Goal: Information Seeking & Learning: Learn about a topic

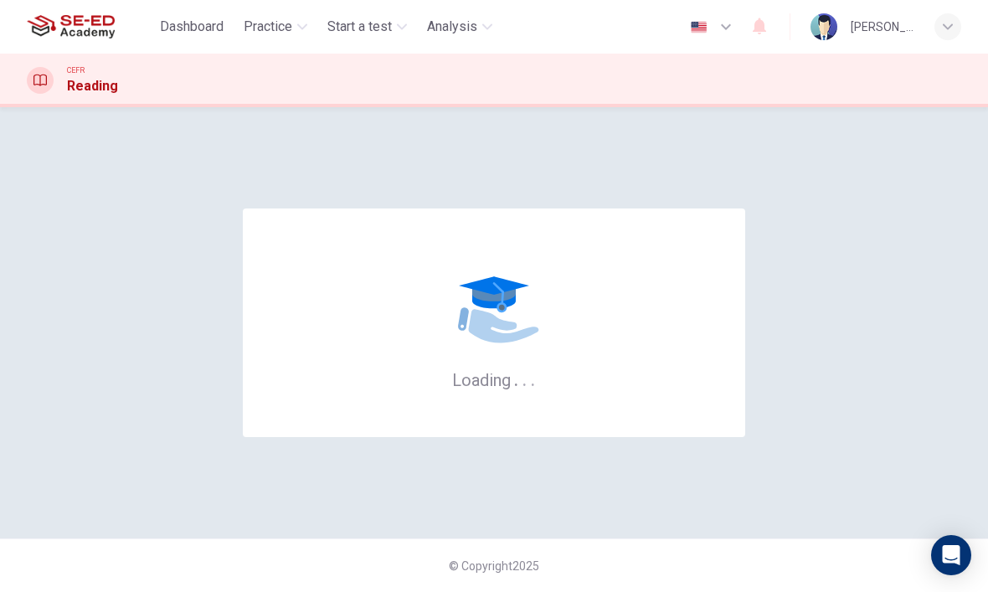
click at [253, 29] on span "Practice" at bounding box center [268, 27] width 49 height 20
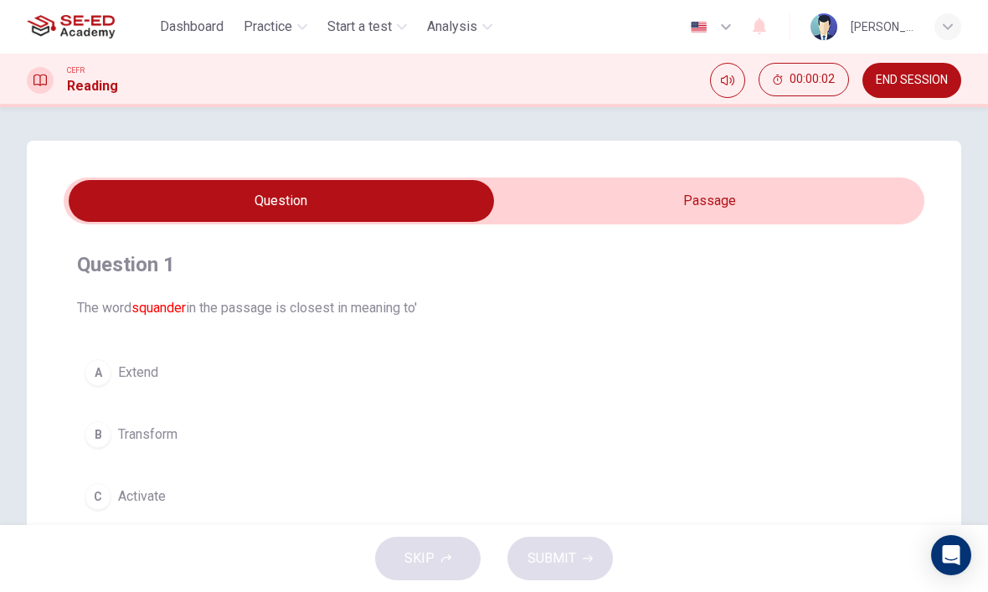
click at [249, 28] on span "Practice" at bounding box center [268, 27] width 49 height 20
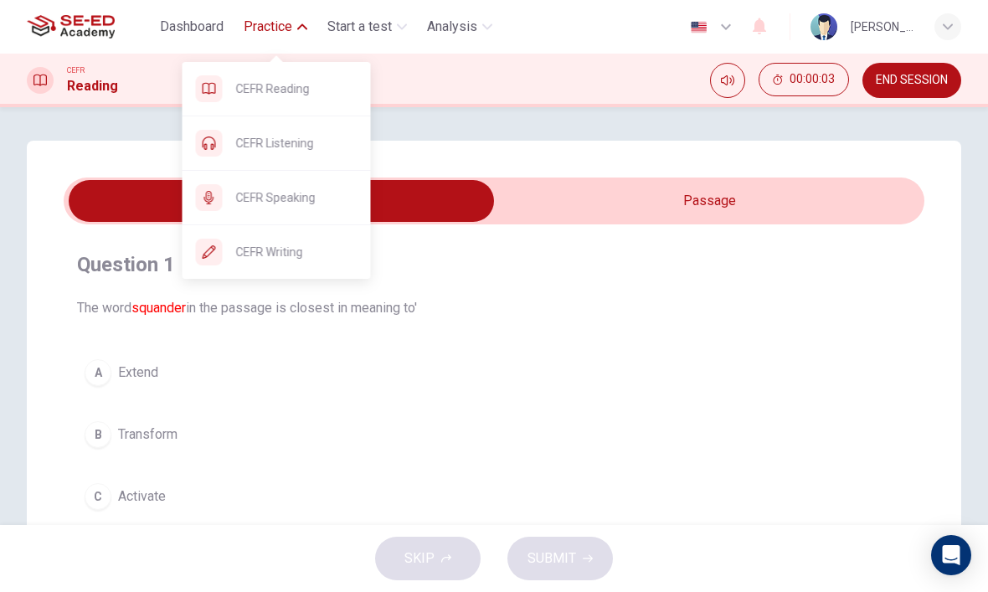
click at [106, 117] on div "Question 1 The word squander in the passage is closest in meaning to' A Extend …" at bounding box center [494, 316] width 988 height 418
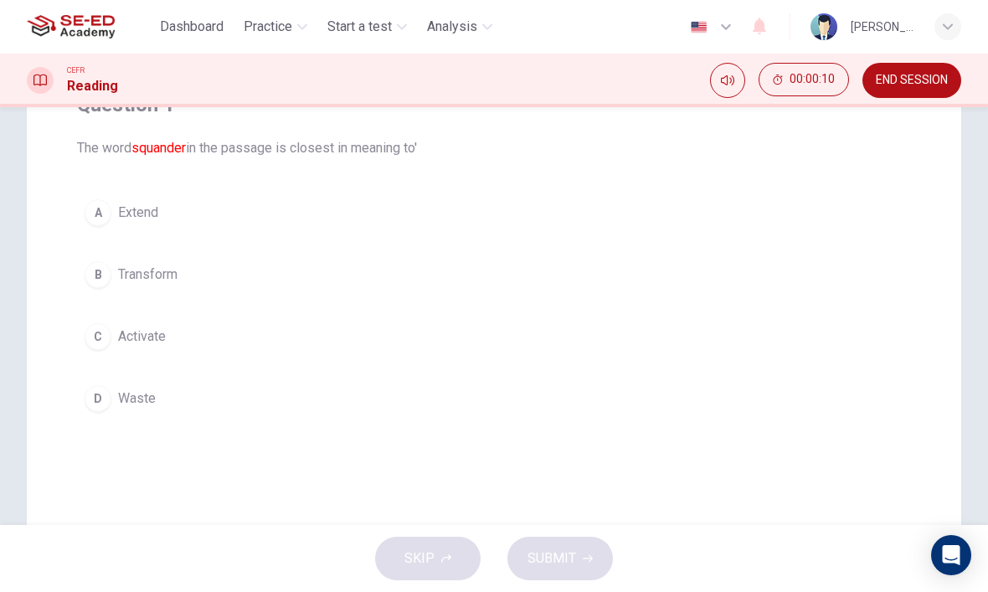
scroll to position [162, 0]
click at [100, 210] on div "A" at bounding box center [98, 211] width 27 height 27
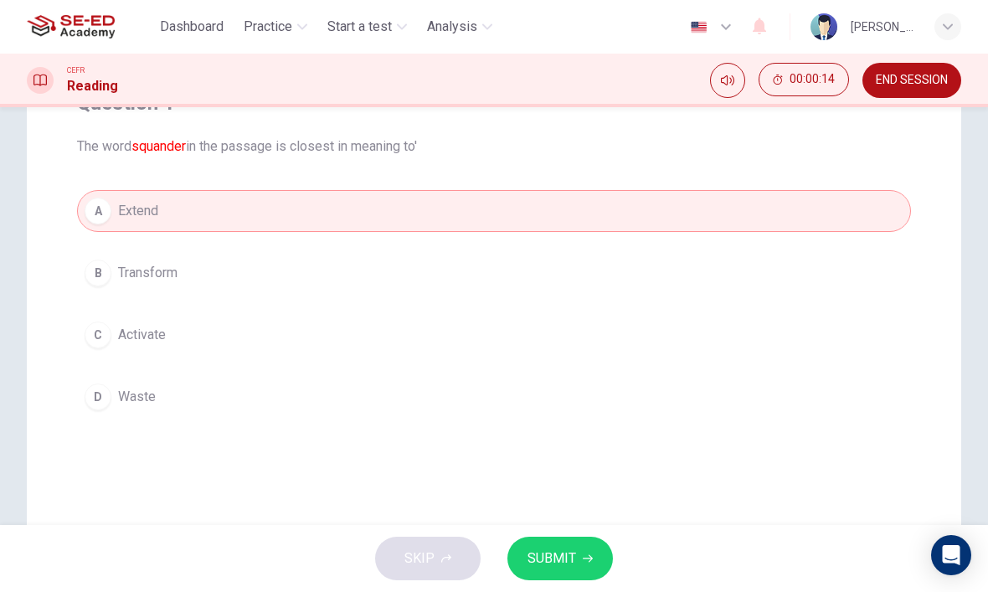
scroll to position [200, 0]
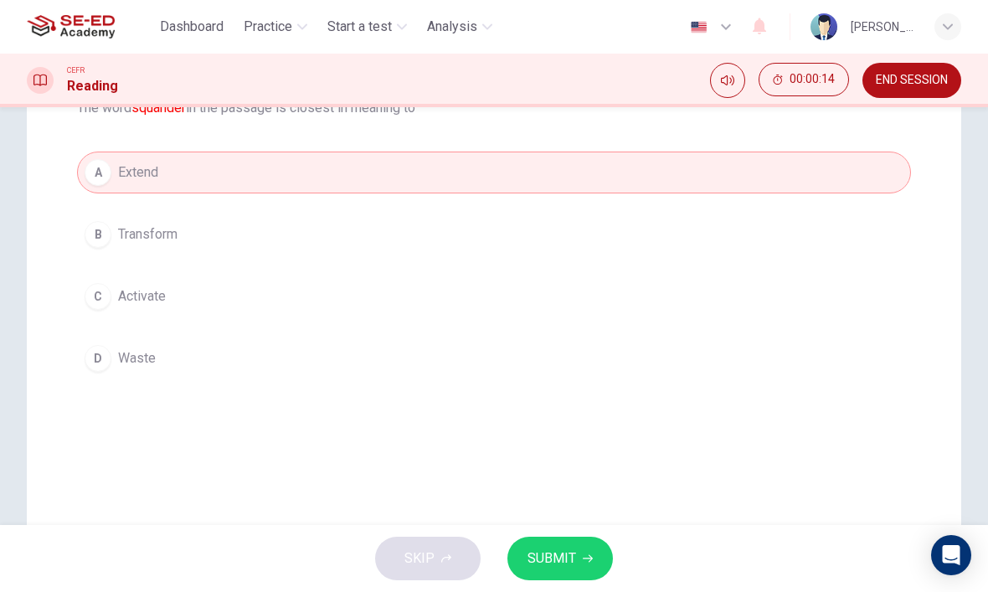
click at [584, 550] on button "SUBMIT" at bounding box center [559, 559] width 105 height 44
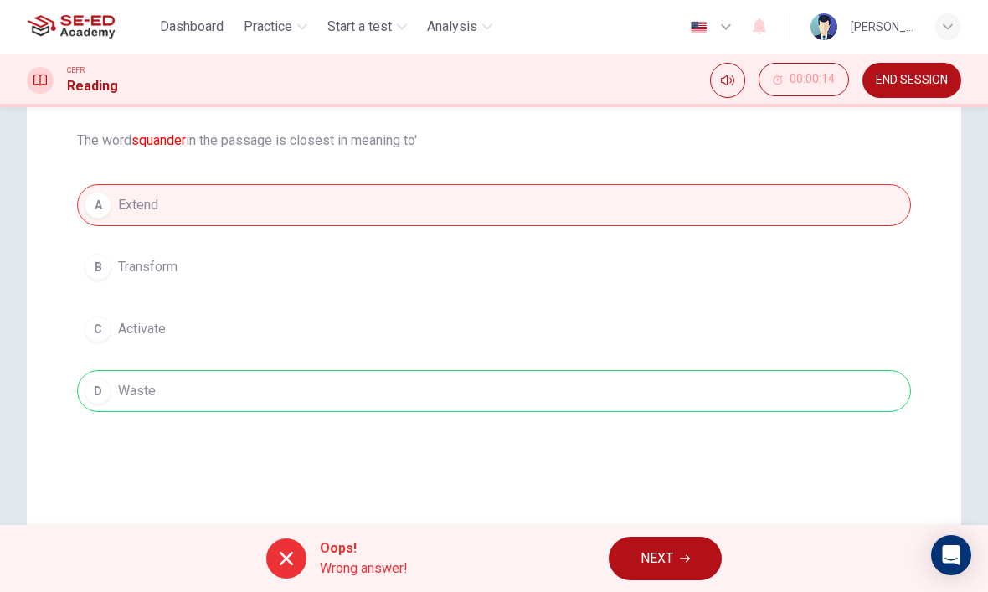
scroll to position [170, 0]
click at [696, 562] on button "NEXT" at bounding box center [664, 559] width 113 height 44
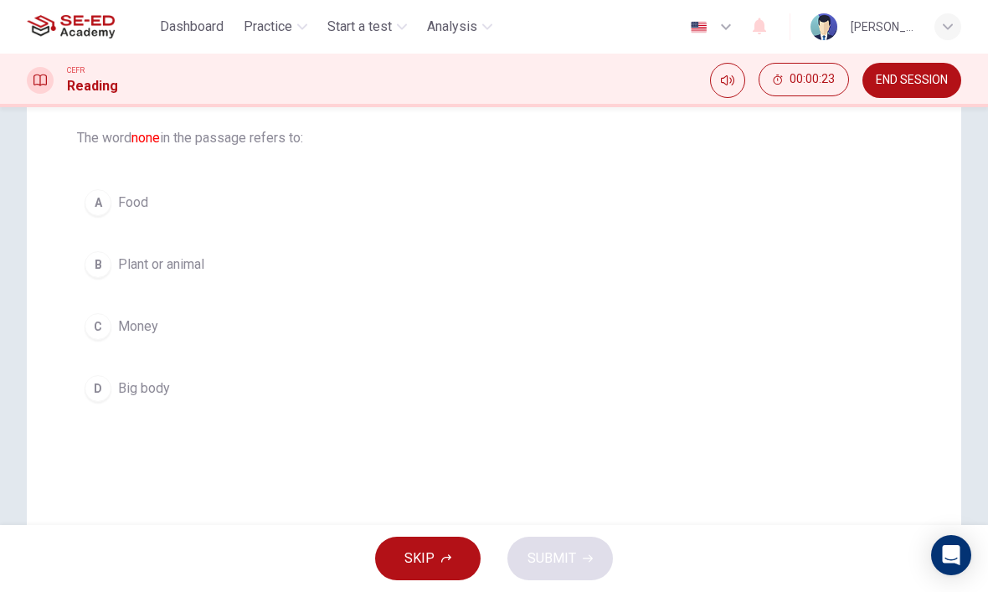
click at [234, 341] on button "C Money" at bounding box center [494, 327] width 834 height 42
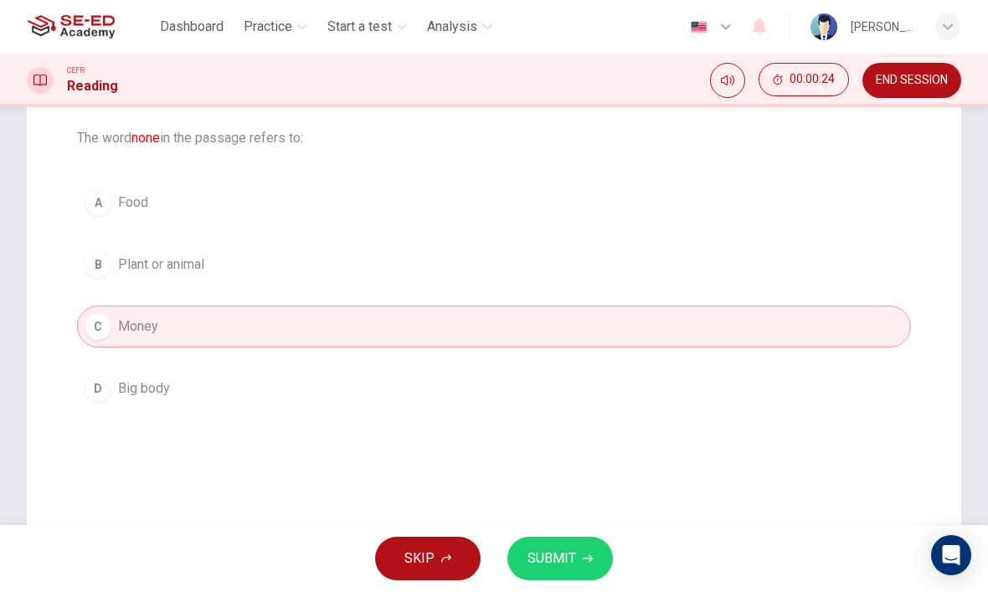
click at [575, 564] on button "SUBMIT" at bounding box center [559, 559] width 105 height 44
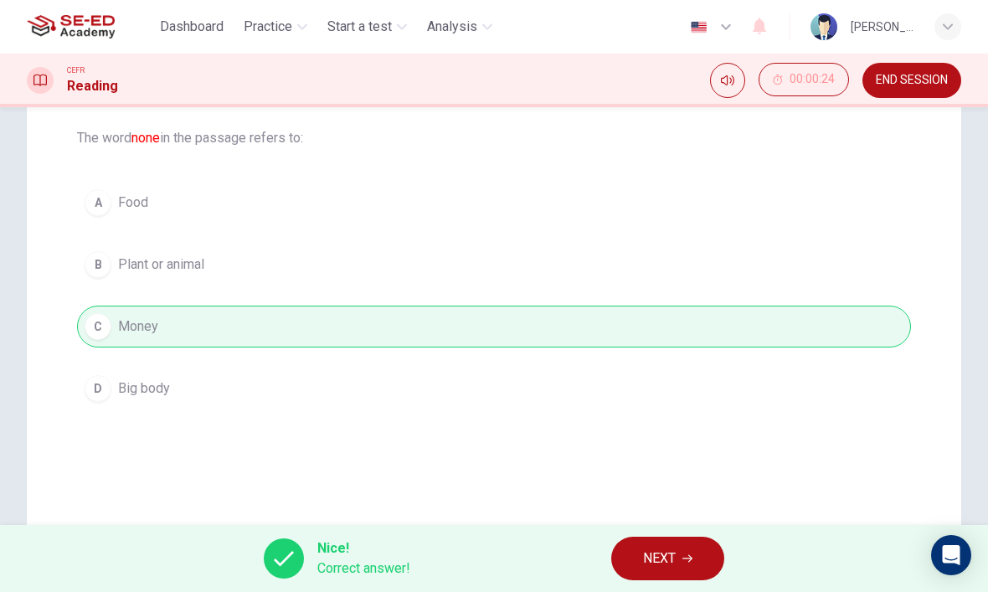
click at [665, 553] on span "NEXT" at bounding box center [659, 558] width 33 height 23
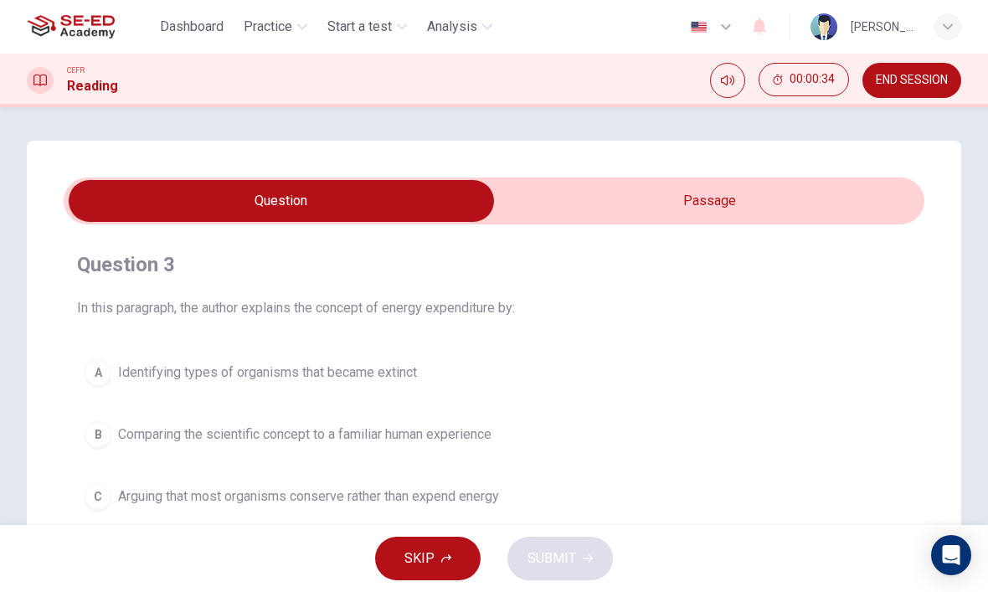
scroll to position [0, 0]
click at [805, 219] on input "checkbox" at bounding box center [281, 201] width 1291 height 42
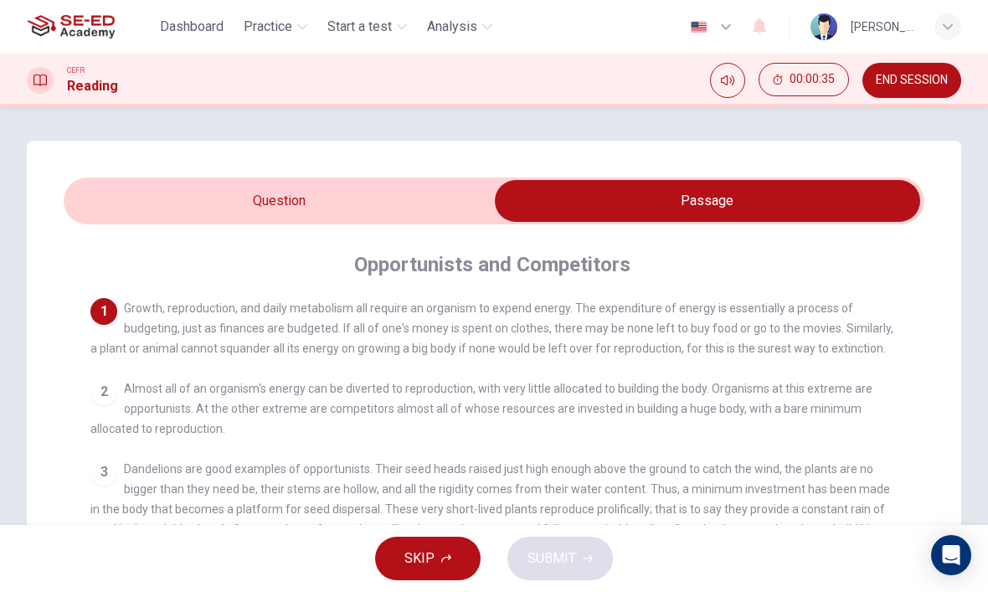
click at [454, 182] on input "checkbox" at bounding box center [707, 201] width 1291 height 42
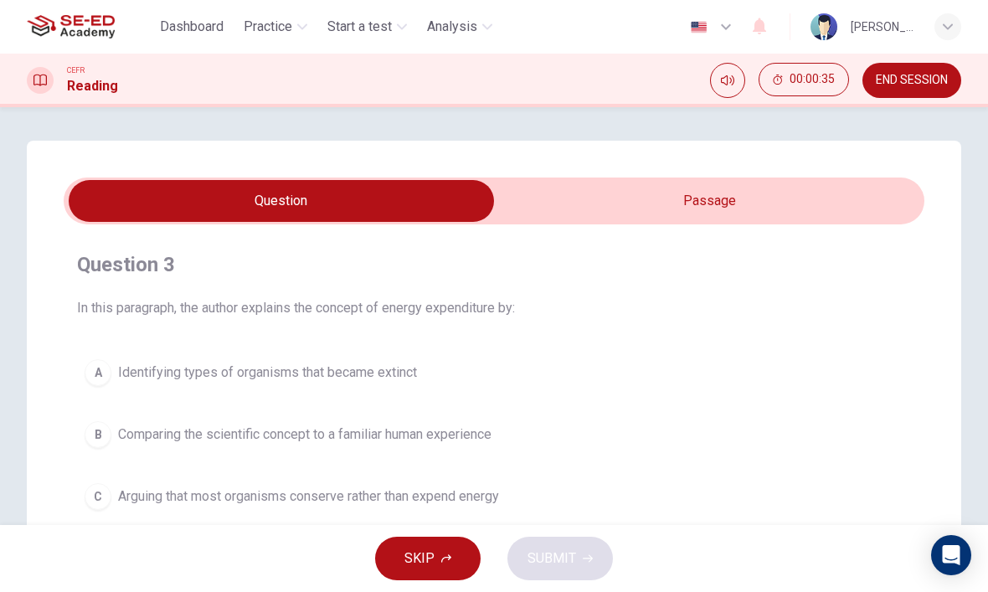
click at [674, 191] on input "checkbox" at bounding box center [281, 201] width 1291 height 42
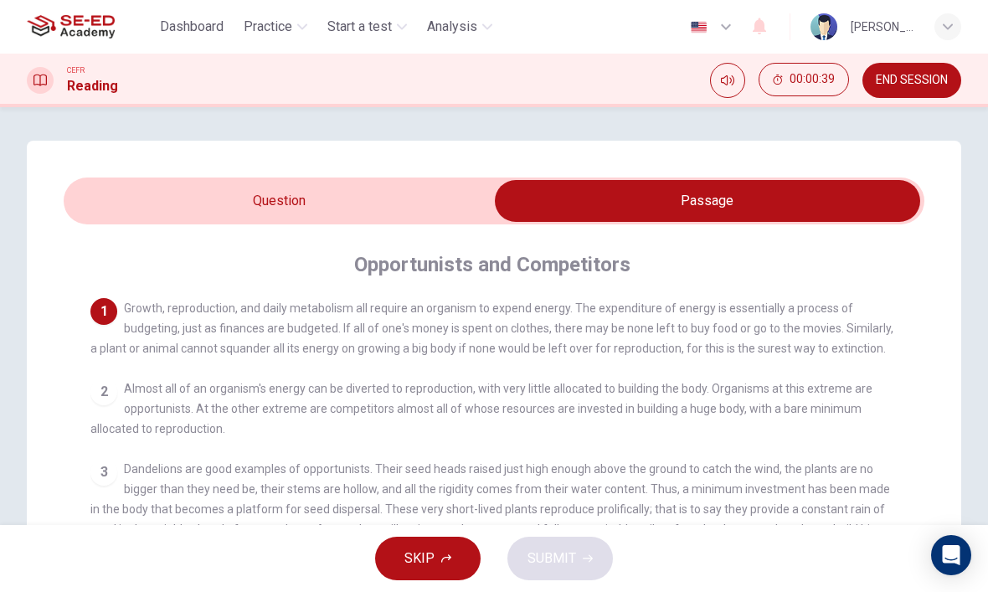
click at [116, 220] on input "checkbox" at bounding box center [707, 201] width 1291 height 42
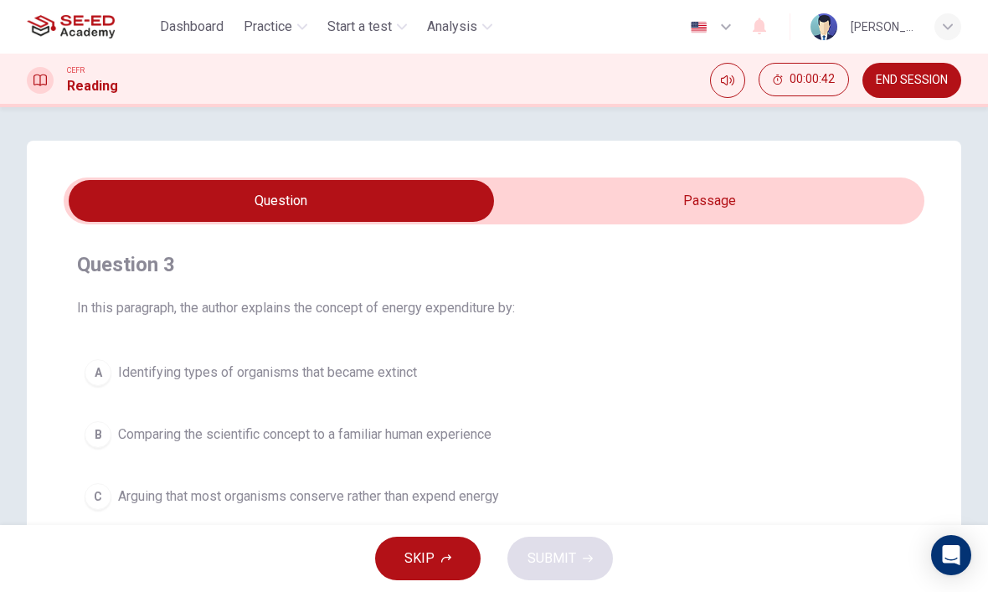
click at [783, 198] on input "checkbox" at bounding box center [281, 201] width 1291 height 42
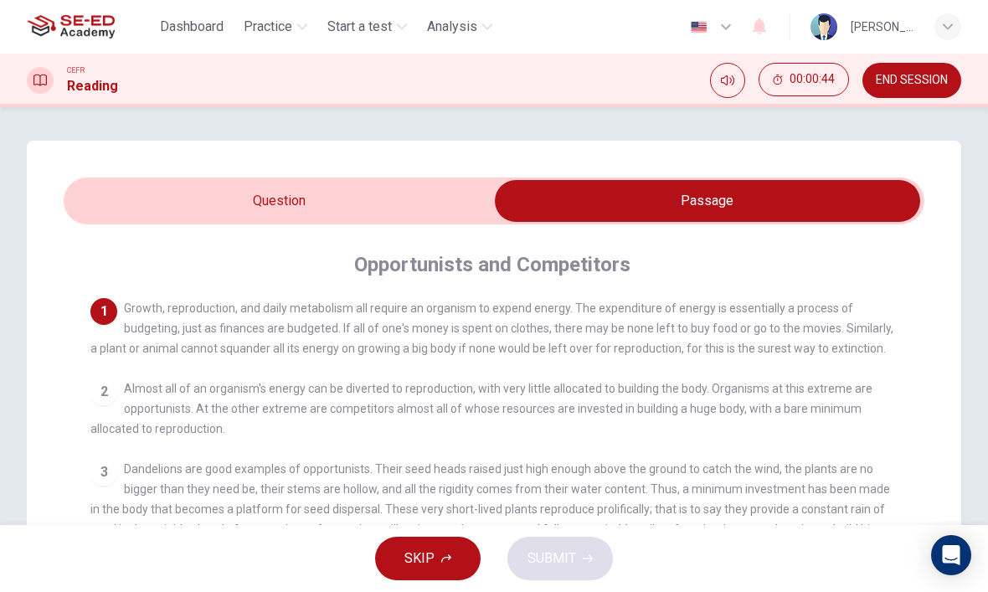
click at [105, 384] on div "2" at bounding box center [103, 391] width 27 height 27
click at [121, 204] on input "checkbox" at bounding box center [707, 201] width 1291 height 42
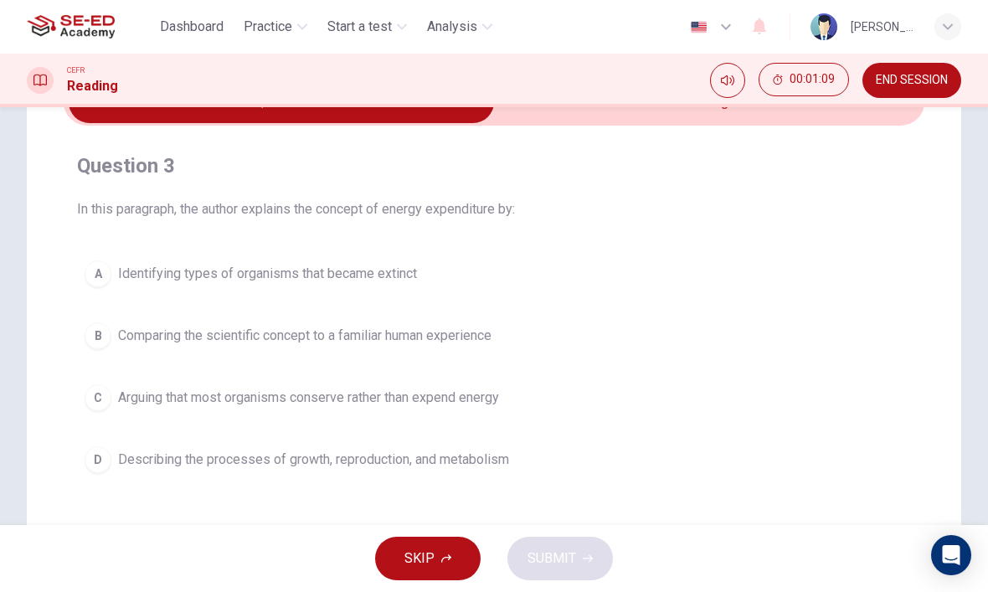
scroll to position [100, 0]
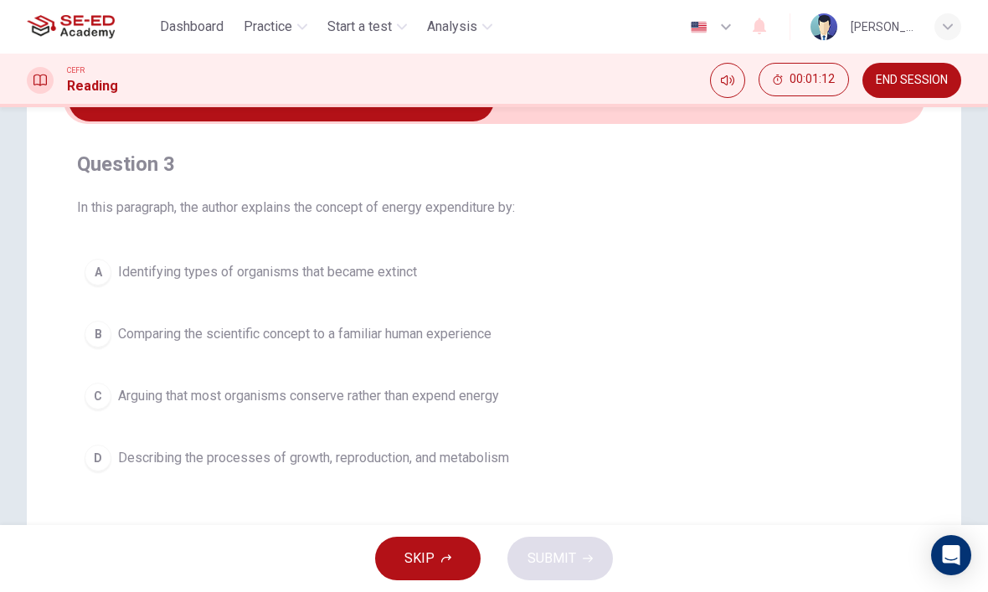
click at [89, 464] on div "D" at bounding box center [98, 457] width 27 height 27
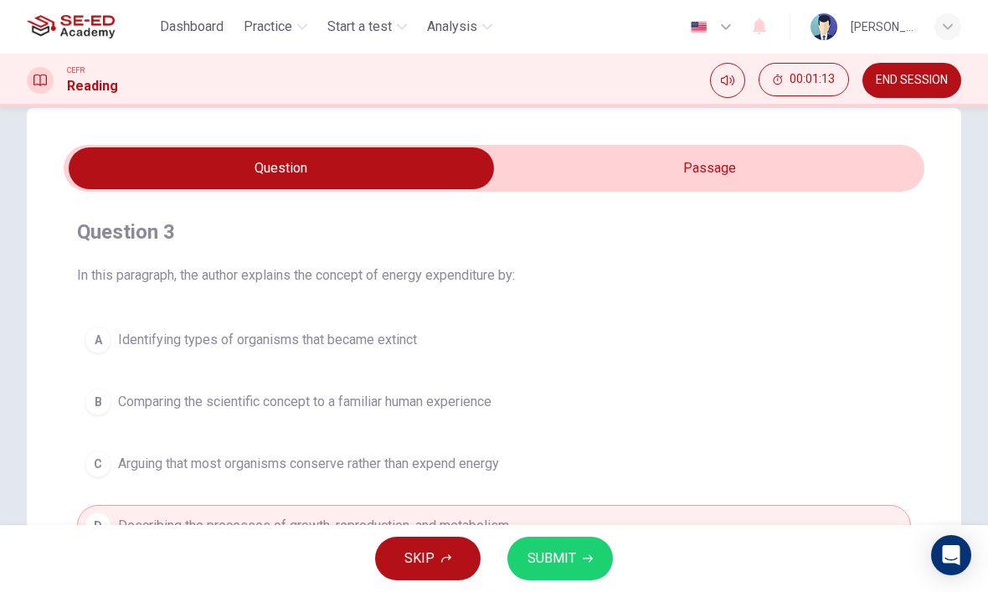
scroll to position [23, 0]
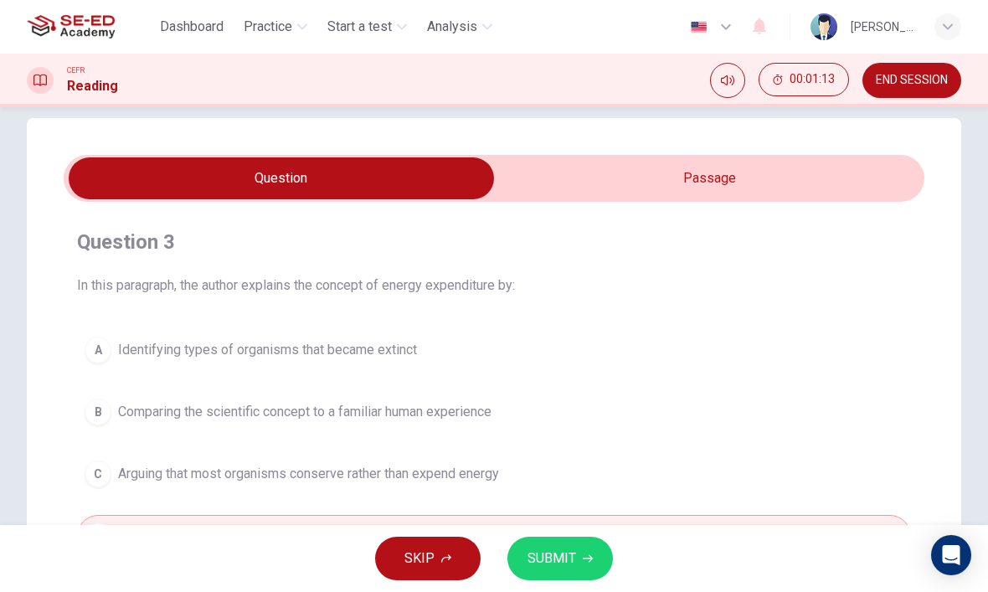
click at [648, 157] on input "checkbox" at bounding box center [281, 178] width 1291 height 42
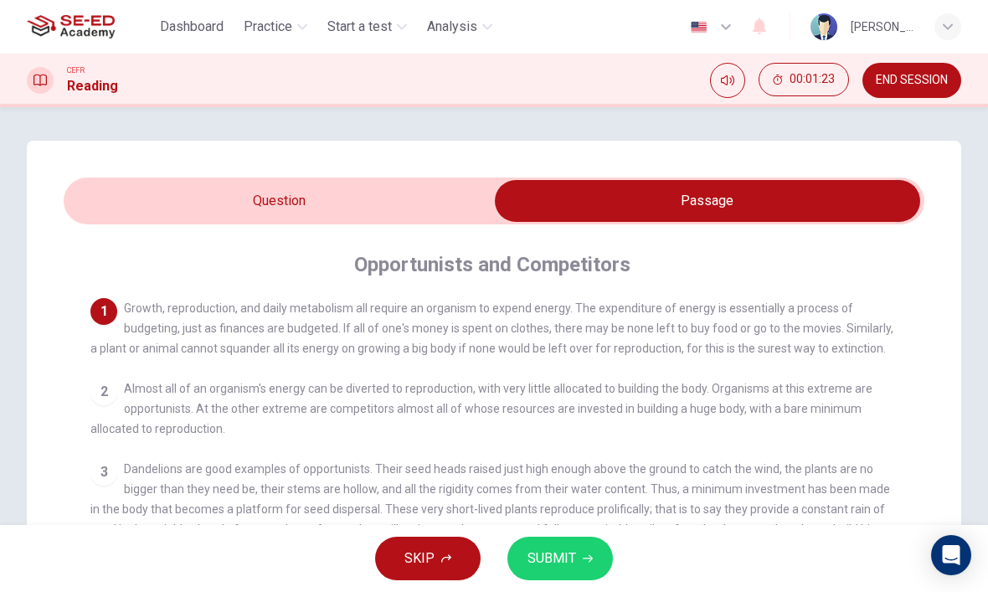
scroll to position [0, 0]
click at [131, 203] on input "checkbox" at bounding box center [707, 201] width 1291 height 42
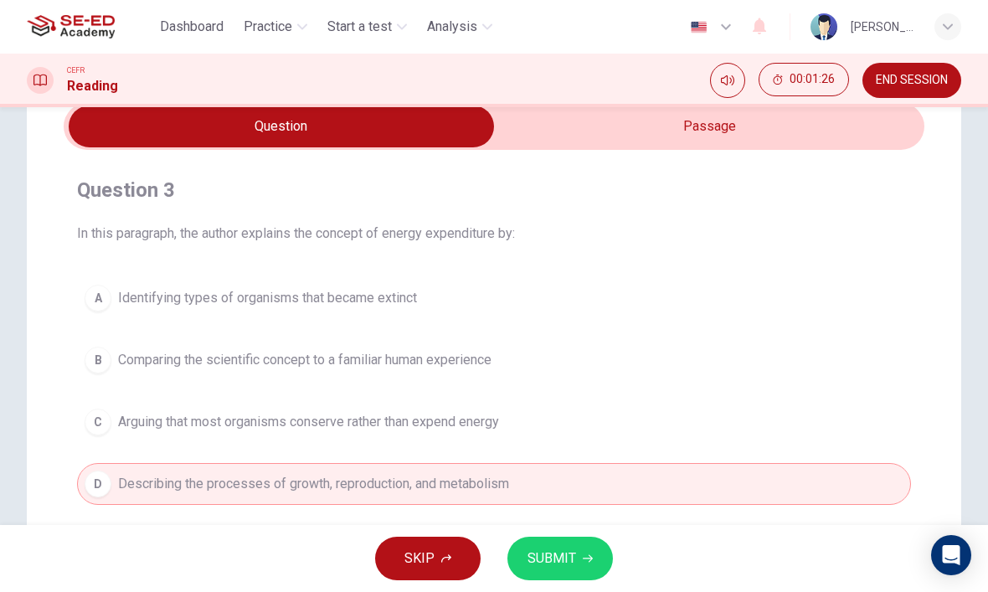
scroll to position [75, 0]
click at [137, 359] on span "Comparing the scientific concept to a familiar human experience" at bounding box center [304, 359] width 373 height 20
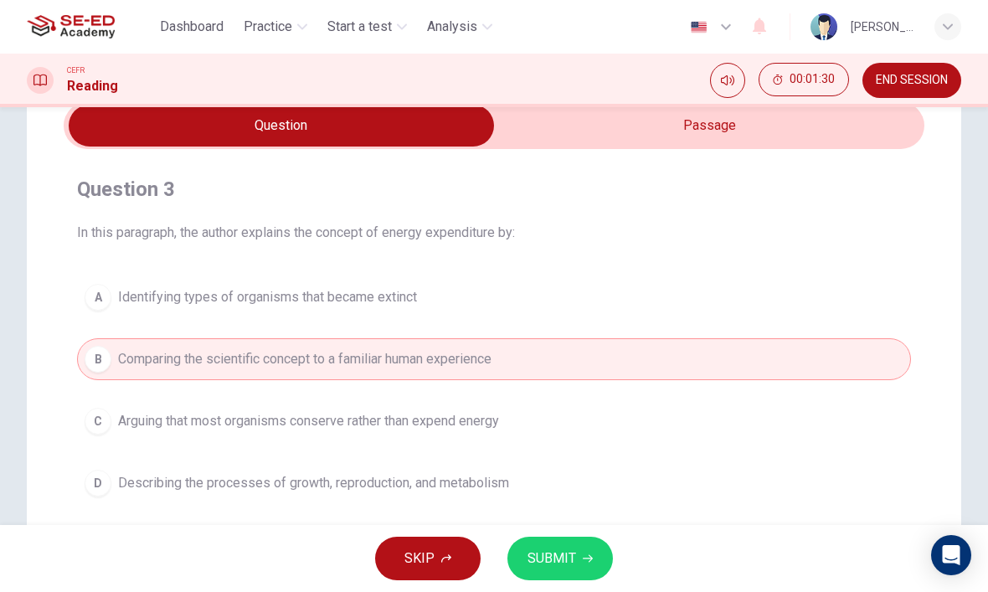
click at [570, 562] on span "SUBMIT" at bounding box center [551, 558] width 49 height 23
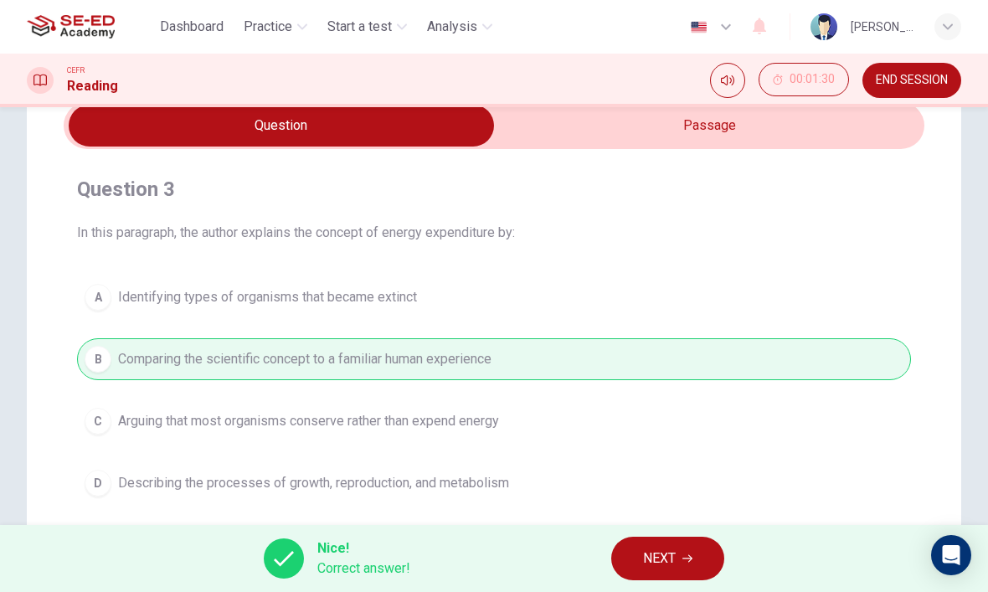
click at [682, 553] on button "NEXT" at bounding box center [667, 559] width 113 height 44
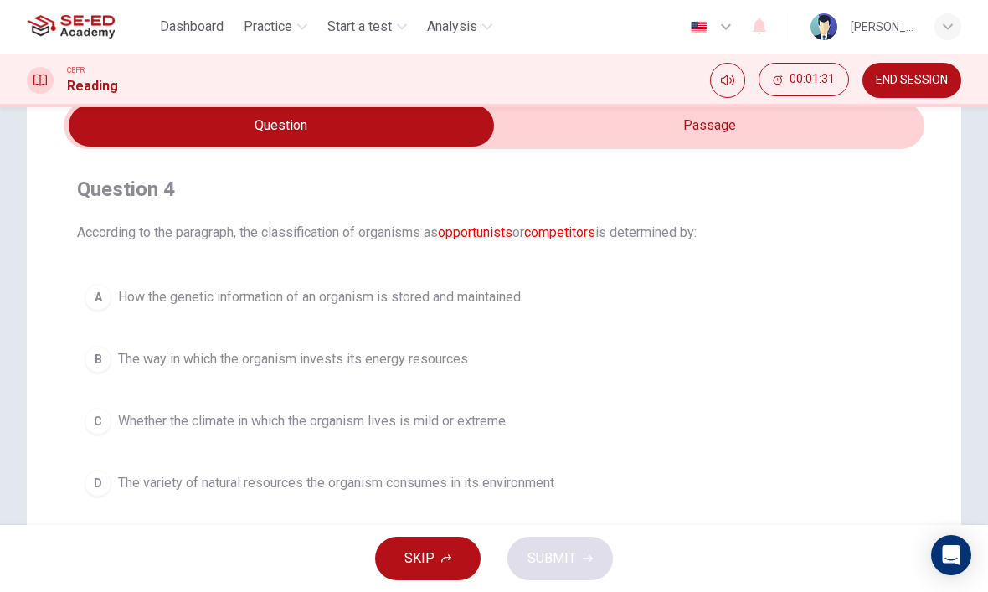
click at [785, 144] on input "checkbox" at bounding box center [281, 126] width 1291 height 42
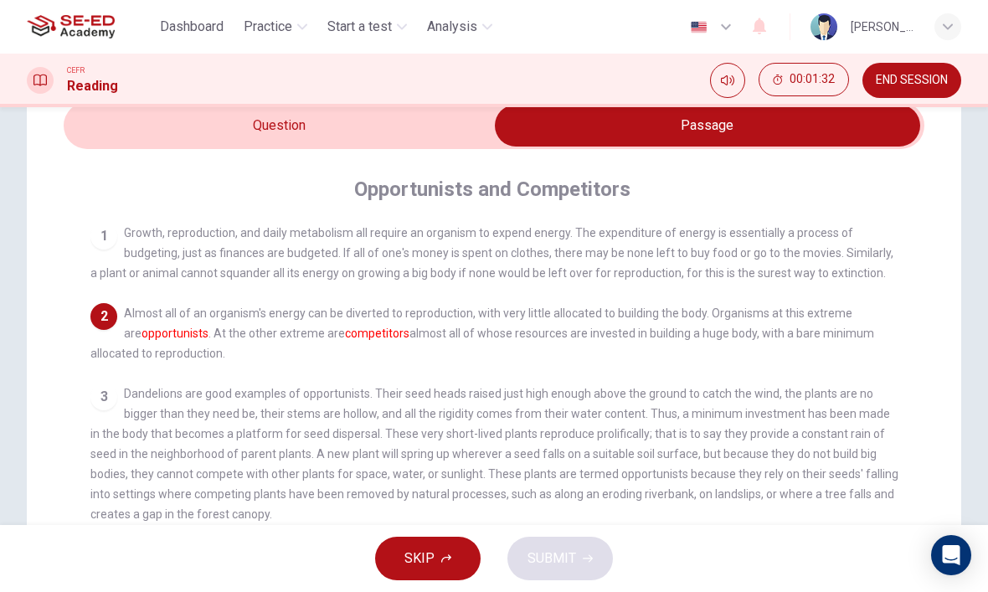
click at [444, 123] on input "checkbox" at bounding box center [707, 126] width 1291 height 42
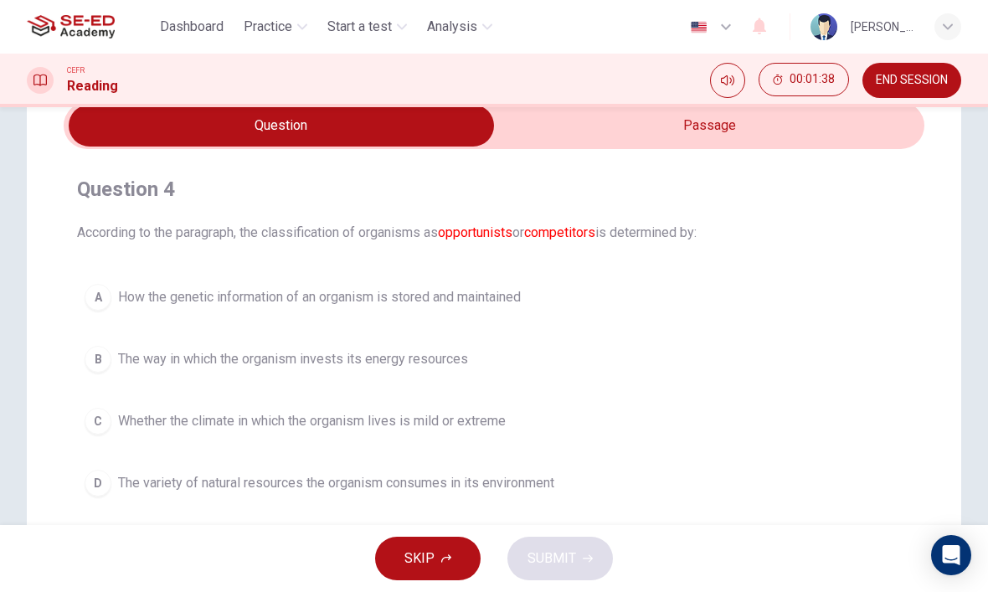
click at [571, 143] on input "checkbox" at bounding box center [281, 126] width 1291 height 42
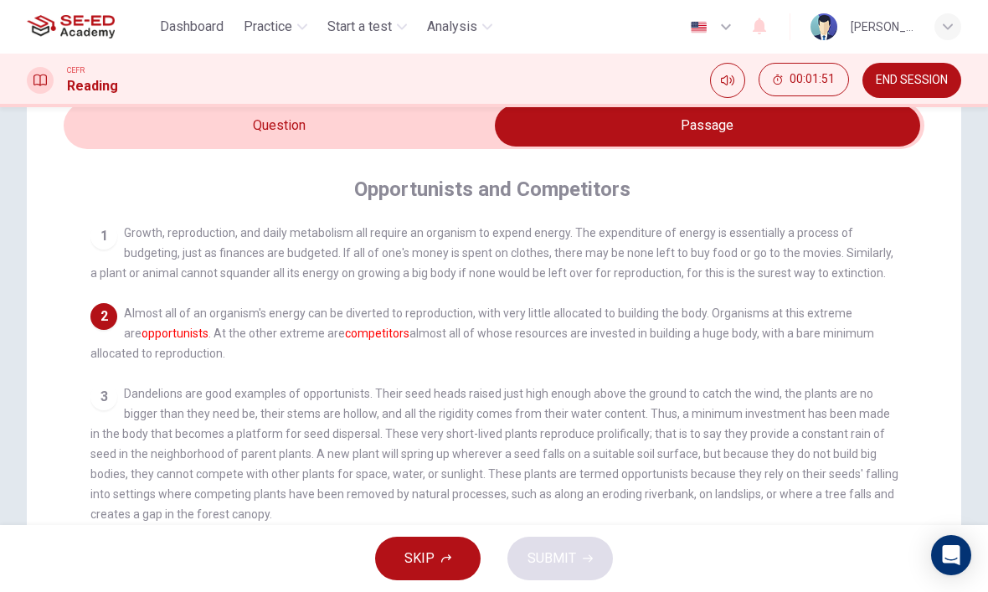
click at [207, 116] on input "checkbox" at bounding box center [707, 126] width 1291 height 42
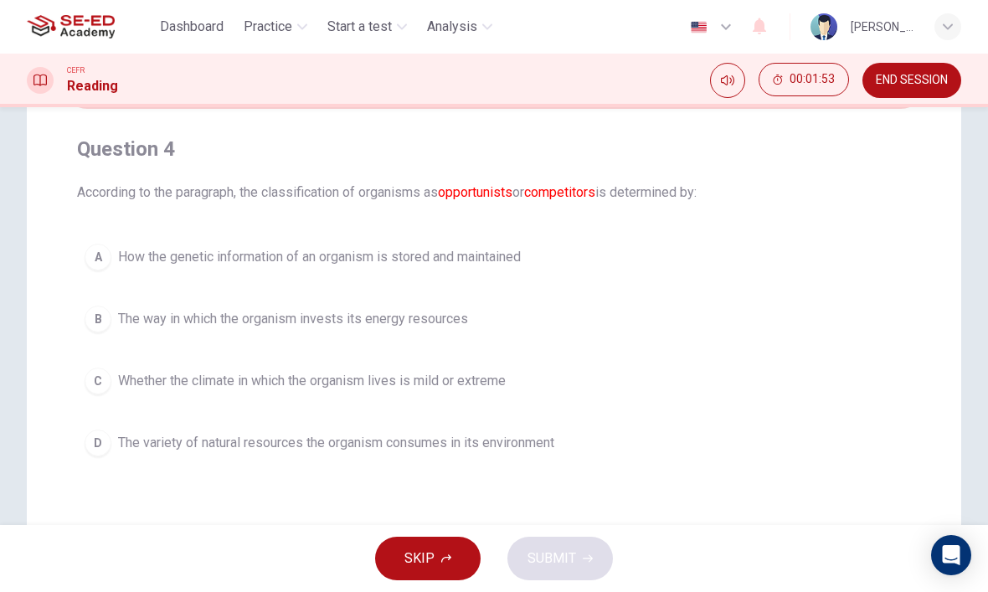
scroll to position [122, 0]
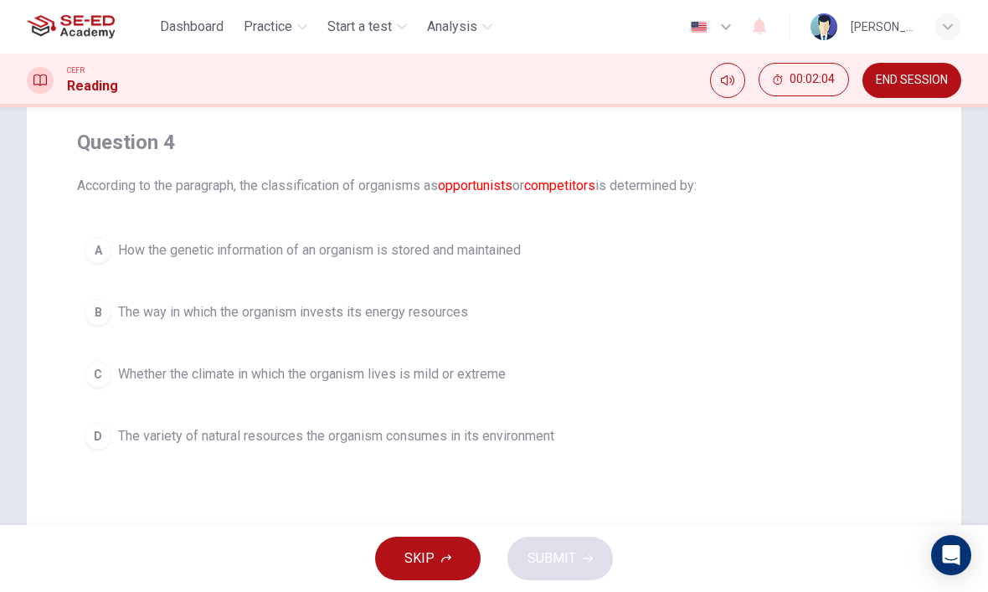
click at [193, 434] on span "The variety of natural resources the organism consumes in its environment" at bounding box center [336, 436] width 436 height 20
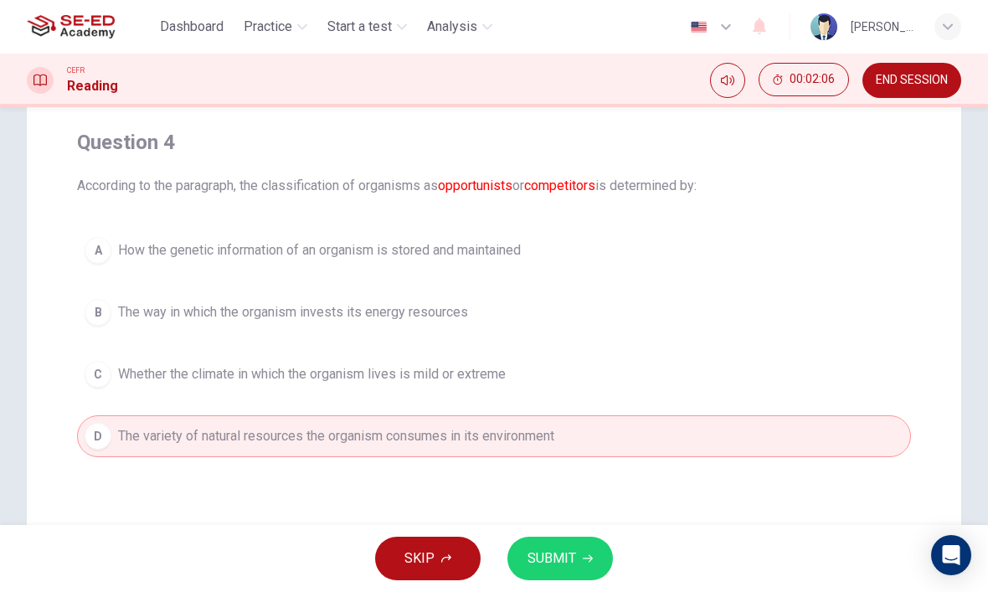
click at [552, 563] on span "SUBMIT" at bounding box center [551, 558] width 49 height 23
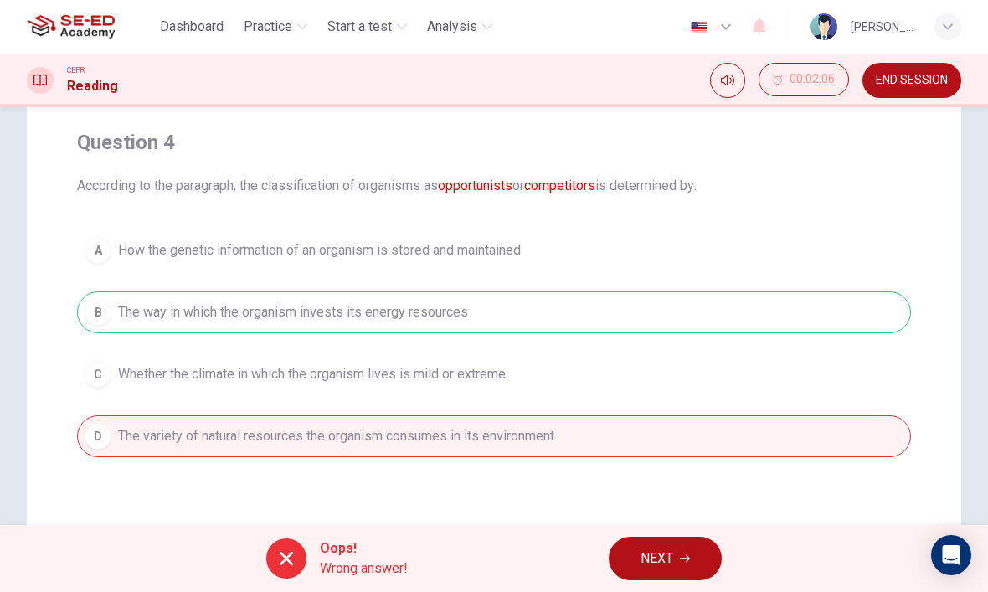
click at [662, 559] on span "NEXT" at bounding box center [656, 558] width 33 height 23
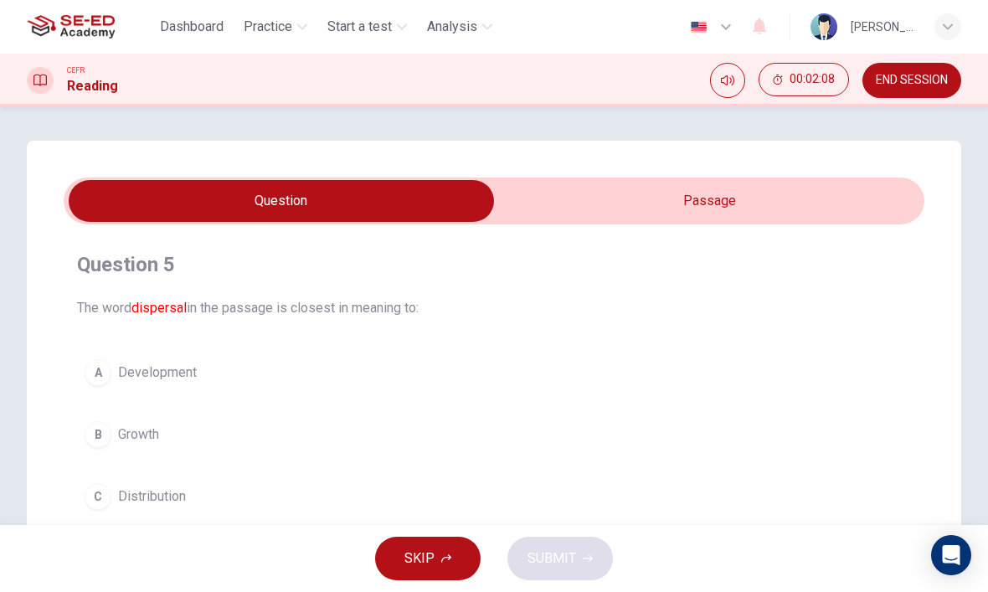
scroll to position [0, 0]
click at [632, 209] on input "checkbox" at bounding box center [281, 201] width 1291 height 42
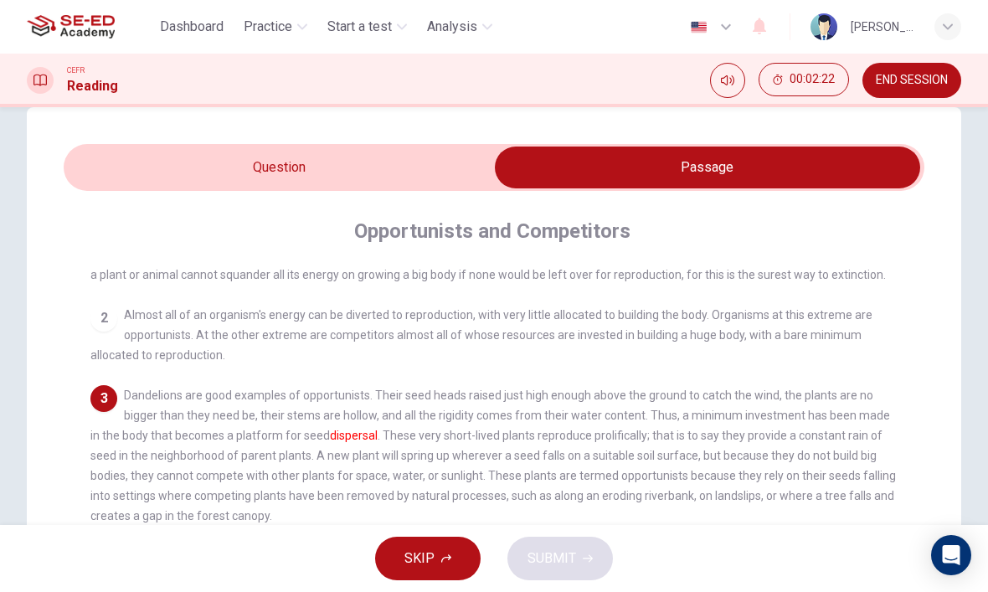
scroll to position [35, 0]
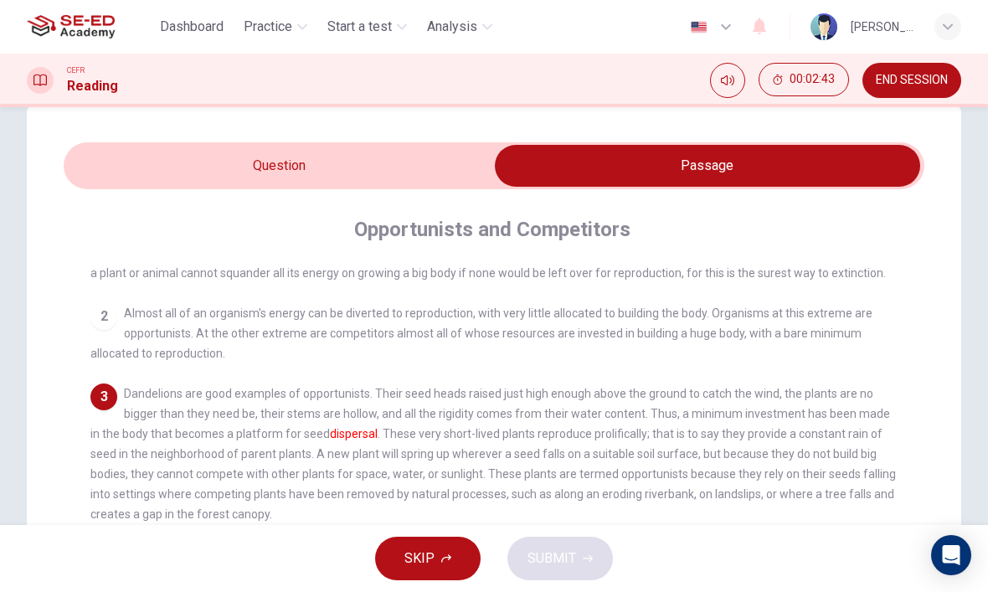
click at [469, 168] on input "checkbox" at bounding box center [707, 166] width 1291 height 42
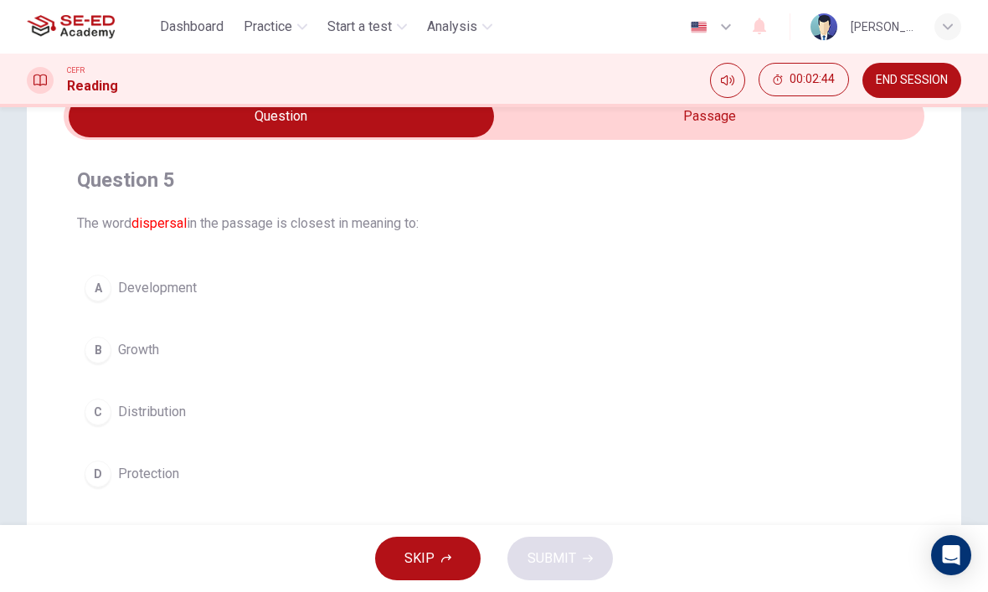
scroll to position [88, 0]
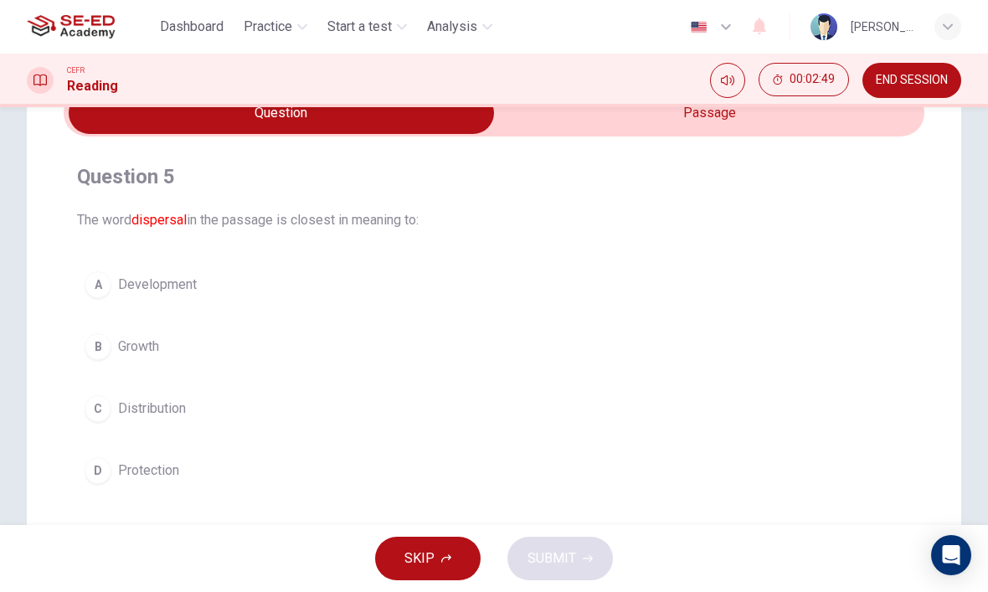
click at [232, 285] on button "A Development" at bounding box center [494, 285] width 834 height 42
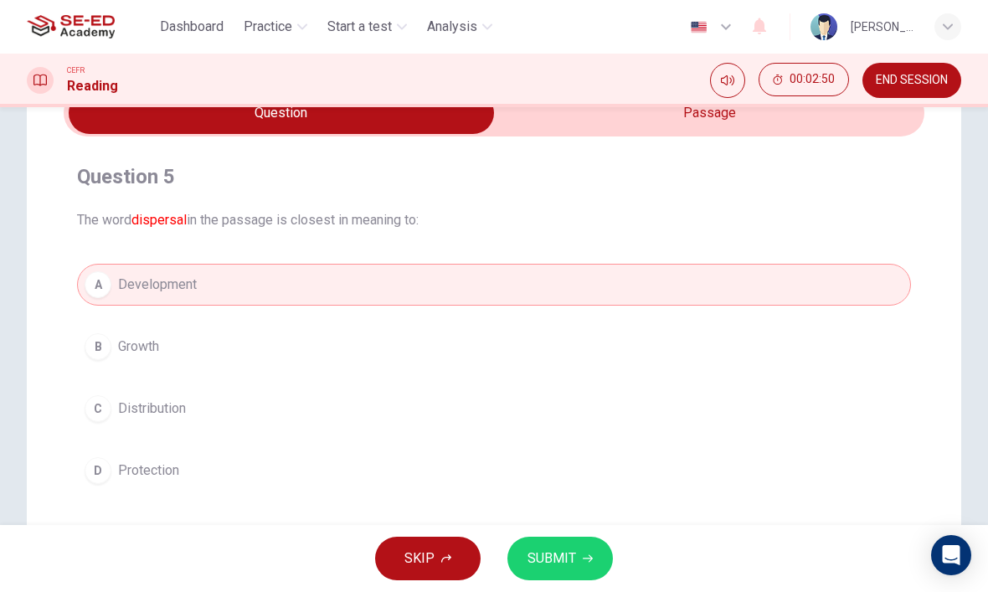
click at [570, 557] on span "SUBMIT" at bounding box center [551, 558] width 49 height 23
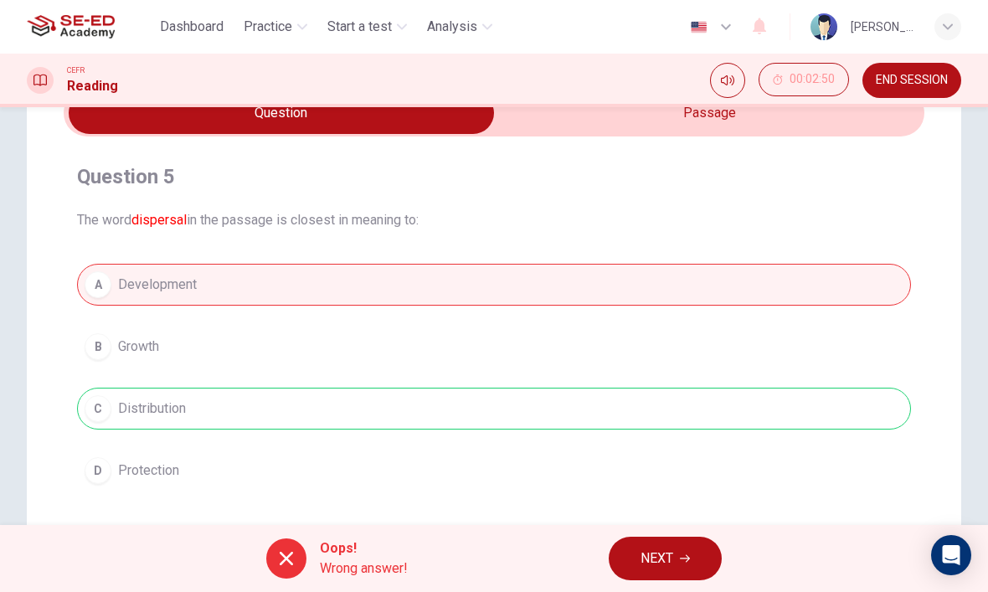
click at [675, 547] on button "NEXT" at bounding box center [664, 559] width 113 height 44
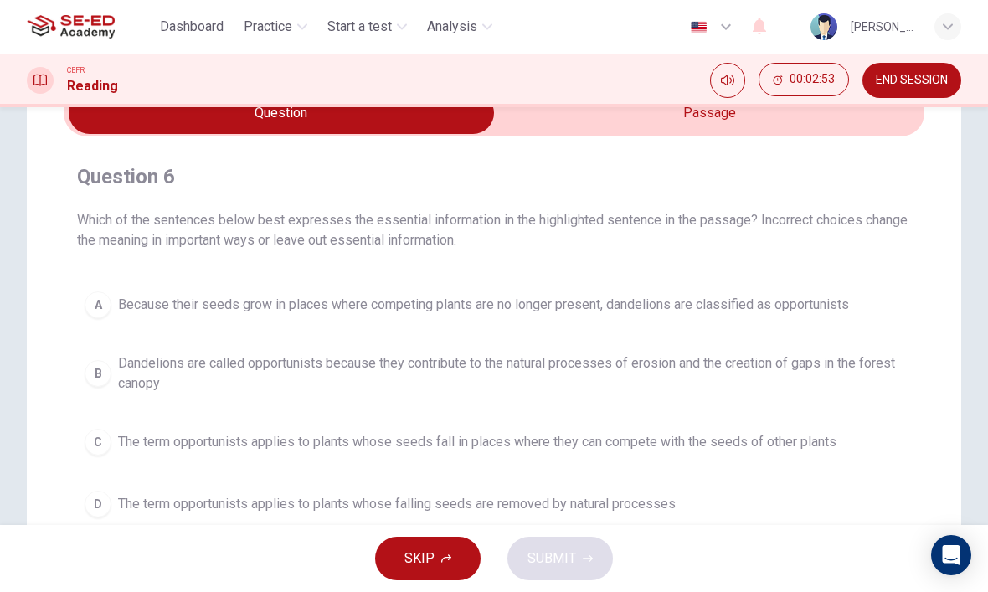
click at [763, 133] on input "checkbox" at bounding box center [281, 113] width 1291 height 42
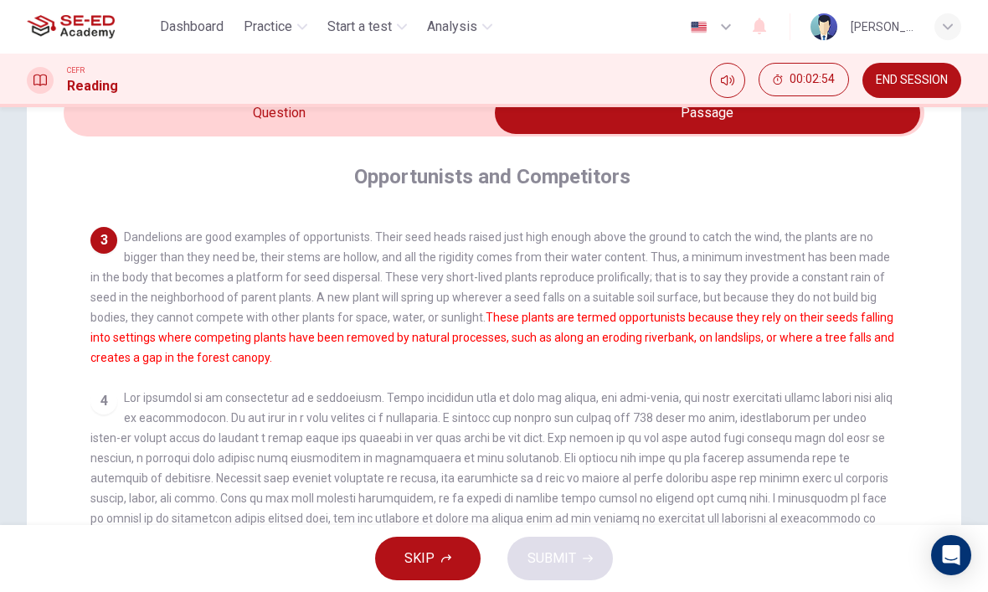
scroll to position [164, 0]
click at [419, 131] on input "checkbox" at bounding box center [707, 113] width 1291 height 42
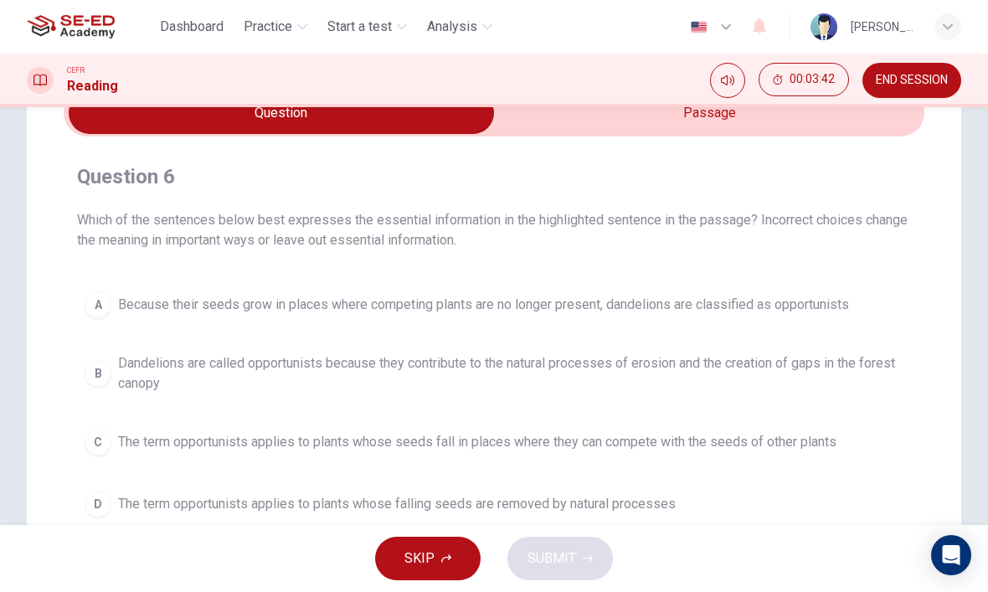
click at [814, 309] on span "Because their seeds grow in places where competing plants are no longer present…" at bounding box center [483, 305] width 731 height 20
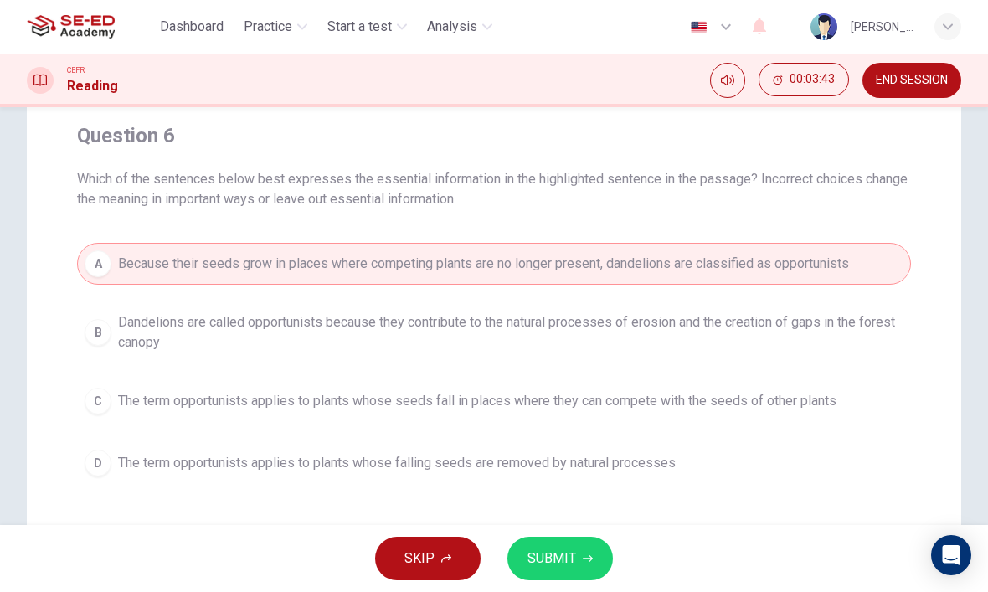
scroll to position [139, 0]
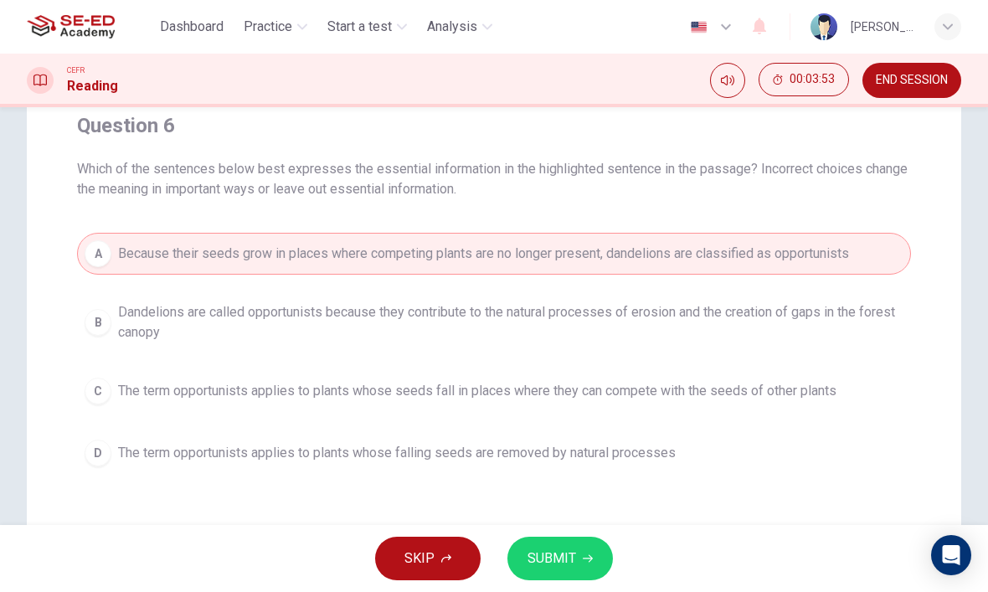
click at [648, 449] on span "The term opportunists applies to plants whose falling seeds are removed by natu…" at bounding box center [396, 453] width 557 height 20
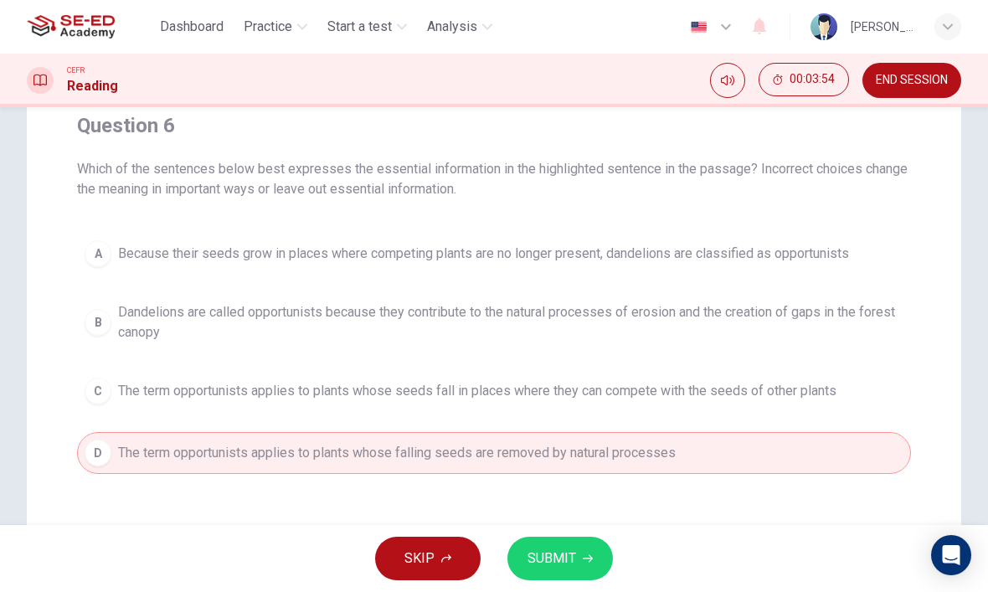
click at [589, 562] on icon "button" at bounding box center [588, 558] width 10 height 10
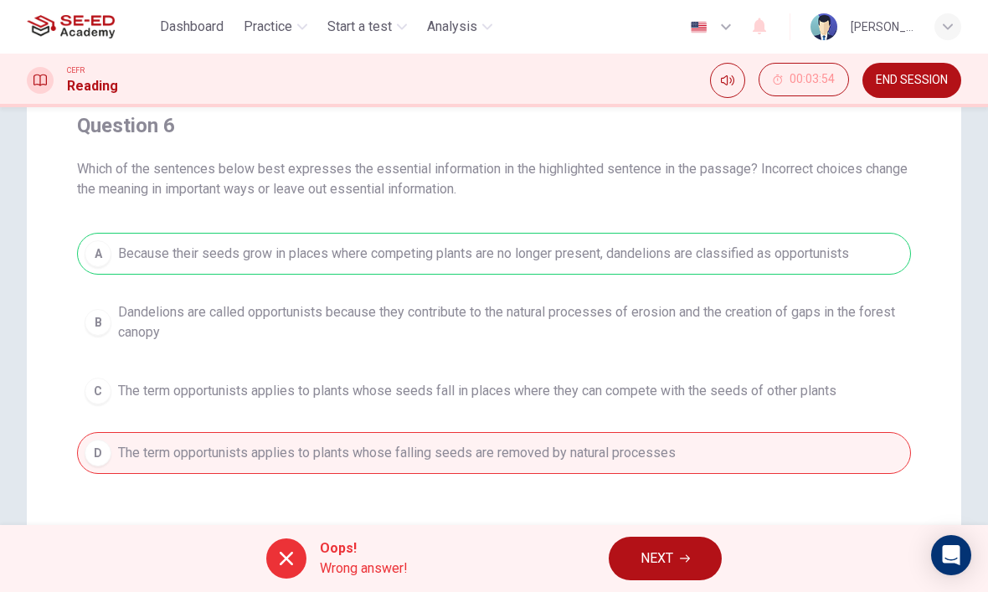
click at [680, 542] on button "NEXT" at bounding box center [664, 559] width 113 height 44
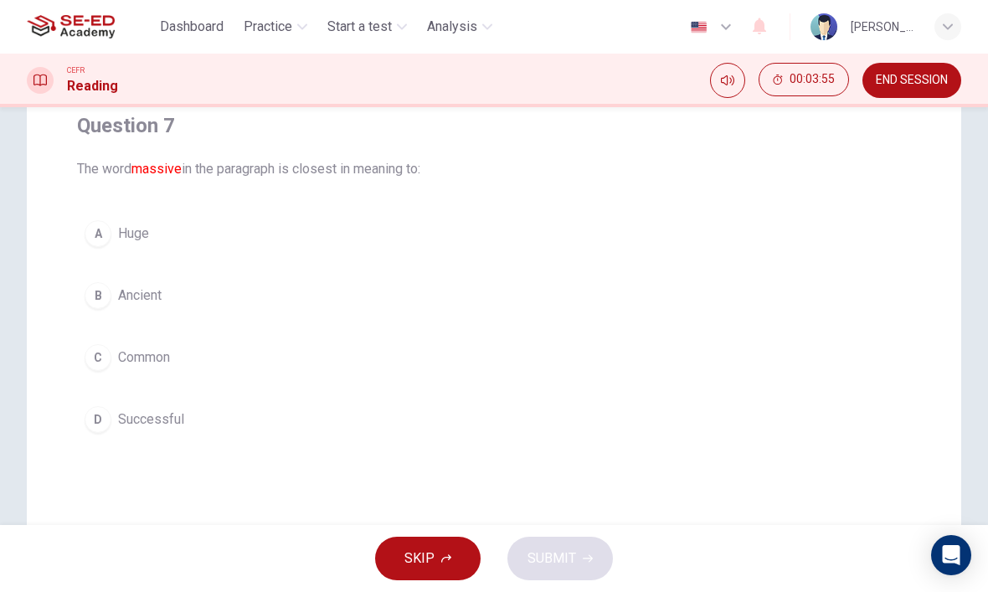
click at [274, 240] on button "A Huge" at bounding box center [494, 234] width 834 height 42
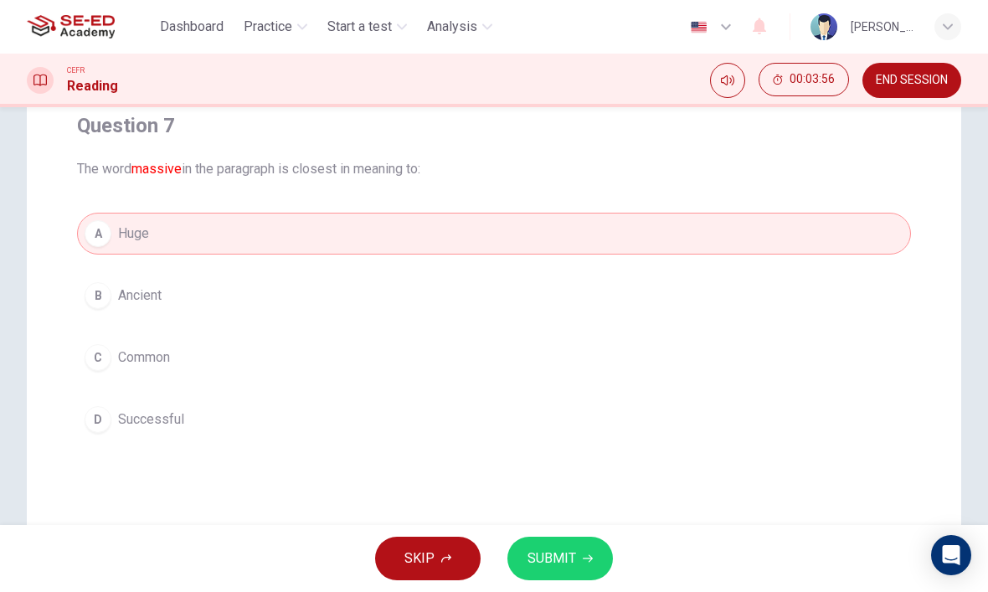
click at [566, 544] on button "SUBMIT" at bounding box center [559, 559] width 105 height 44
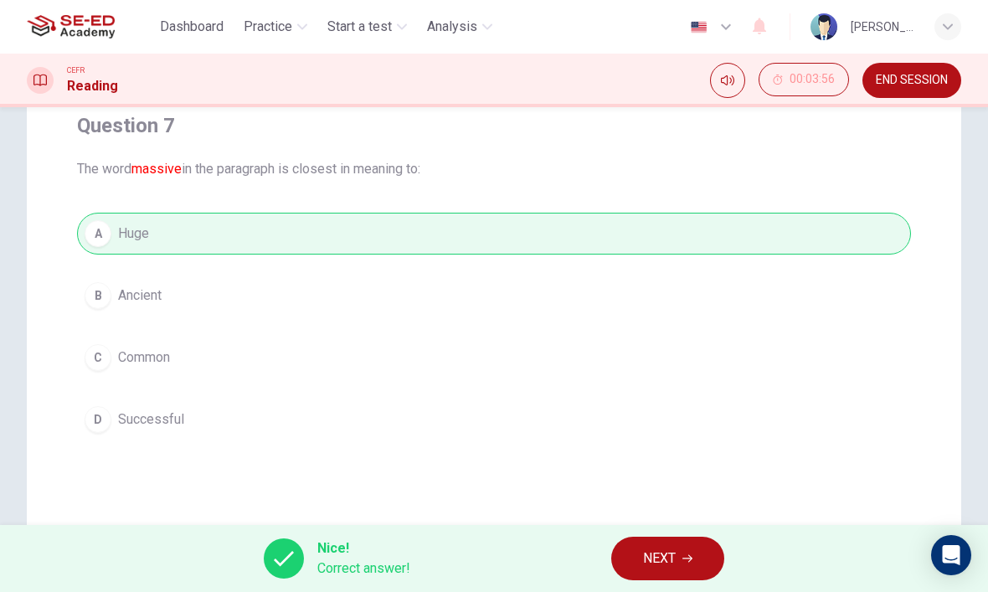
click at [679, 556] on button "NEXT" at bounding box center [667, 559] width 113 height 44
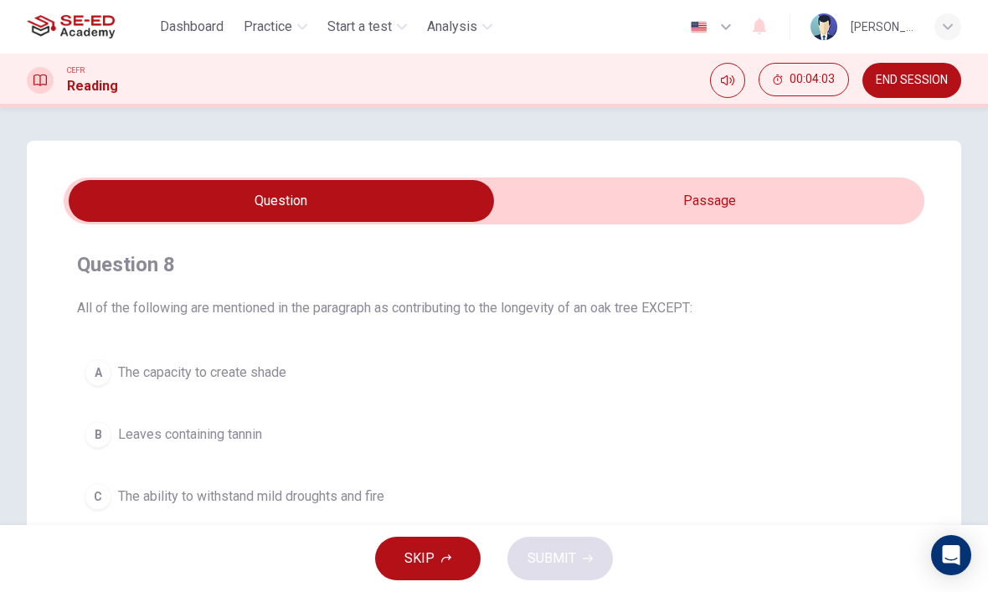
scroll to position [0, 0]
click at [712, 219] on input "checkbox" at bounding box center [281, 201] width 1291 height 42
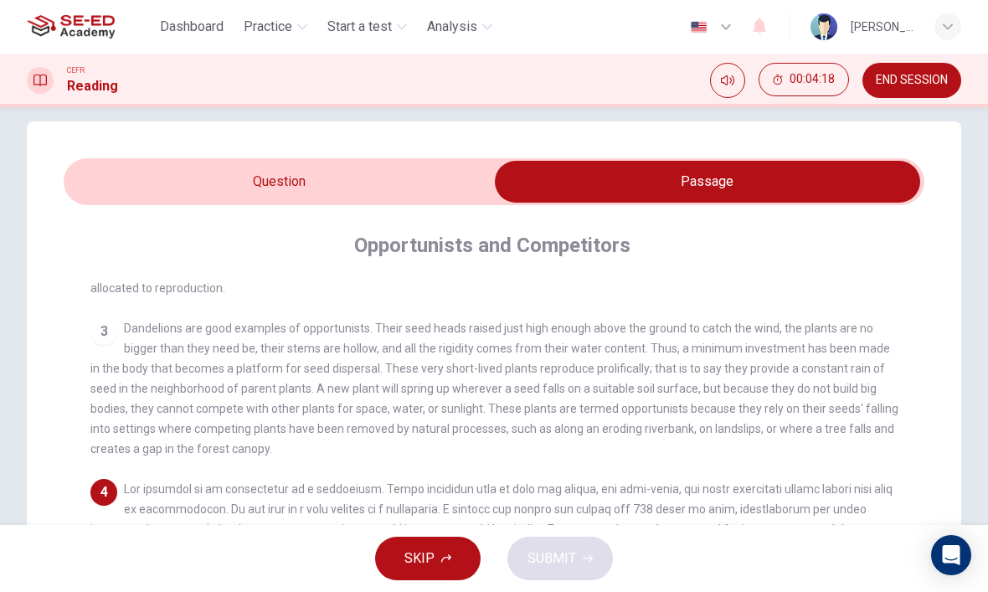
scroll to position [10, 0]
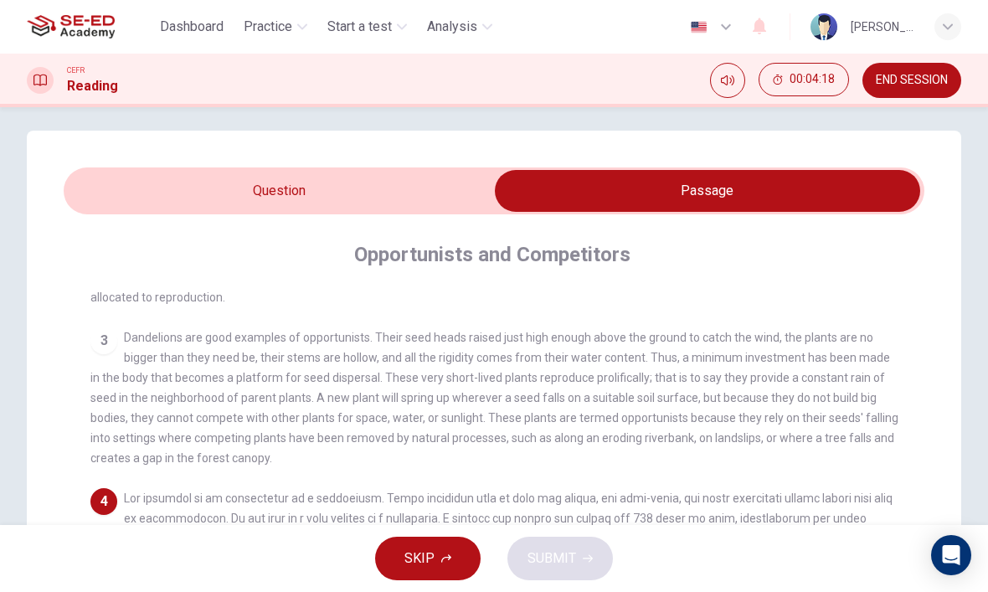
click at [436, 185] on input "checkbox" at bounding box center [707, 191] width 1291 height 42
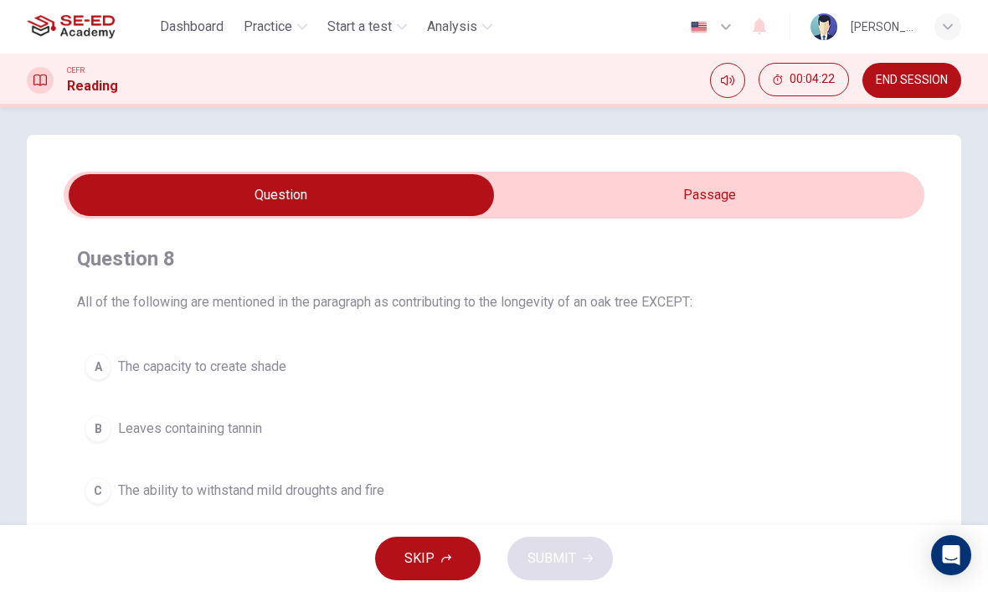
scroll to position [5, 0]
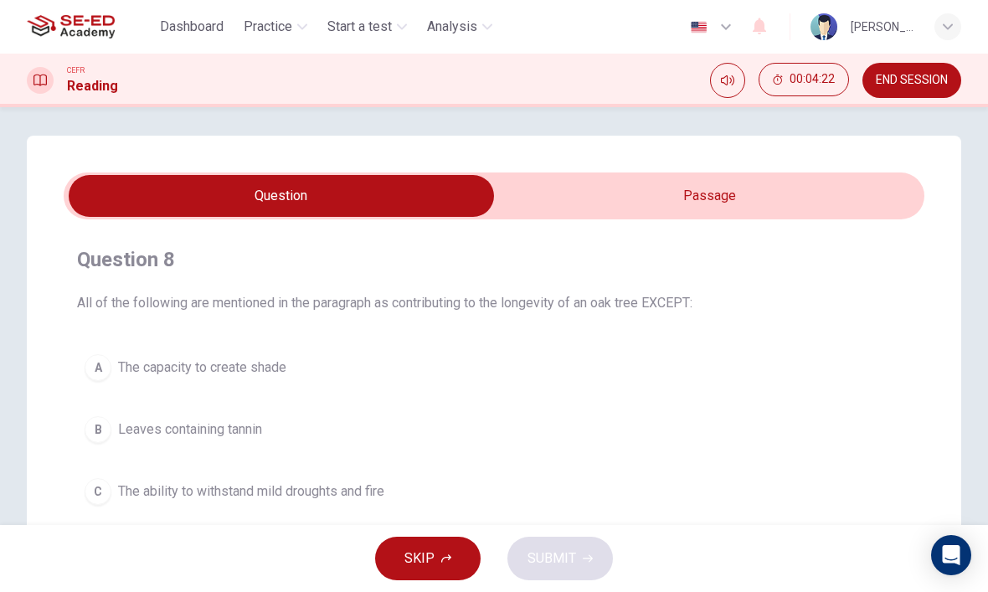
click at [711, 197] on input "checkbox" at bounding box center [281, 196] width 1291 height 42
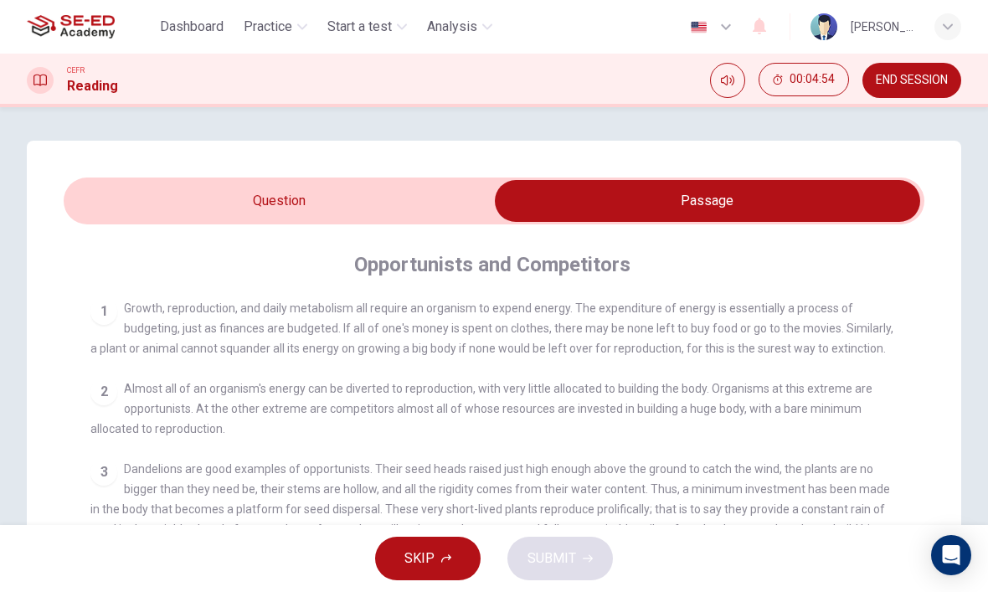
scroll to position [0, 0]
click at [440, 182] on input "checkbox" at bounding box center [707, 201] width 1291 height 42
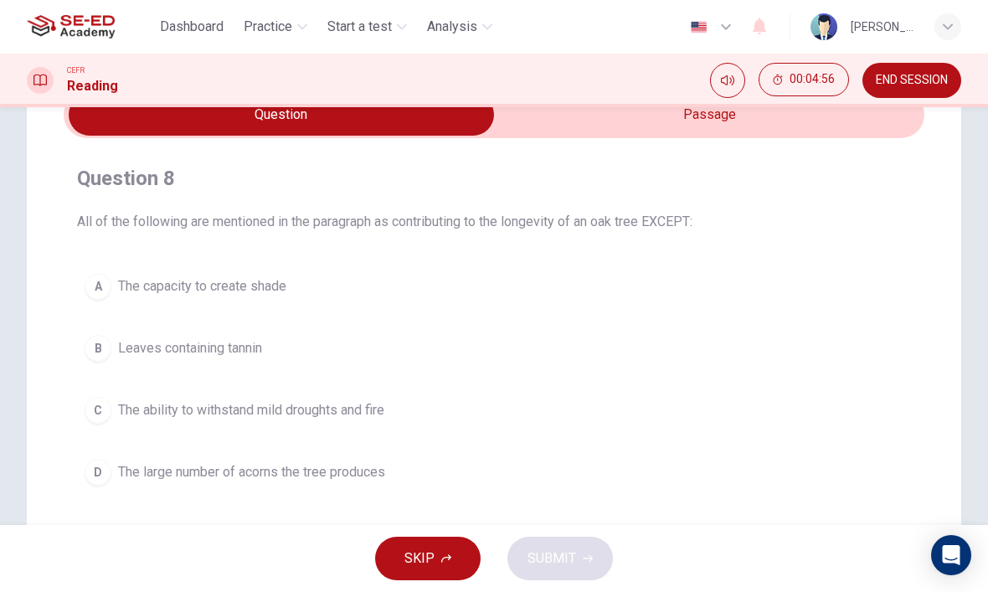
scroll to position [91, 0]
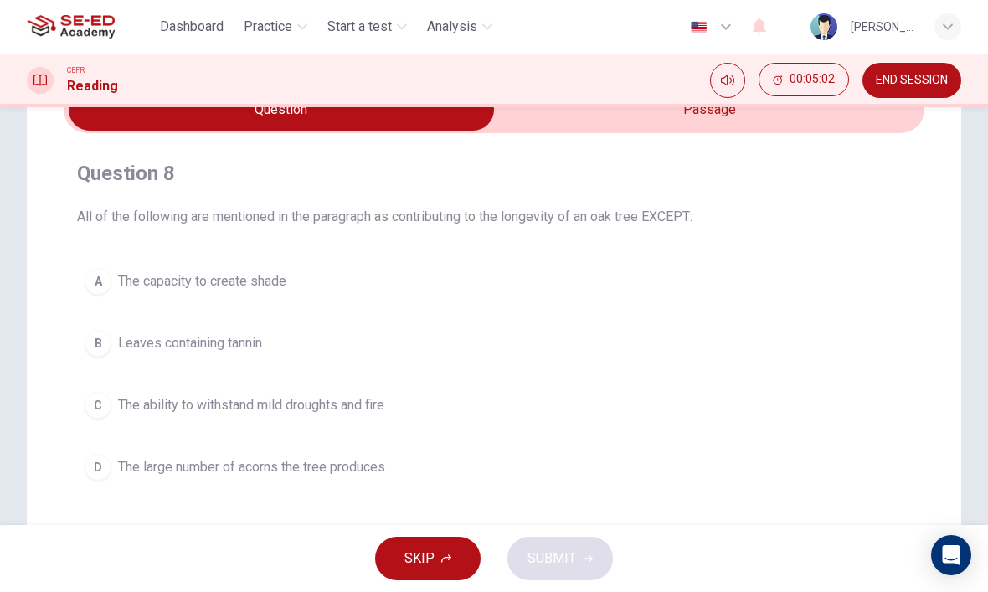
click at [714, 123] on input "checkbox" at bounding box center [281, 110] width 1291 height 42
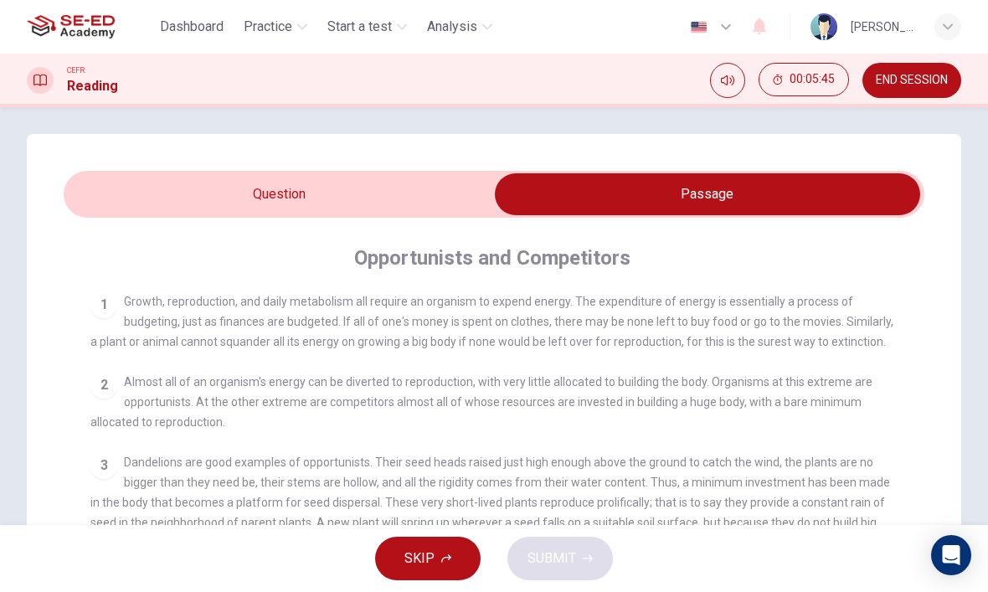
scroll to position [8, 0]
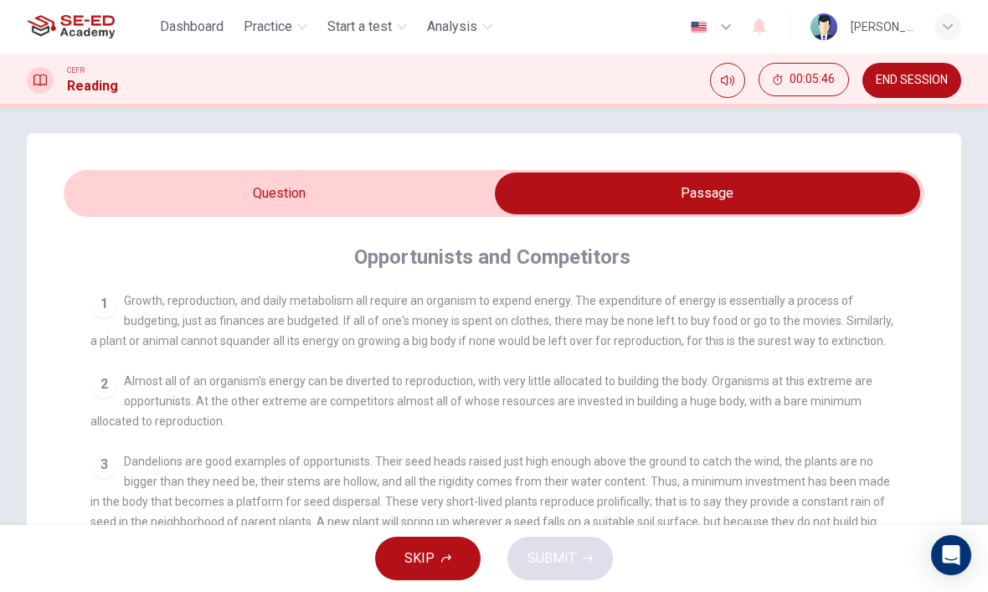
click at [487, 191] on input "checkbox" at bounding box center [707, 193] width 1291 height 42
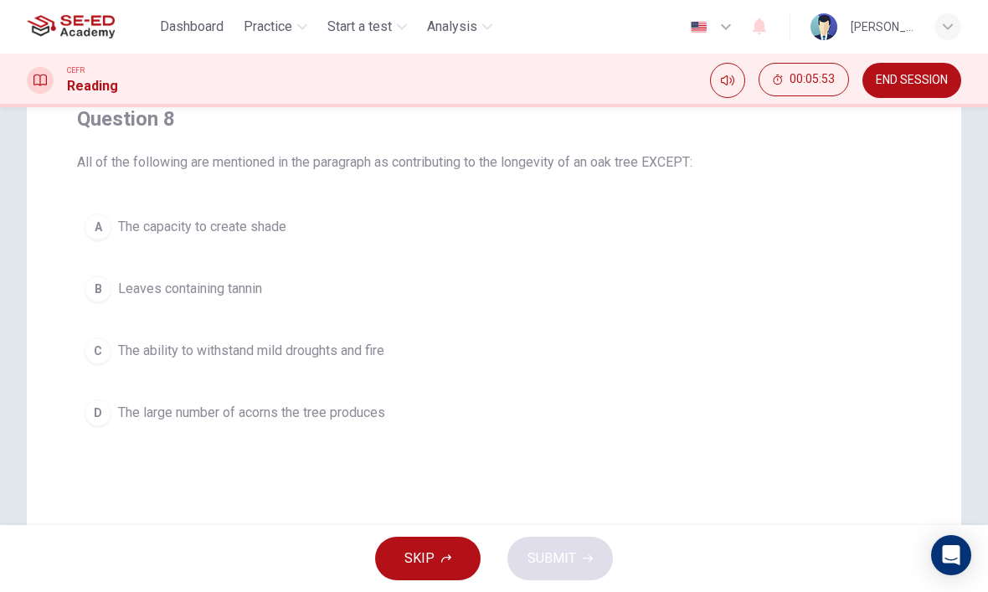
scroll to position [147, 0]
click at [340, 229] on button "A The capacity to create shade" at bounding box center [494, 225] width 834 height 42
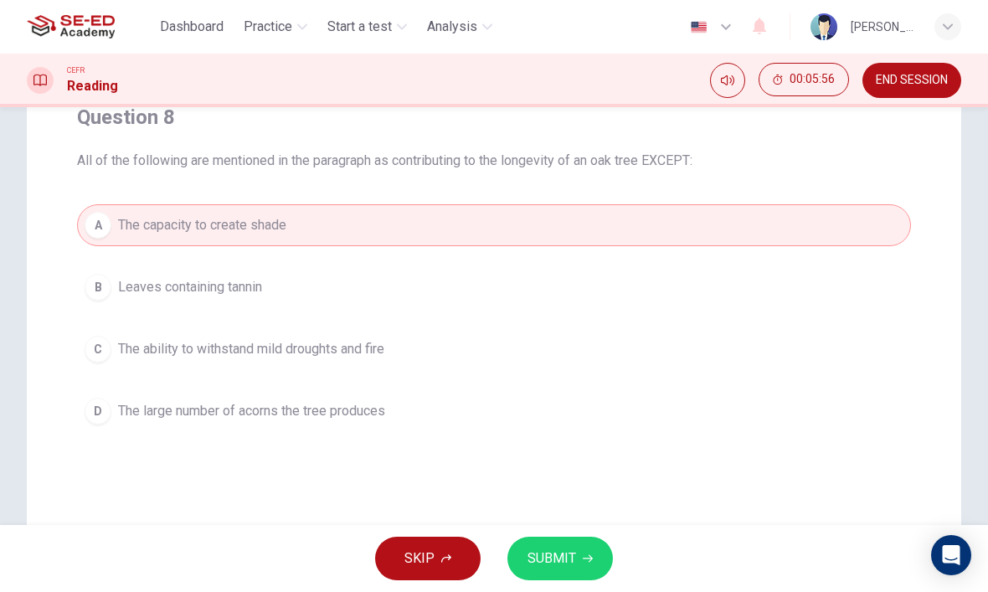
click at [595, 553] on button "SUBMIT" at bounding box center [559, 559] width 105 height 44
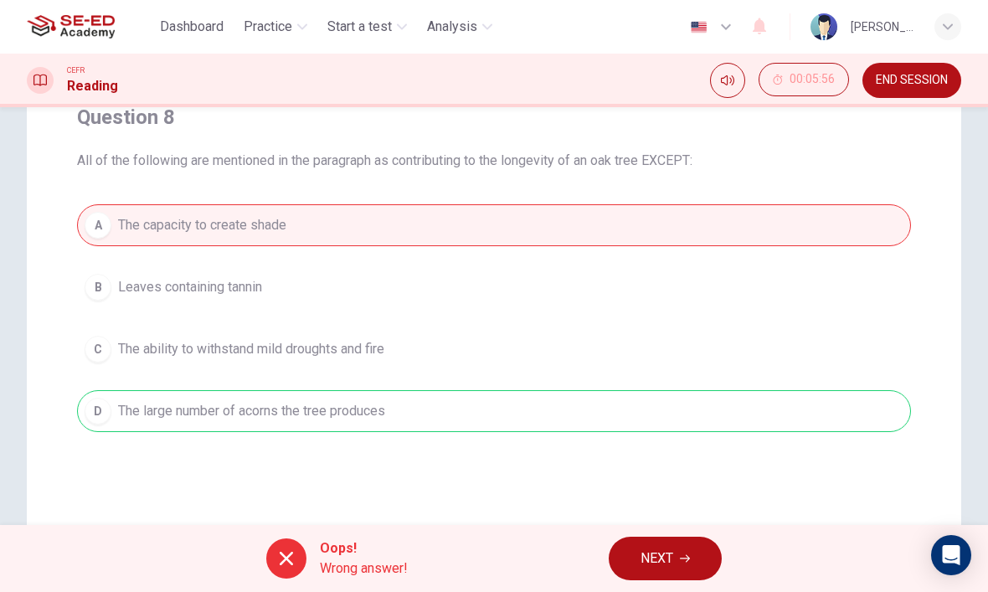
click at [679, 557] on button "NEXT" at bounding box center [664, 559] width 113 height 44
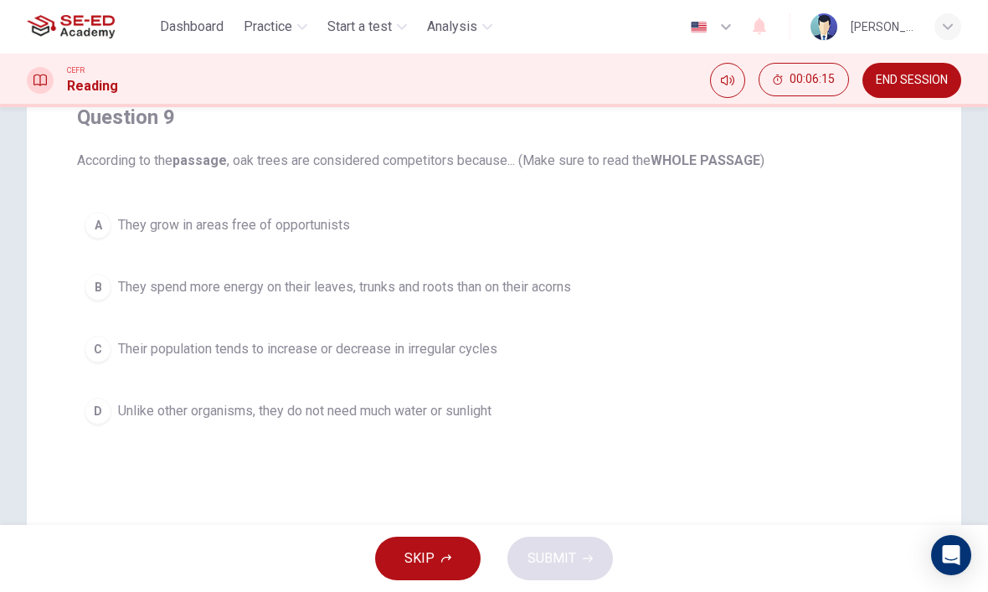
click at [571, 293] on span "They spend more energy on their leaves, trunks and roots than on their acorns" at bounding box center [344, 287] width 453 height 20
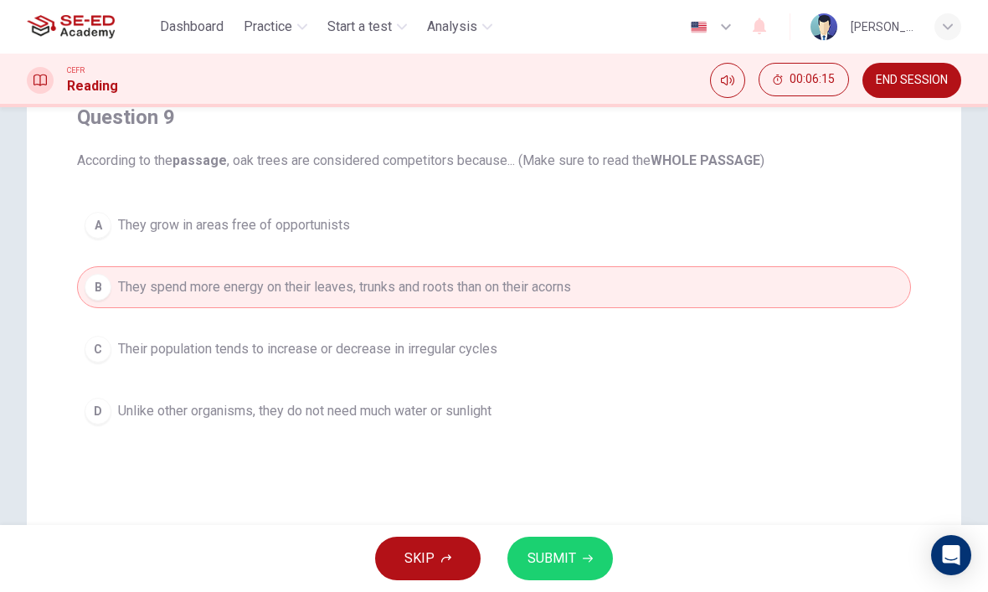
click at [607, 551] on button "SUBMIT" at bounding box center [559, 559] width 105 height 44
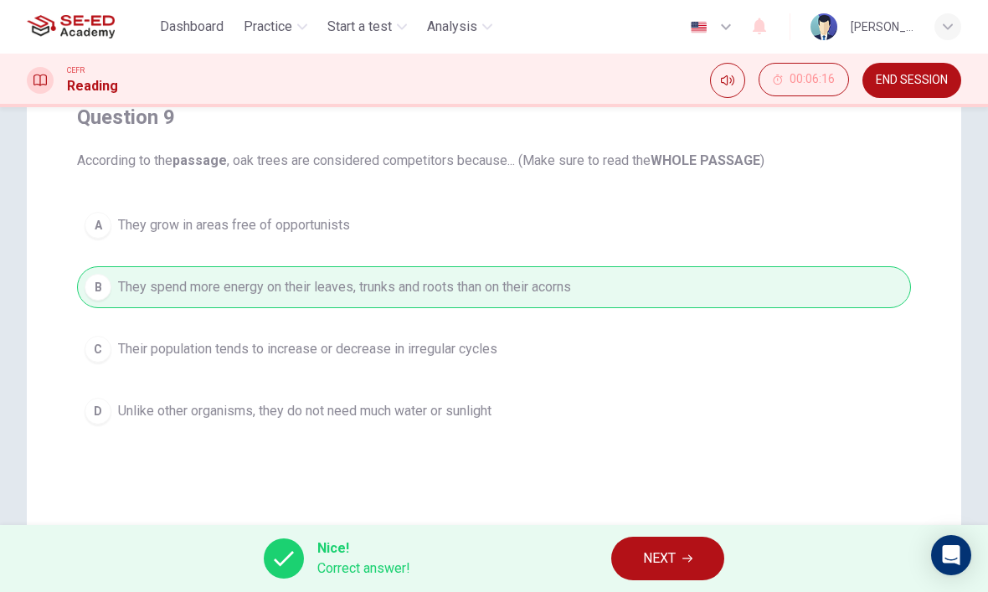
click at [675, 554] on span "NEXT" at bounding box center [659, 558] width 33 height 23
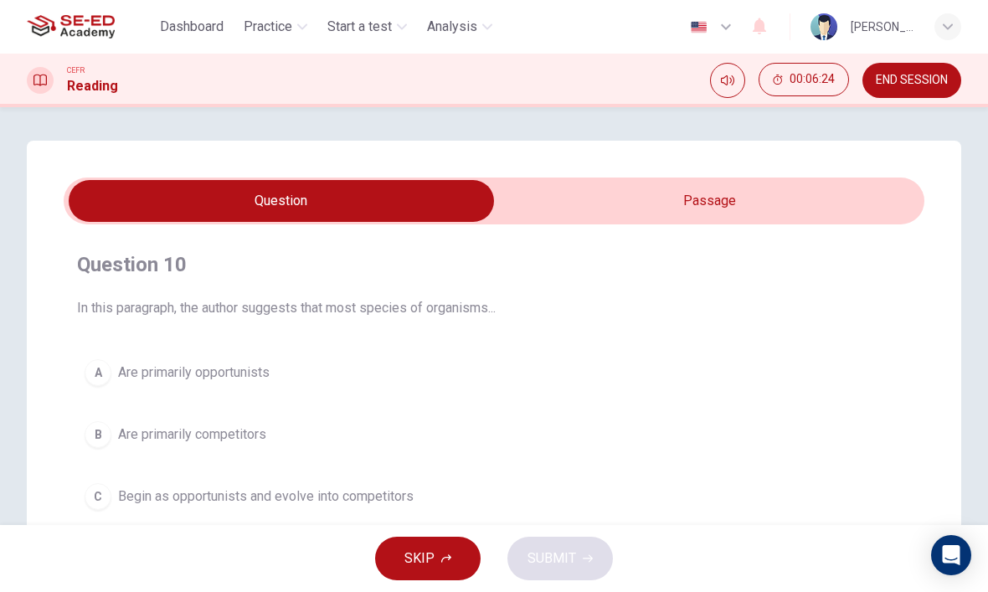
scroll to position [0, 0]
click at [793, 207] on input "checkbox" at bounding box center [281, 201] width 1291 height 42
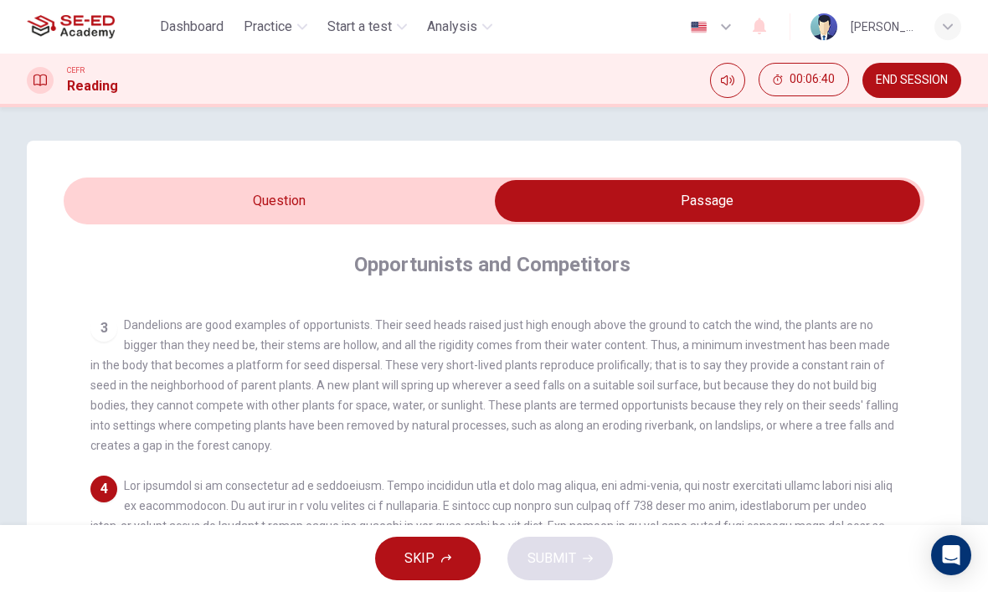
scroll to position [-1, 0]
click at [222, 181] on input "checkbox" at bounding box center [707, 201] width 1291 height 42
checkbox input "false"
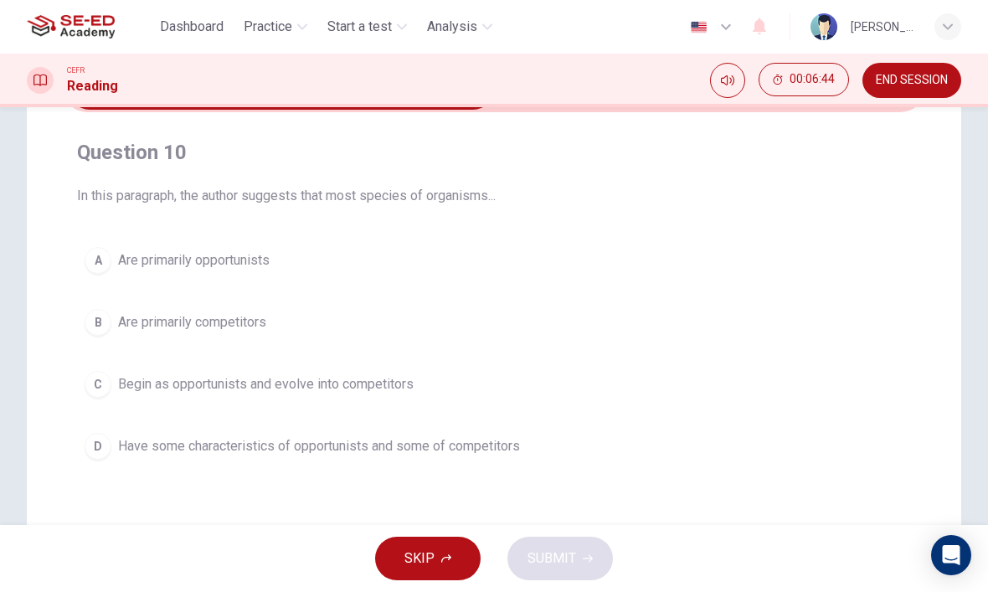
scroll to position [114, 0]
click at [141, 378] on span "Begin as opportunists and evolve into competitors" at bounding box center [265, 382] width 295 height 20
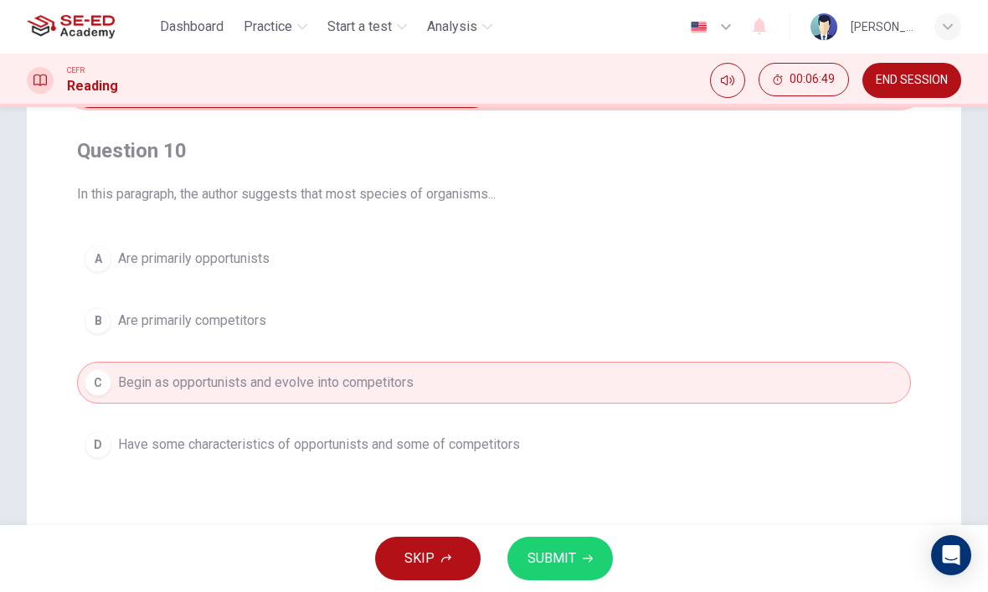
click at [166, 428] on button "D Have some characteristics of opportunists and some of competitors" at bounding box center [494, 445] width 834 height 42
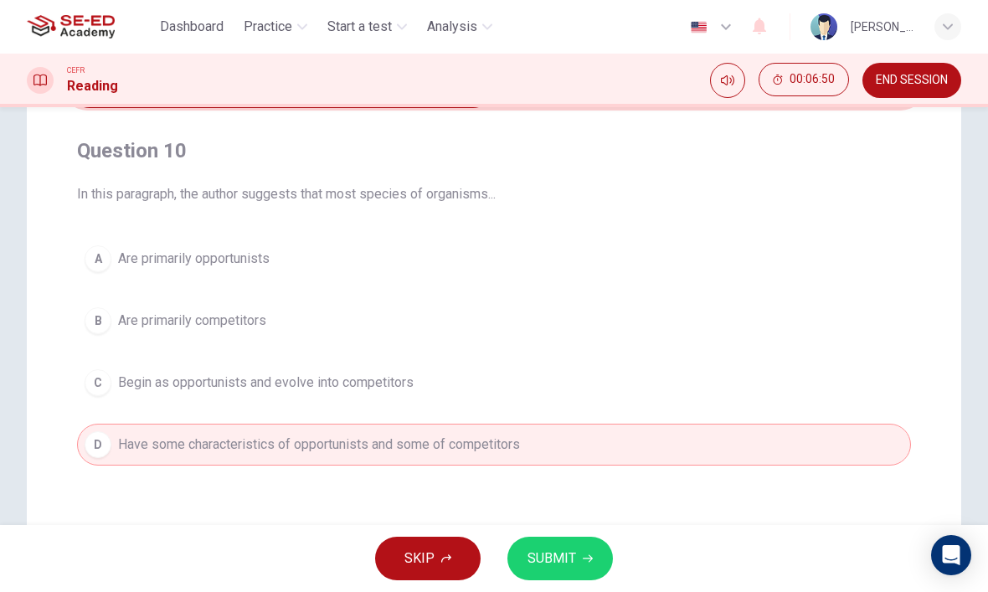
click at [589, 552] on button "SUBMIT" at bounding box center [559, 559] width 105 height 44
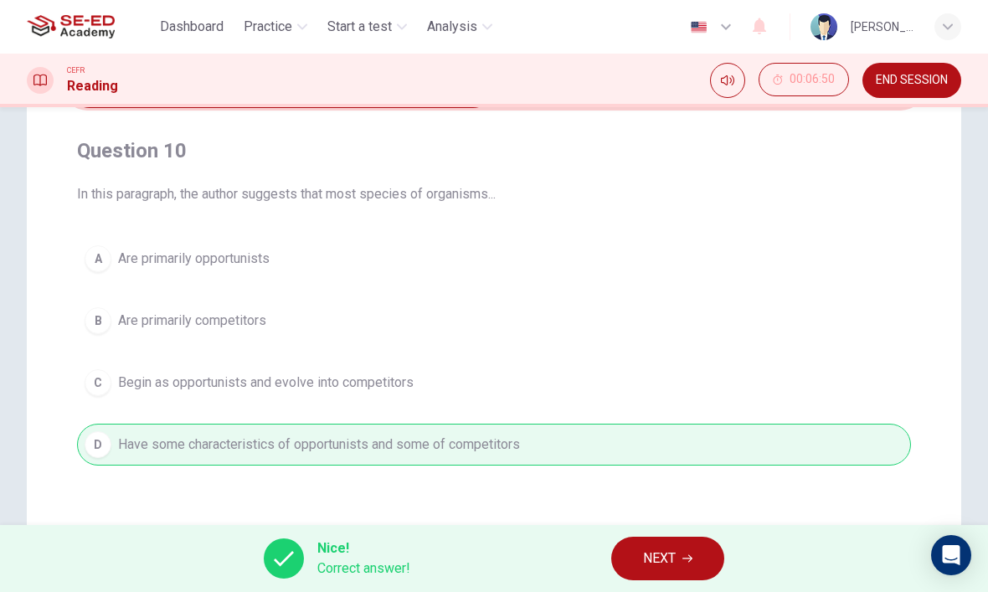
click at [656, 556] on span "NEXT" at bounding box center [659, 558] width 33 height 23
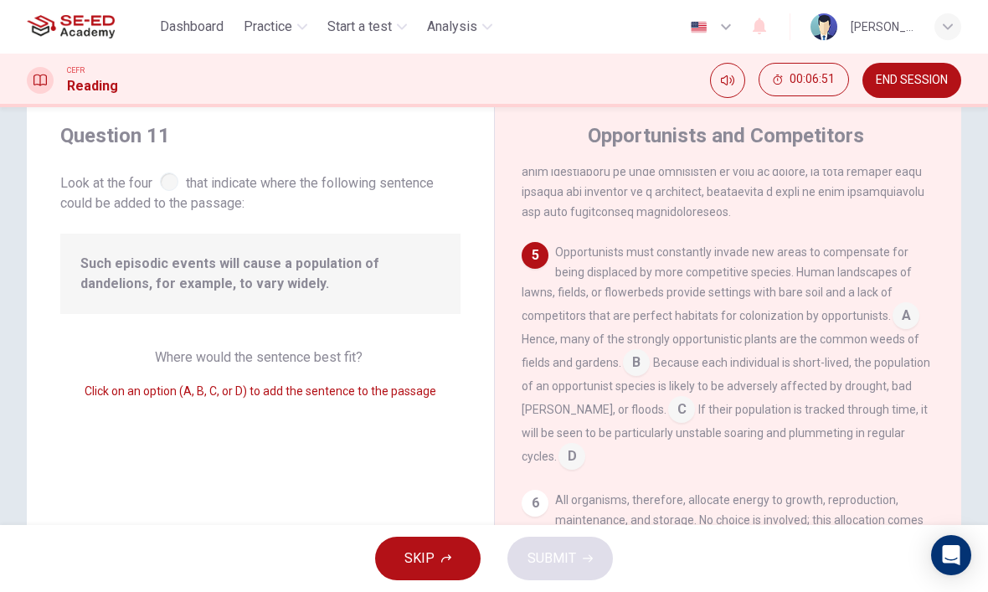
scroll to position [40, 0]
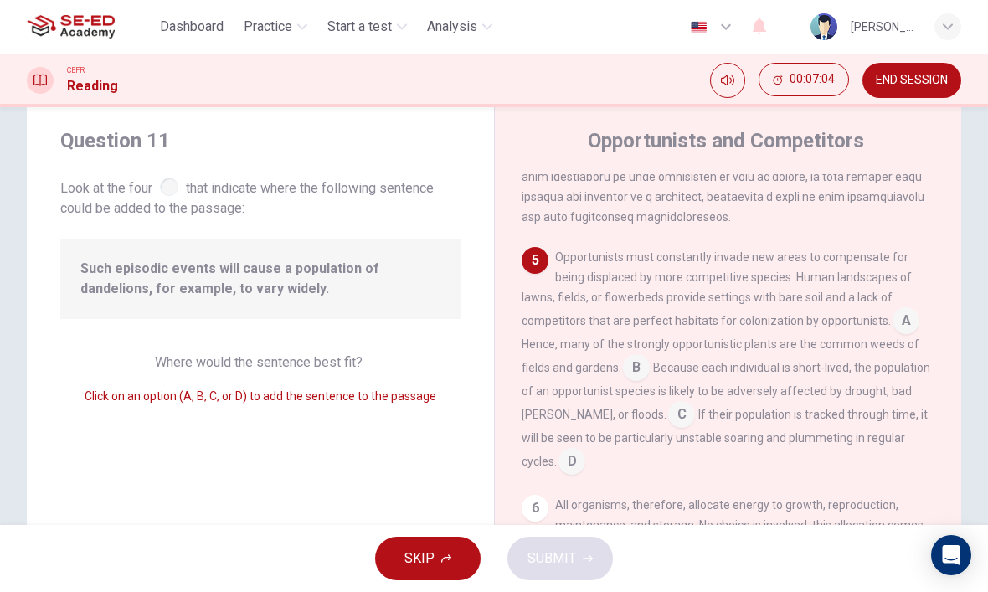
click at [892, 336] on input at bounding box center [905, 322] width 27 height 27
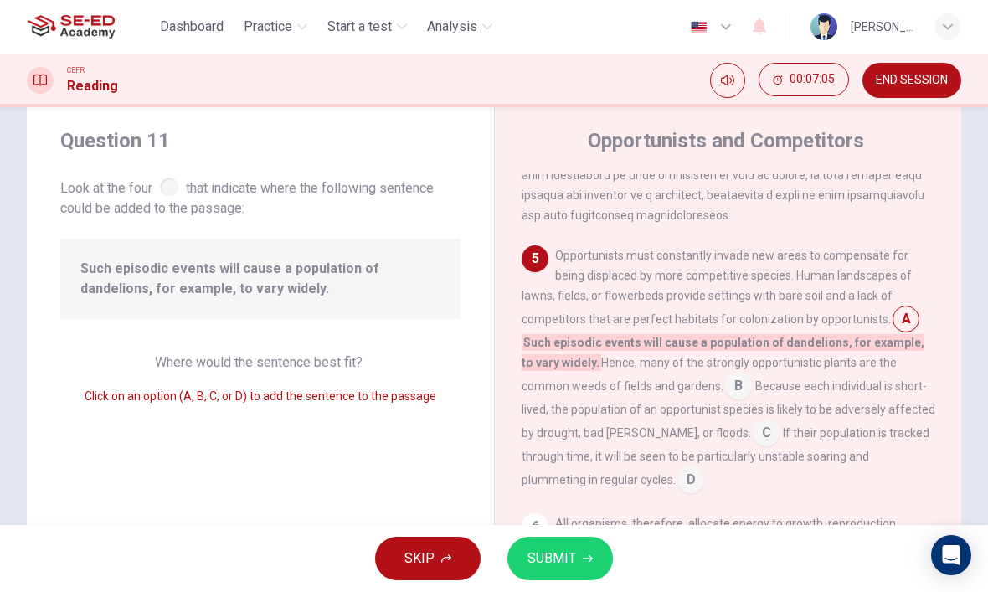
click at [892, 334] on input at bounding box center [905, 320] width 27 height 27
click at [725, 401] on input at bounding box center [738, 387] width 27 height 27
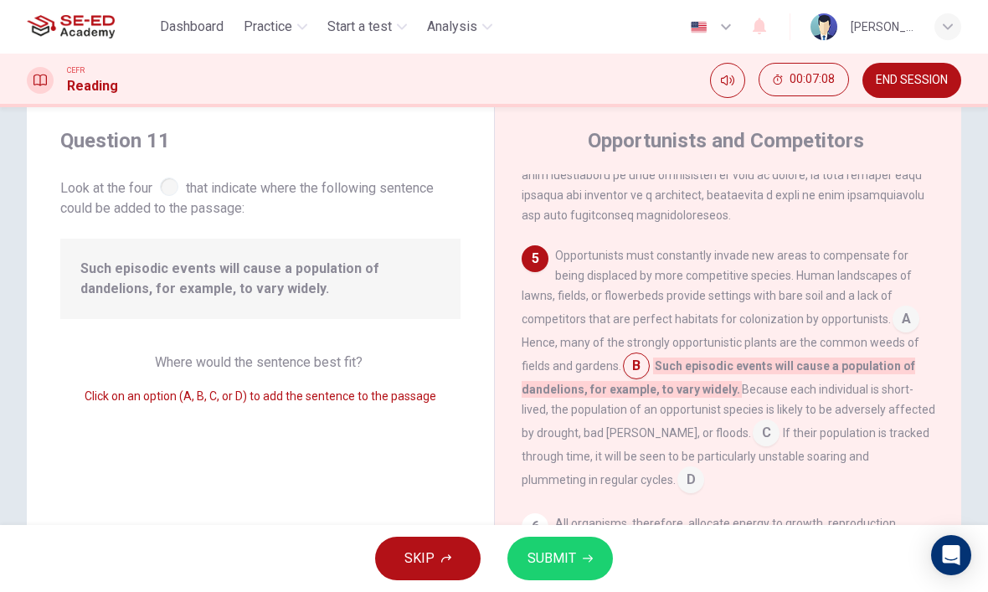
click at [752, 448] on input at bounding box center [765, 434] width 27 height 27
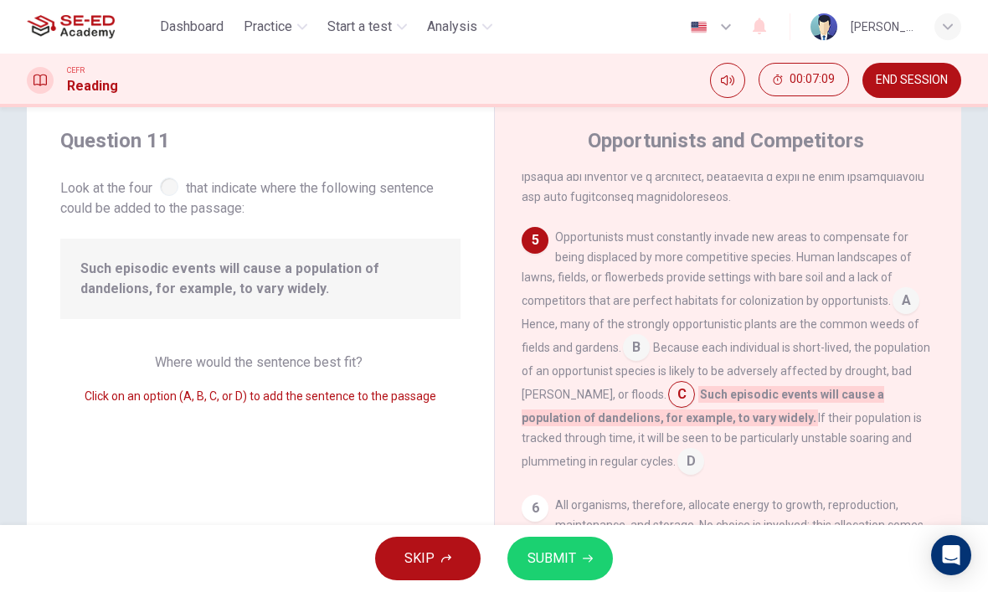
scroll to position [912, 0]
click at [677, 454] on input at bounding box center [690, 462] width 27 height 27
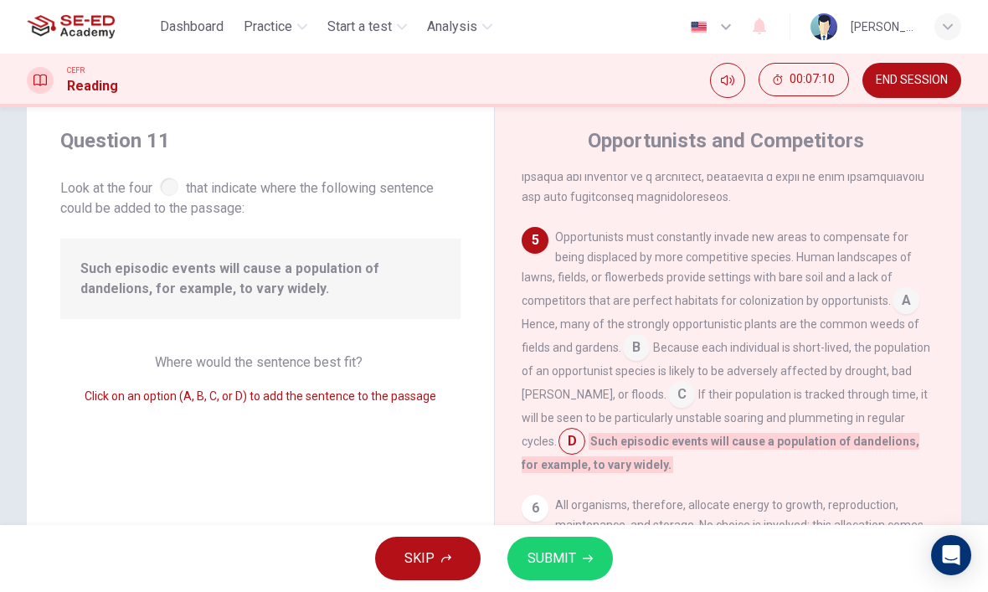
click at [585, 429] on input at bounding box center [571, 442] width 27 height 27
click at [892, 308] on input at bounding box center [905, 302] width 27 height 27
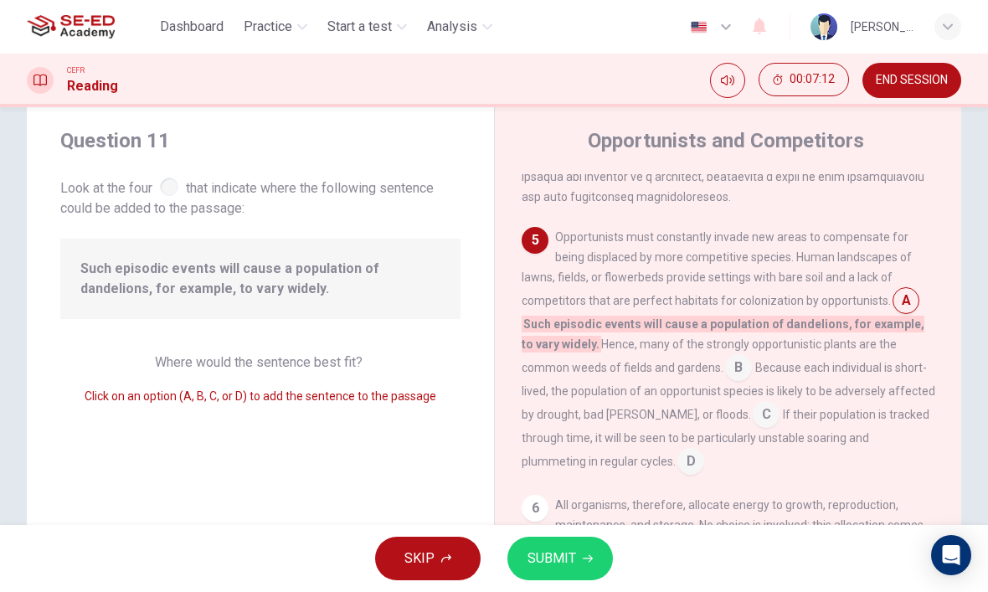
click at [892, 292] on input at bounding box center [905, 302] width 27 height 27
click at [725, 366] on span "B" at bounding box center [738, 367] width 27 height 27
click at [725, 359] on span "B" at bounding box center [738, 367] width 27 height 27
click at [725, 364] on span "B" at bounding box center [738, 367] width 27 height 27
click at [725, 363] on span "B" at bounding box center [738, 367] width 27 height 27
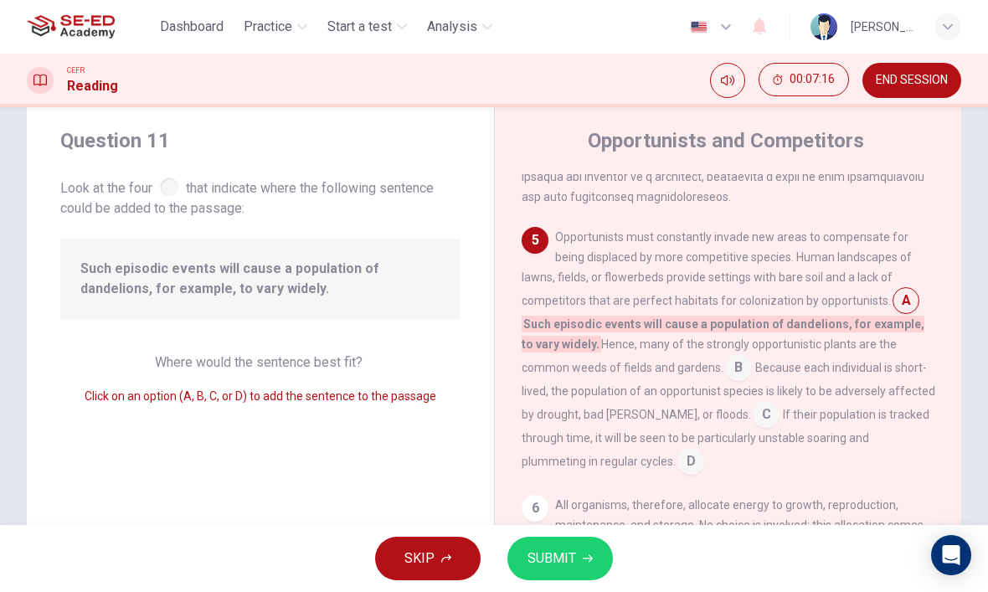
click at [725, 369] on span "B" at bounding box center [738, 367] width 27 height 27
click at [725, 370] on span "B" at bounding box center [738, 367] width 27 height 27
click at [892, 307] on input at bounding box center [905, 302] width 27 height 27
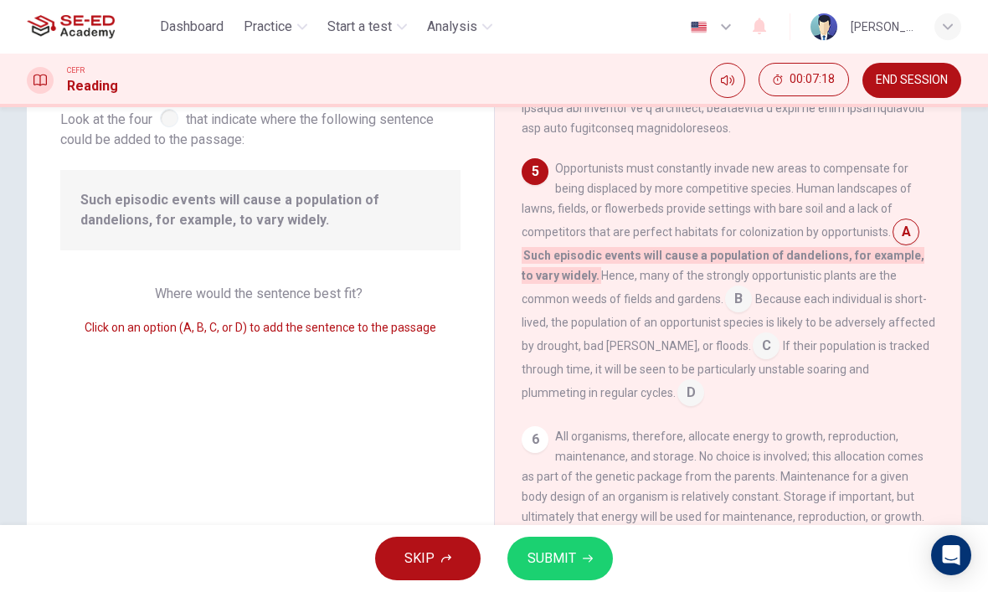
scroll to position [115, 0]
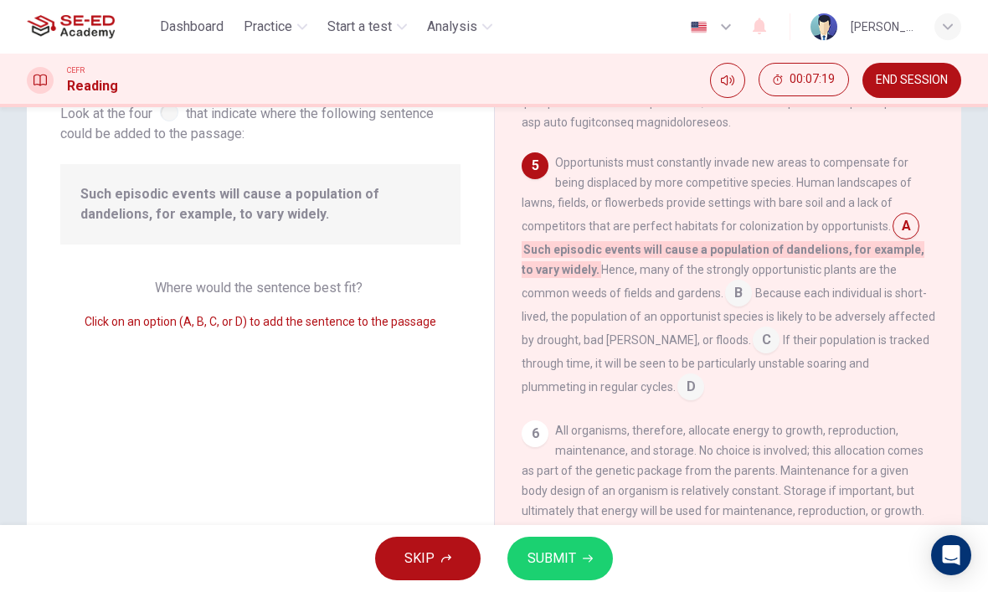
click at [725, 291] on input at bounding box center [738, 294] width 27 height 27
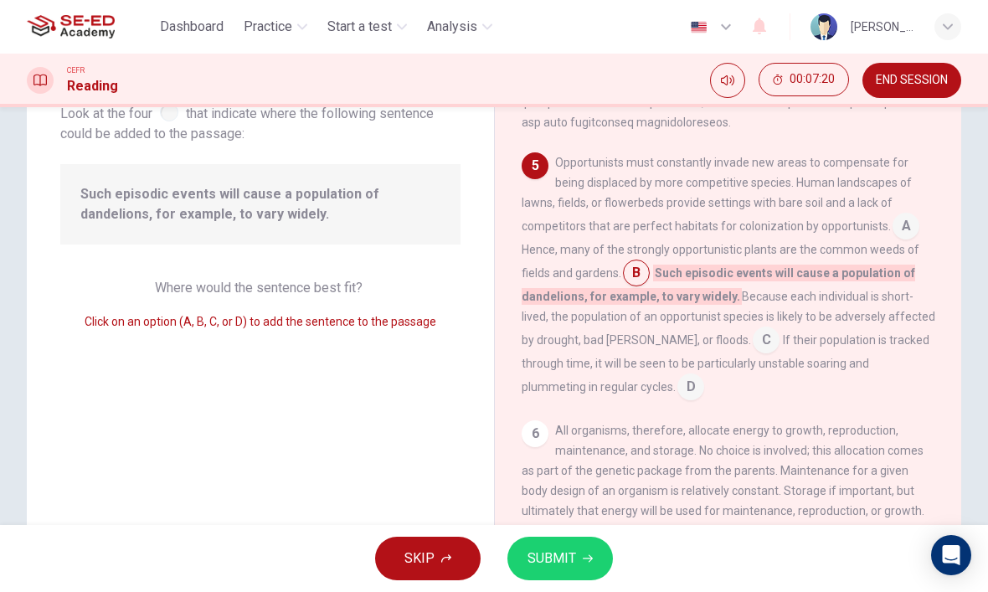
click at [632, 291] on span "Such episodic events will cause a population of dandelions, for example, to var…" at bounding box center [717, 284] width 393 height 40
click at [892, 228] on input at bounding box center [905, 227] width 27 height 27
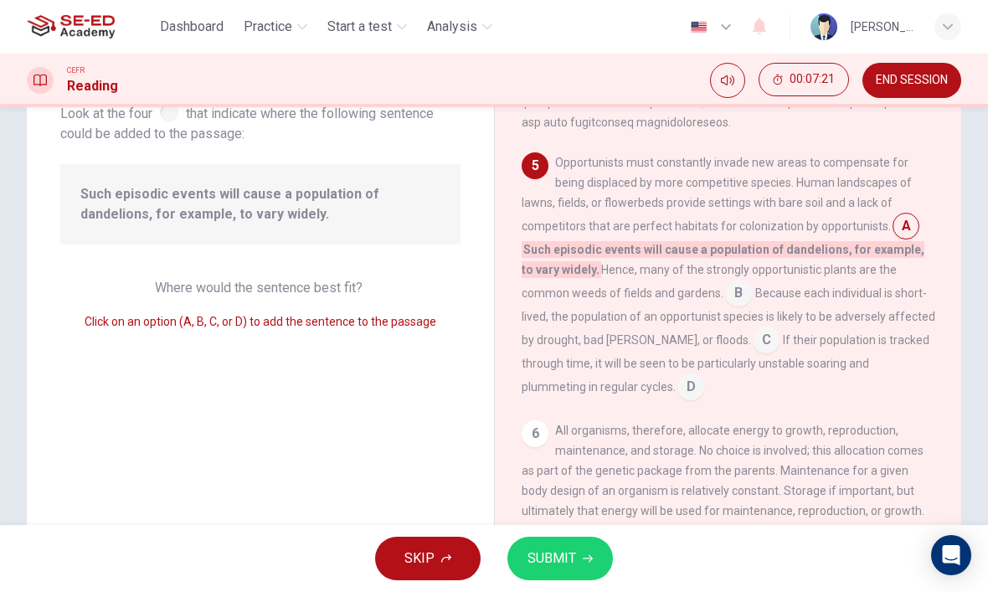
click at [892, 223] on input at bounding box center [905, 227] width 27 height 27
click at [725, 284] on input at bounding box center [738, 294] width 27 height 27
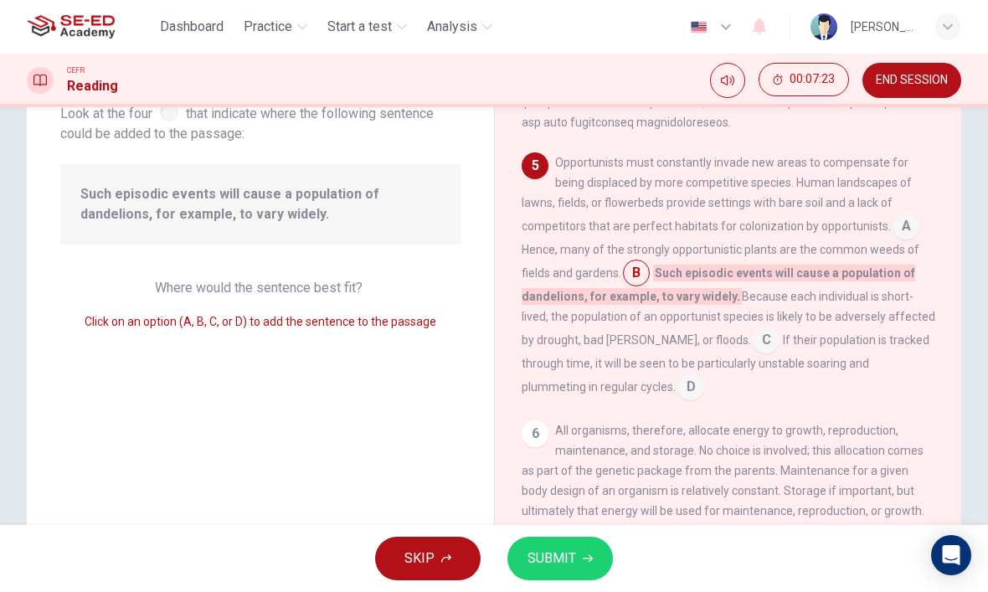
click at [752, 328] on input at bounding box center [765, 341] width 27 height 27
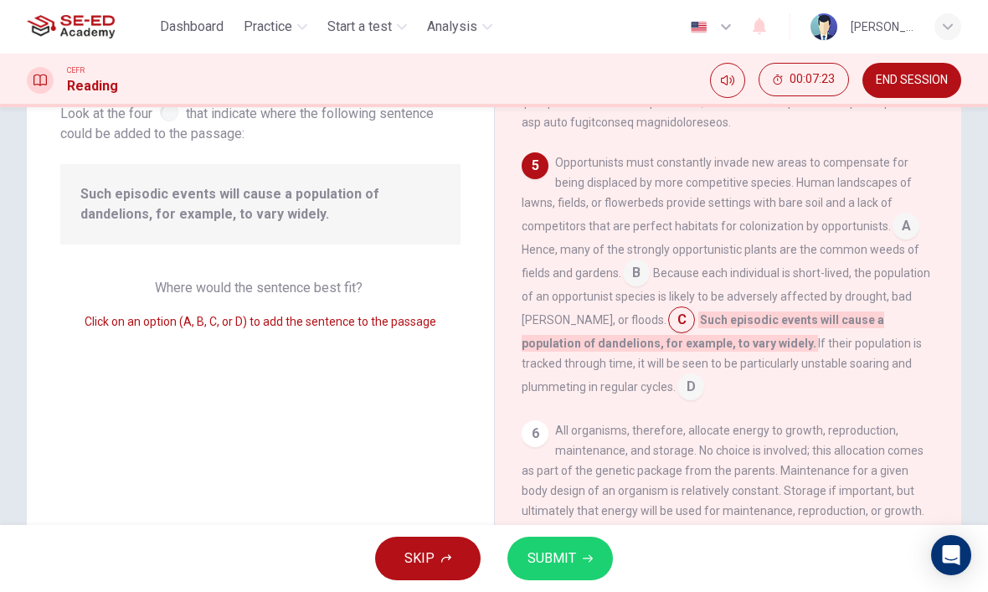
click at [550, 423] on div "6 All organisms, therefore, allocate energy to growth, reproduction, maintenanc…" at bounding box center [727, 490] width 413 height 141
click at [541, 421] on div "6" at bounding box center [534, 433] width 27 height 27
click at [542, 424] on div "6" at bounding box center [534, 433] width 27 height 27
click at [537, 424] on div "6" at bounding box center [534, 433] width 27 height 27
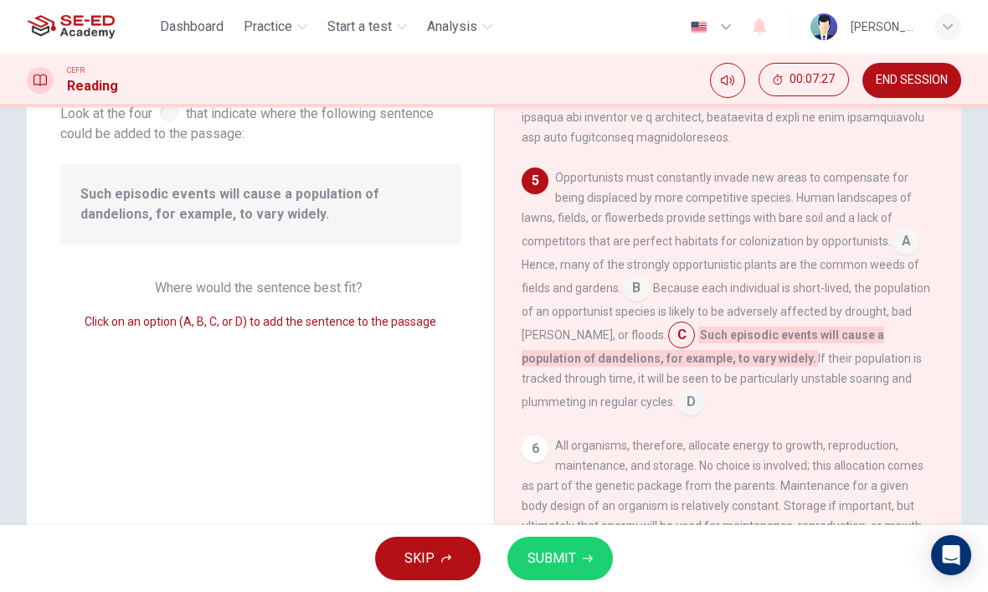
scroll to position [858, 0]
click at [623, 301] on input at bounding box center [636, 288] width 27 height 27
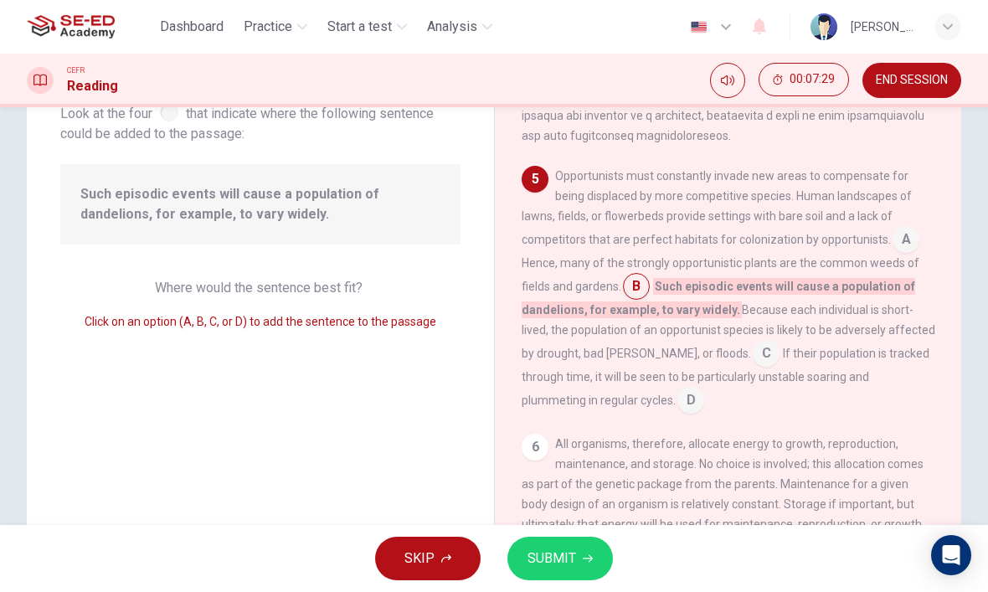
click at [892, 254] on input at bounding box center [905, 241] width 27 height 27
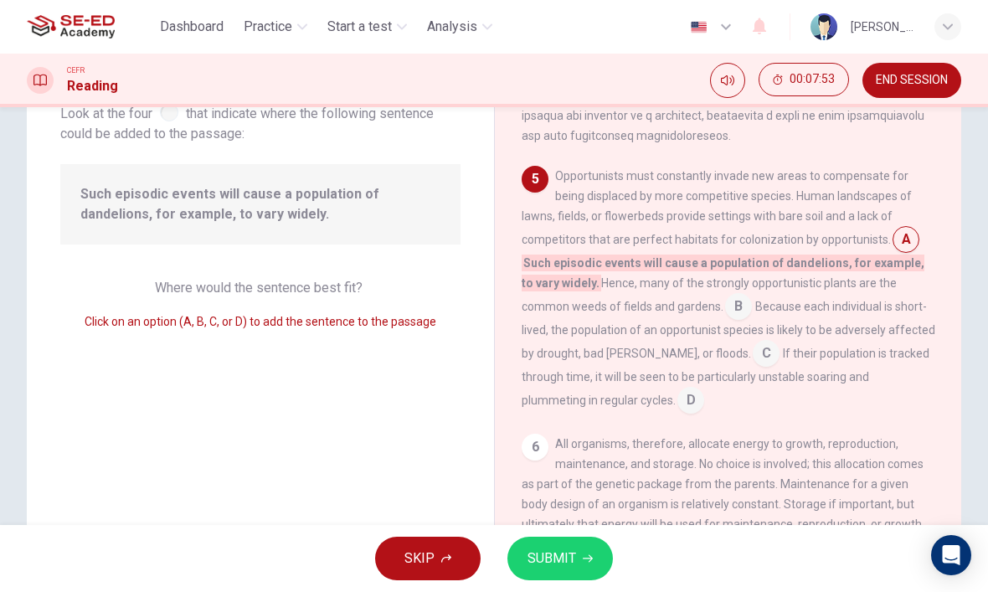
click at [725, 321] on input at bounding box center [738, 308] width 27 height 27
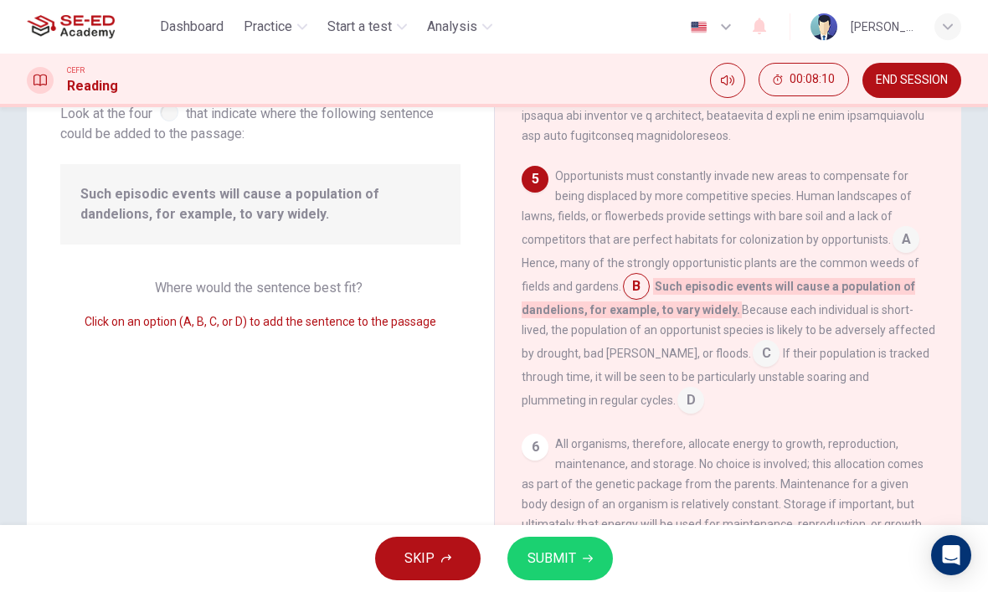
click at [752, 368] on input at bounding box center [765, 354] width 27 height 27
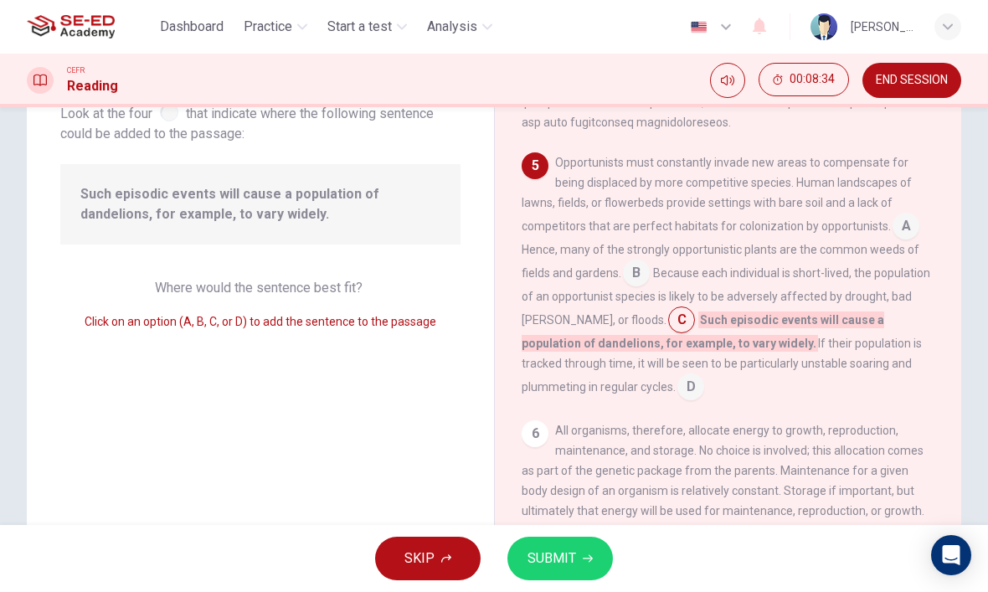
scroll to position [912, 0]
click at [677, 385] on input at bounding box center [690, 388] width 27 height 27
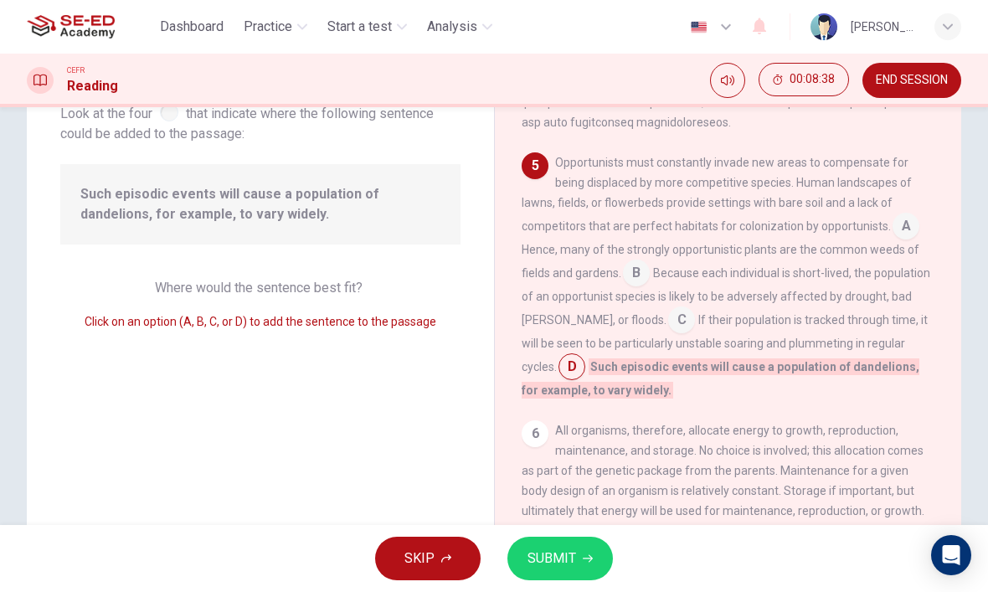
click at [668, 314] on input at bounding box center [681, 321] width 27 height 27
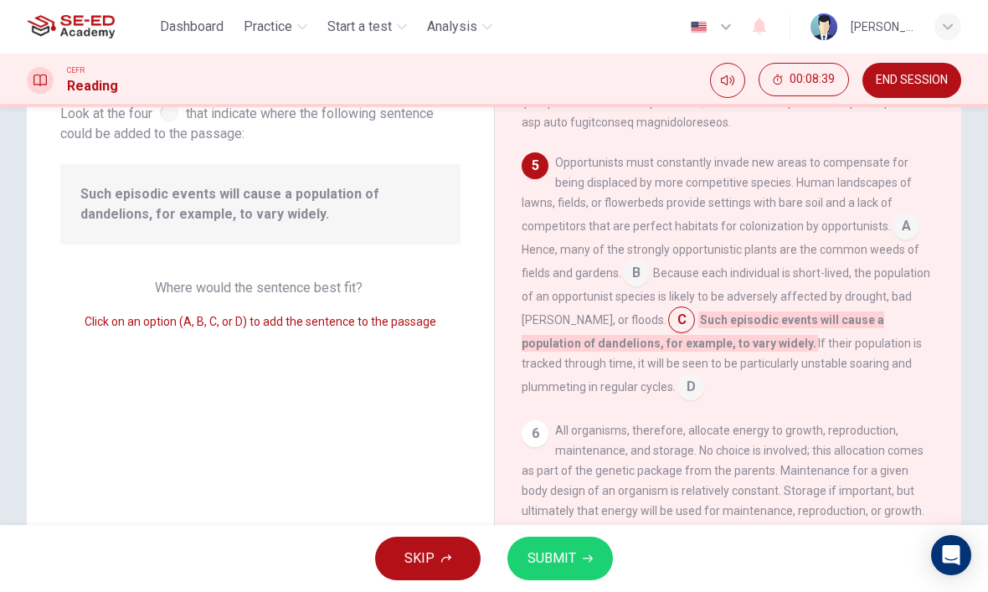
click at [577, 569] on button "SUBMIT" at bounding box center [559, 559] width 105 height 44
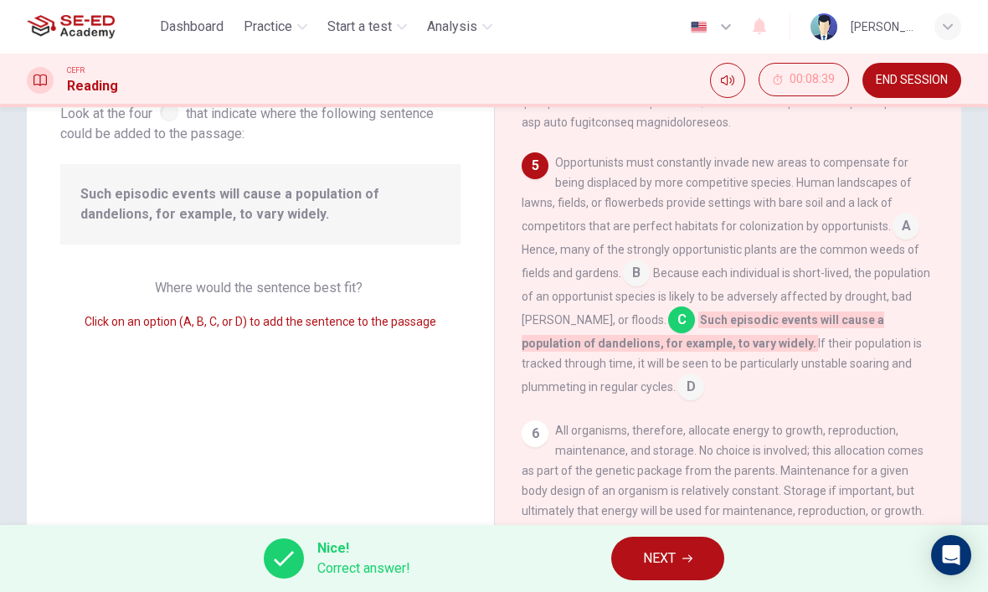
click at [671, 558] on span "NEXT" at bounding box center [659, 558] width 33 height 23
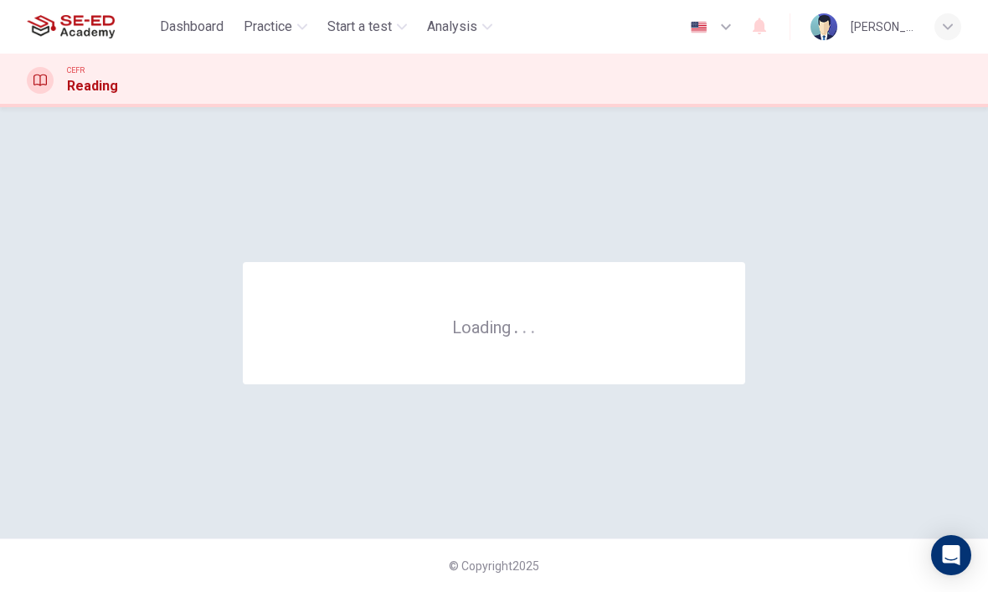
scroll to position [0, 0]
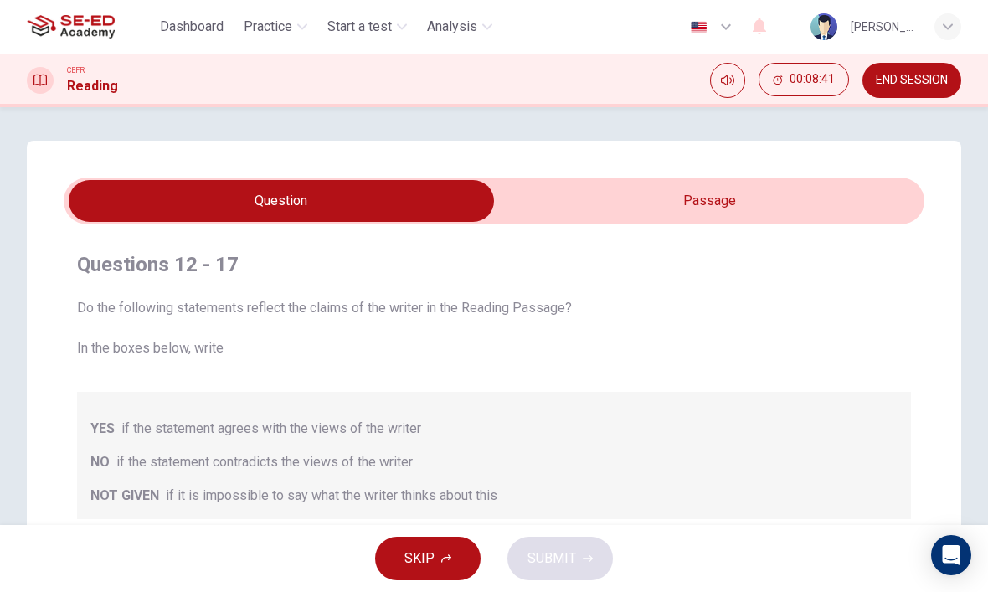
click at [804, 218] on input "checkbox" at bounding box center [281, 201] width 1291 height 42
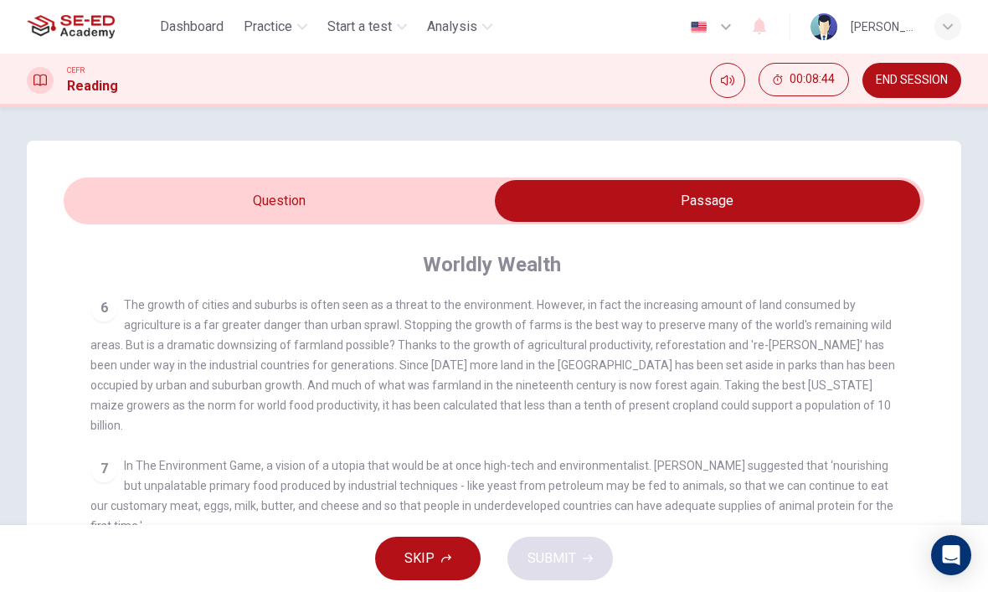
scroll to position [798, 0]
click at [217, 185] on input "checkbox" at bounding box center [707, 201] width 1291 height 42
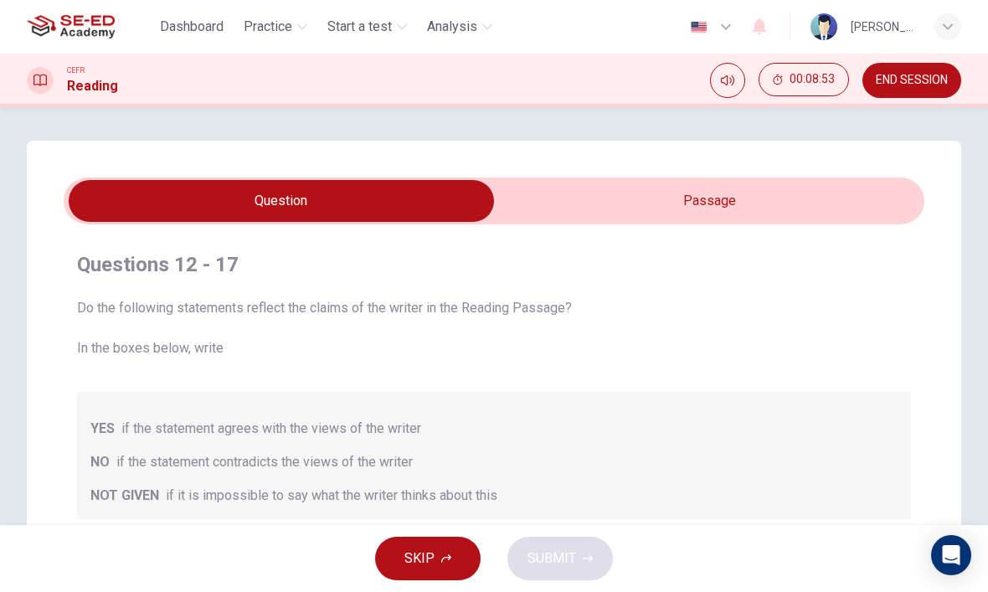
scroll to position [0, 0]
click at [847, 194] on input "checkbox" at bounding box center [281, 201] width 1291 height 42
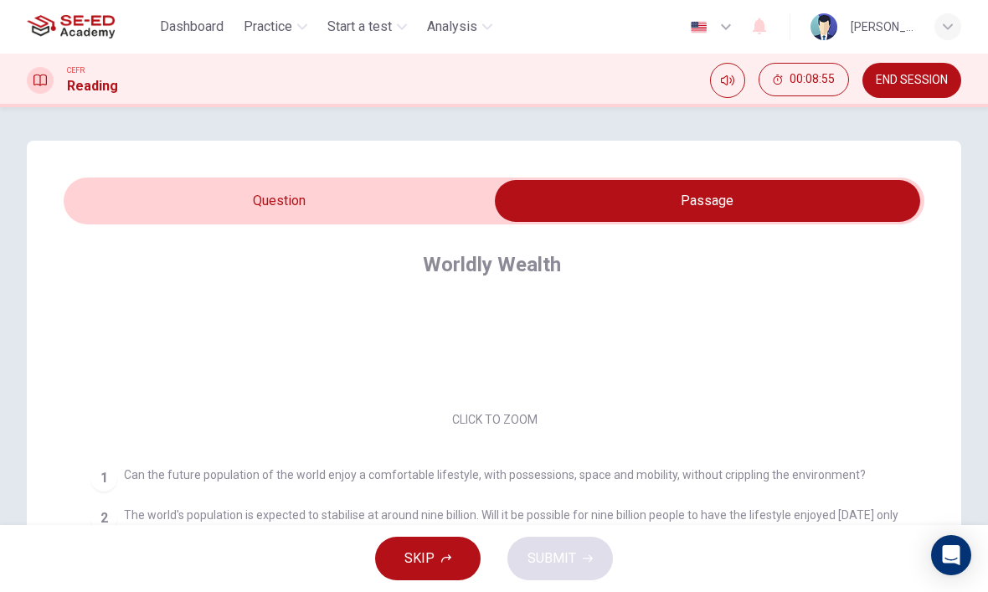
scroll to position [164, 0]
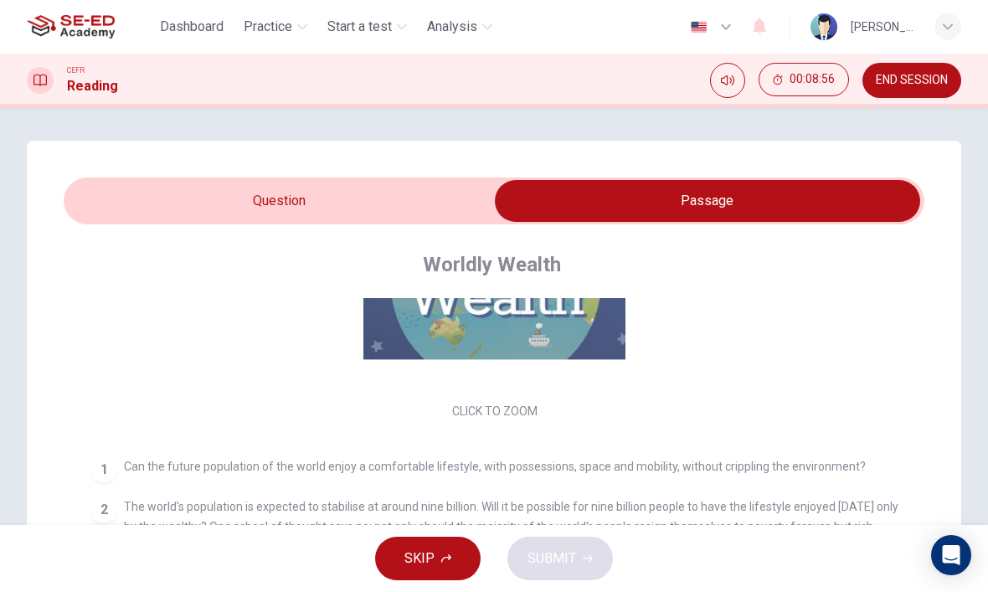
click at [193, 186] on input "checkbox" at bounding box center [707, 201] width 1291 height 42
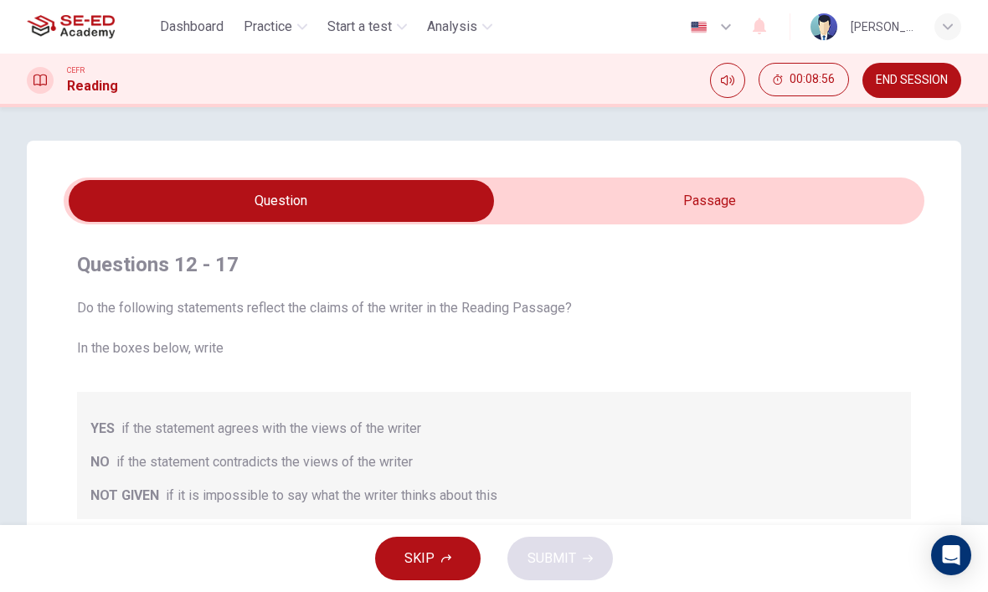
click at [779, 192] on input "checkbox" at bounding box center [281, 201] width 1291 height 42
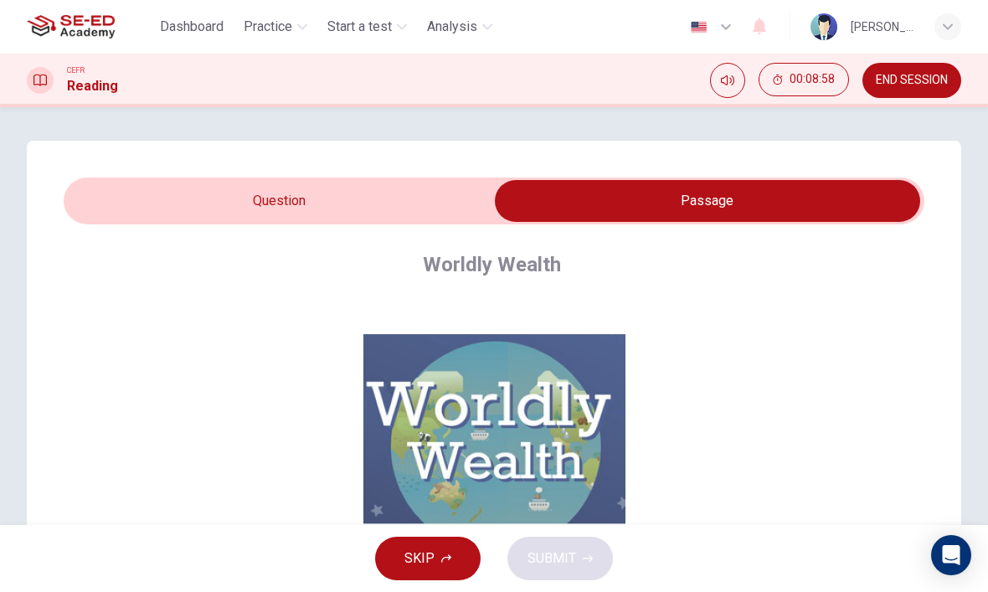
scroll to position [75, 0]
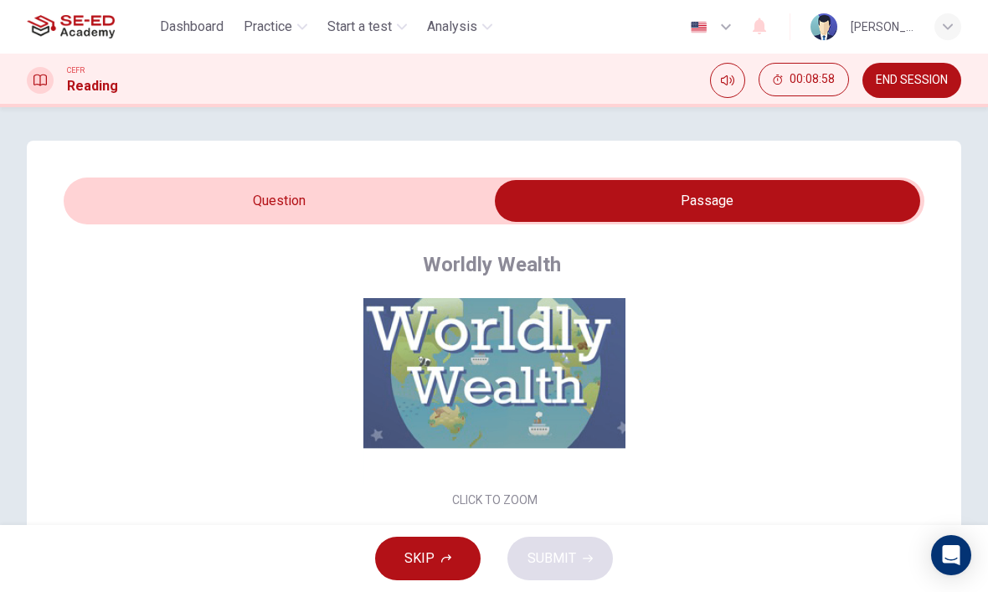
click at [516, 354] on button "Click to Zoom" at bounding box center [495, 367] width 146 height 40
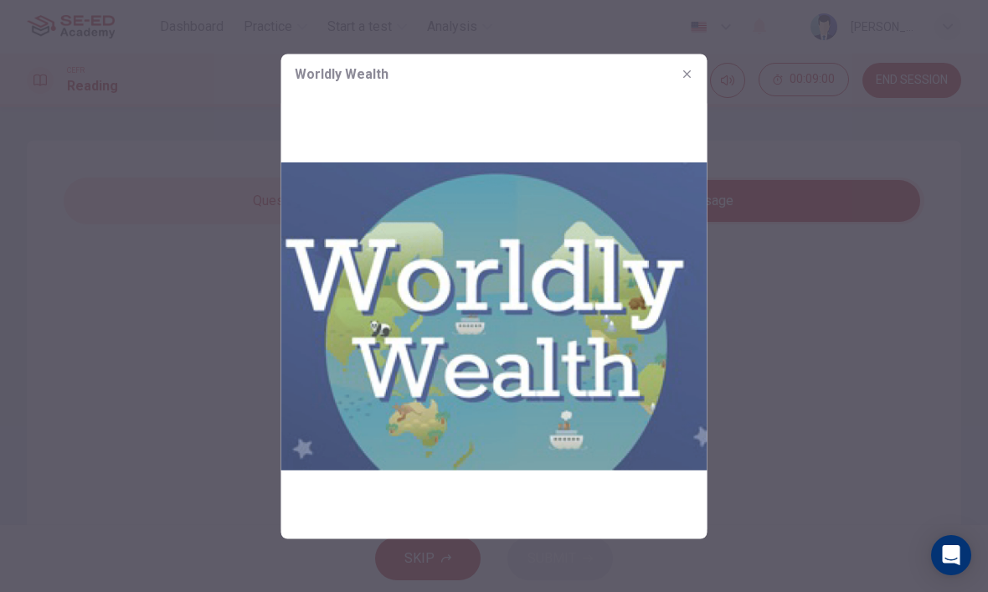
click at [696, 64] on button "button" at bounding box center [687, 73] width 27 height 27
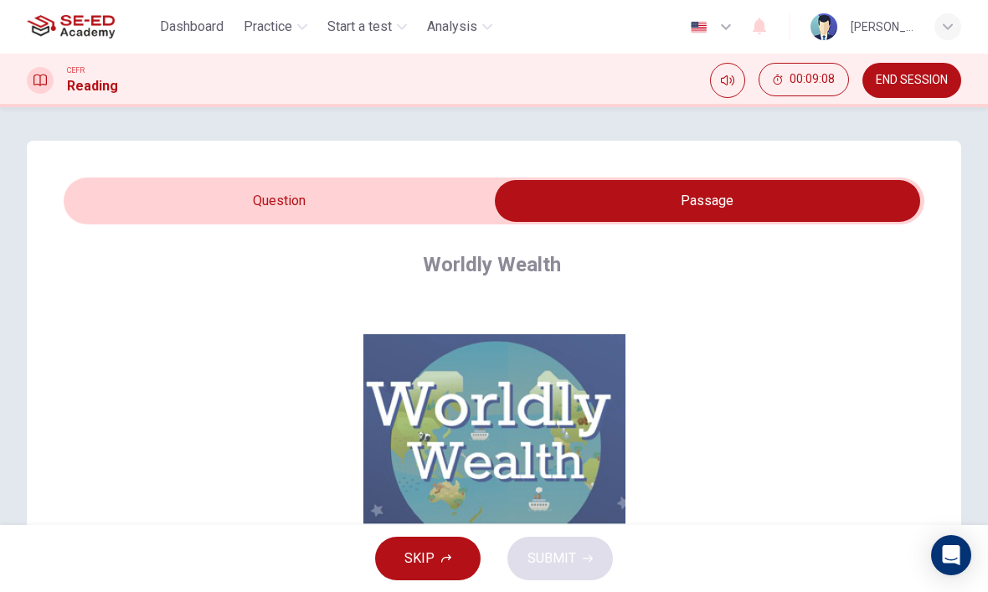
scroll to position [0, 0]
click at [151, 187] on input "checkbox" at bounding box center [707, 201] width 1291 height 42
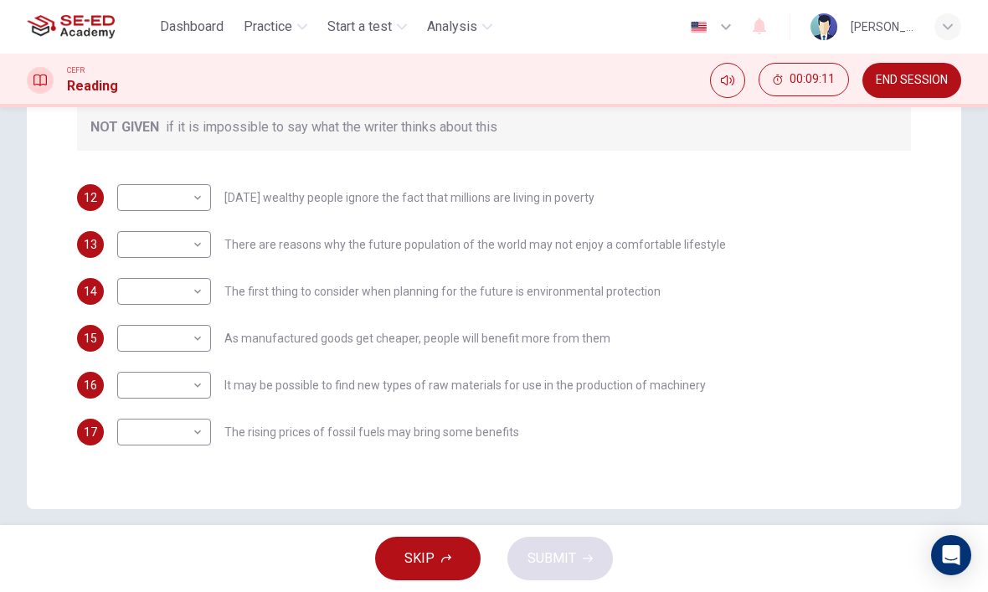
scroll to position [374, 0]
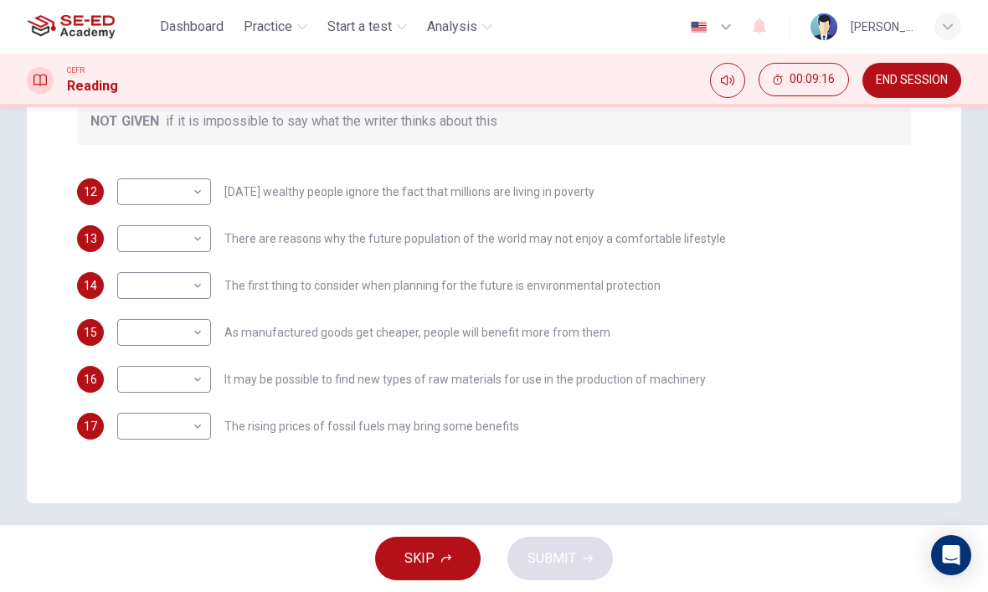
click at [140, 197] on body "This site uses cookies, as explained in our Privacy Policy . If you agree to th…" at bounding box center [494, 296] width 988 height 592
click at [747, 243] on div at bounding box center [494, 296] width 988 height 592
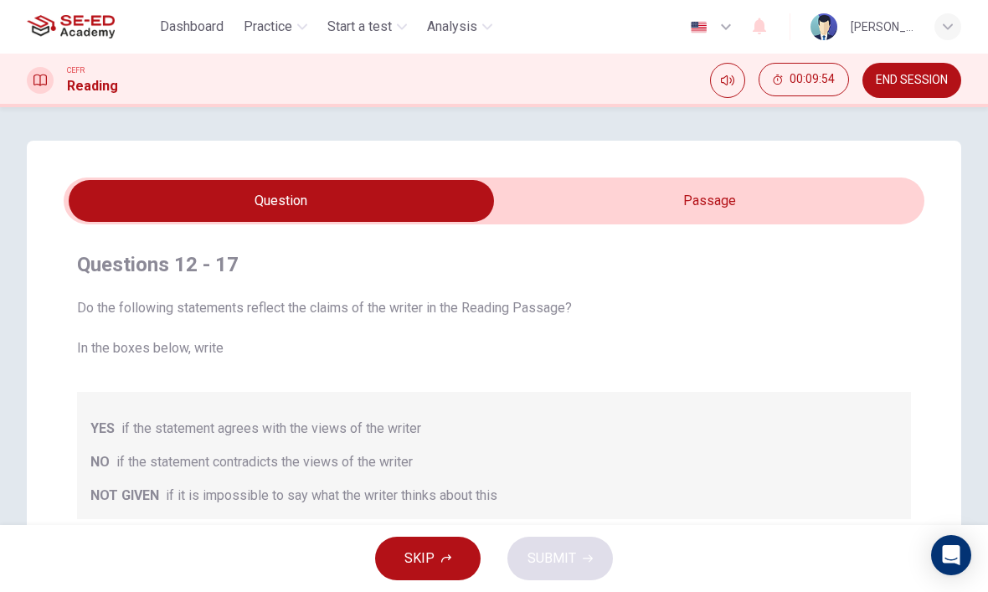
scroll to position [0, 0]
click at [809, 209] on input "checkbox" at bounding box center [281, 201] width 1291 height 42
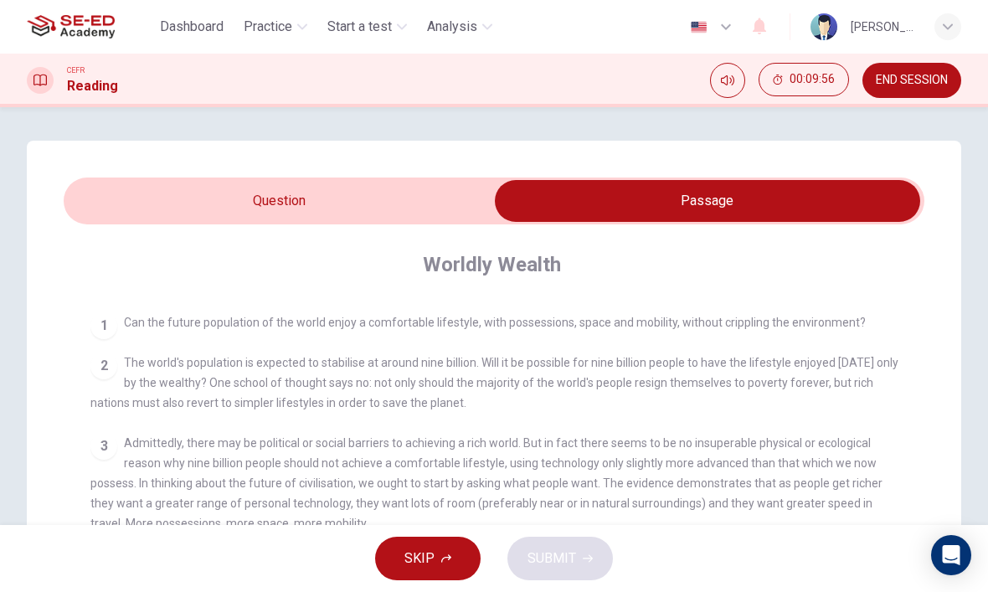
scroll to position [305, 0]
click at [471, 188] on input "checkbox" at bounding box center [707, 201] width 1291 height 42
checkbox input "false"
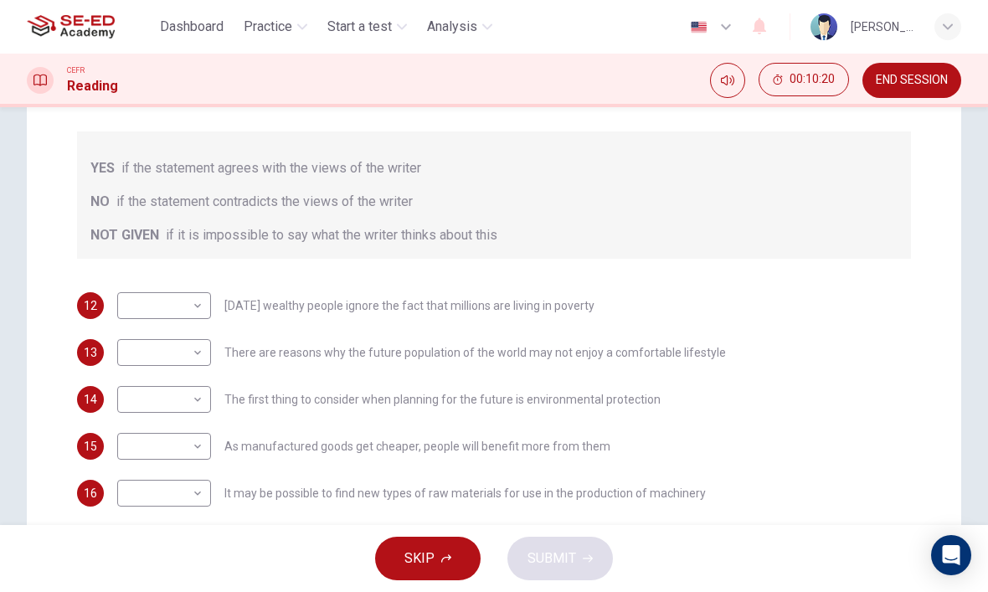
scroll to position [373, 0]
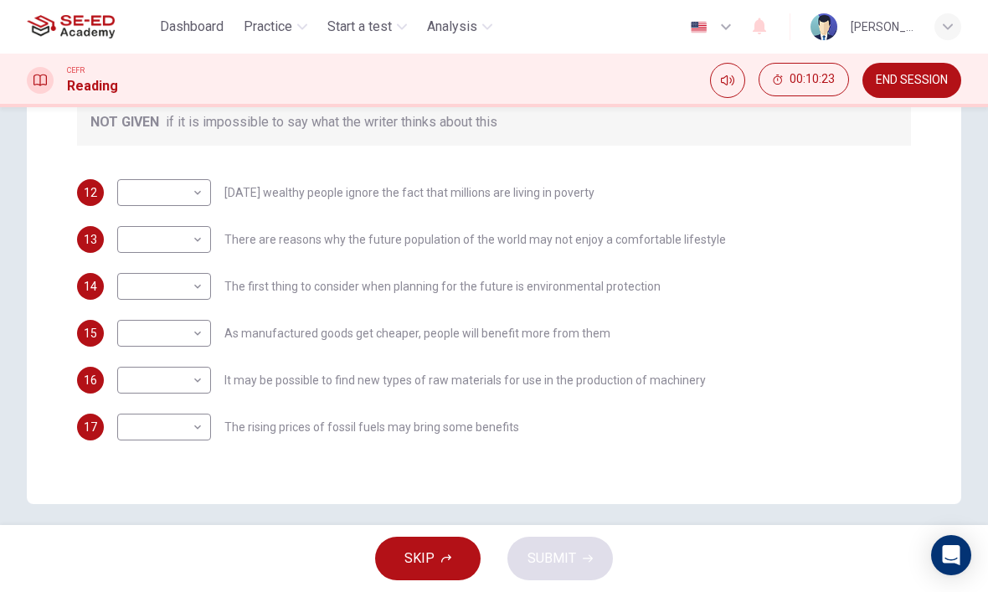
click at [160, 231] on body "This site uses cookies, as explained in our Privacy Policy . If you agree to th…" at bounding box center [494, 296] width 988 height 592
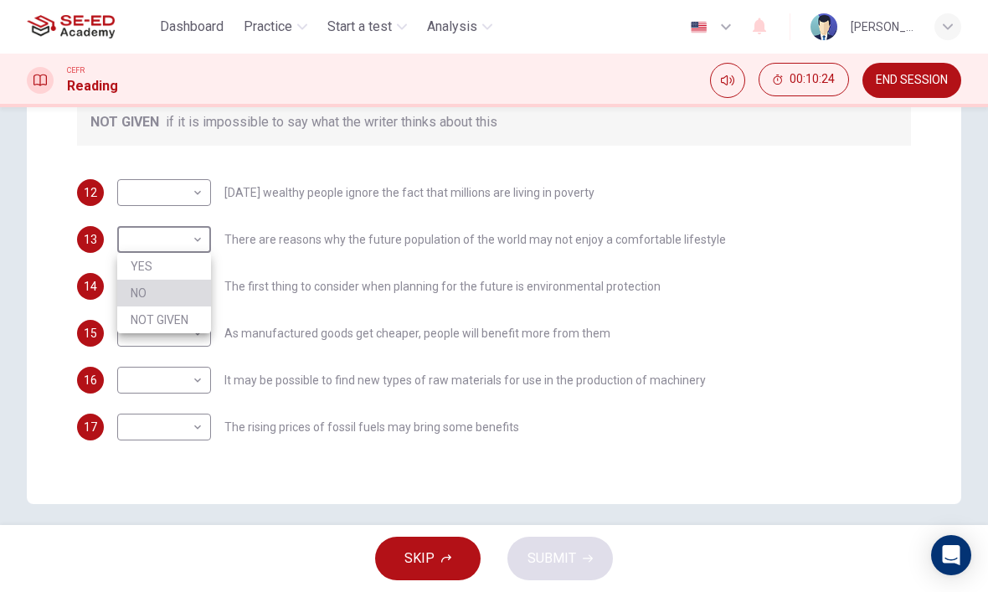
click at [176, 286] on li "NO" at bounding box center [164, 293] width 94 height 27
click at [172, 244] on body "This site uses cookies, as explained in our Privacy Policy . If you agree to th…" at bounding box center [494, 296] width 988 height 592
click at [179, 265] on li "YES" at bounding box center [164, 266] width 94 height 27
type input "YES"
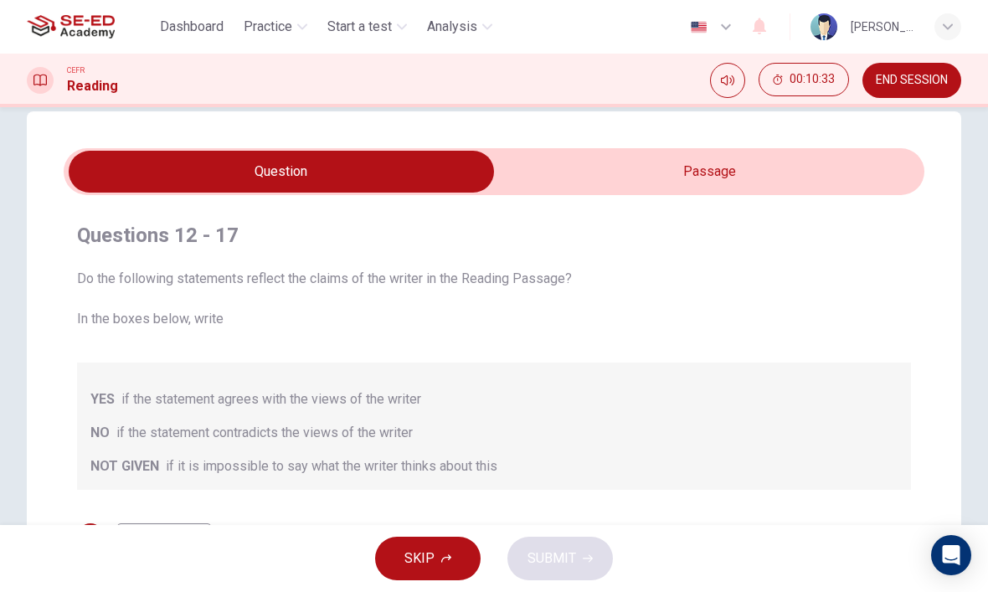
scroll to position [26, 0]
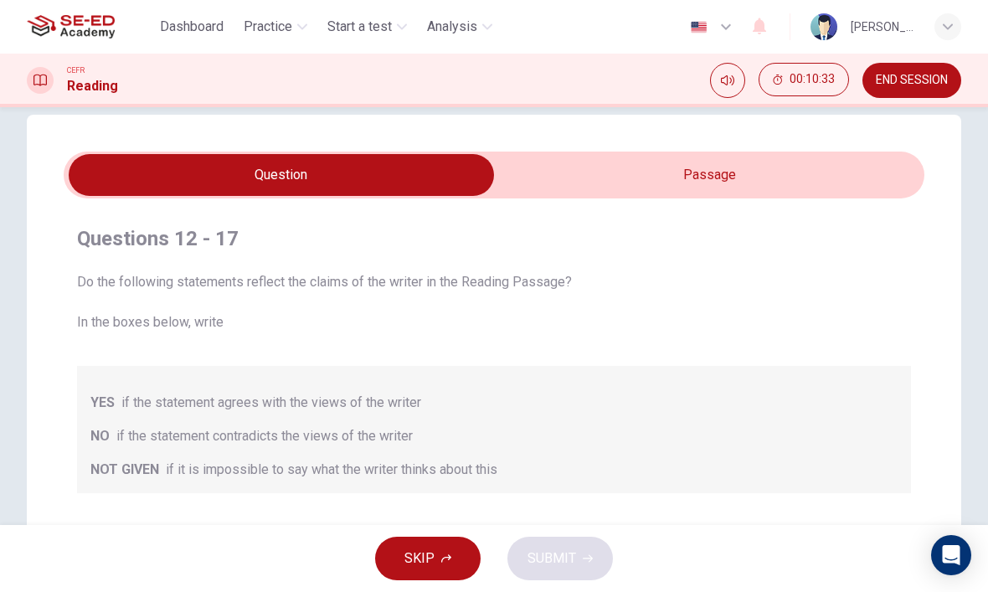
click at [664, 184] on input "checkbox" at bounding box center [281, 175] width 1291 height 42
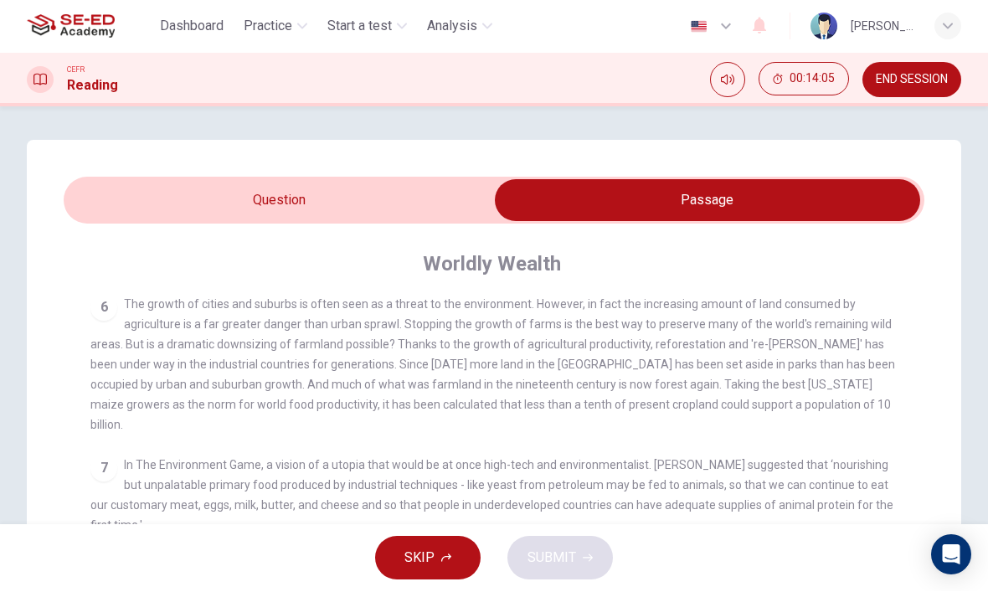
scroll to position [0, 0]
click at [458, 200] on input "checkbox" at bounding box center [707, 201] width 1291 height 42
checkbox input "false"
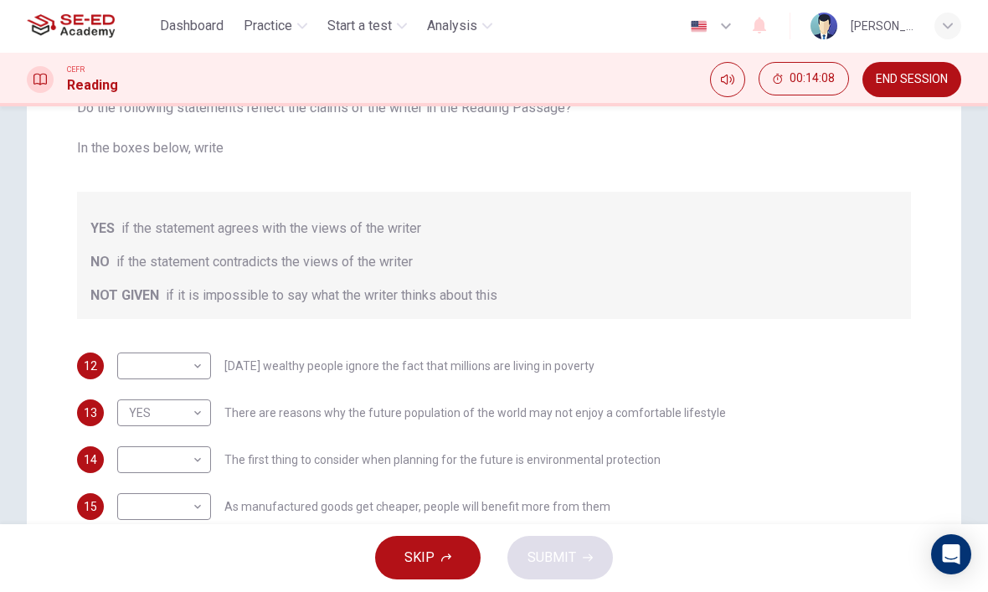
scroll to position [202, 0]
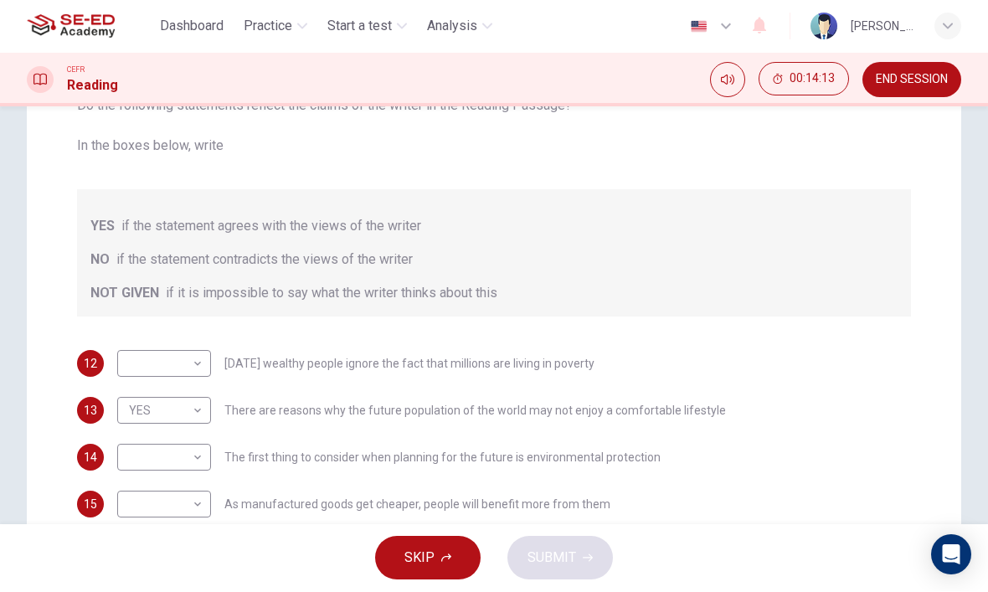
click at [148, 372] on body "This site uses cookies, as explained in our Privacy Policy . If you agree to th…" at bounding box center [494, 296] width 988 height 592
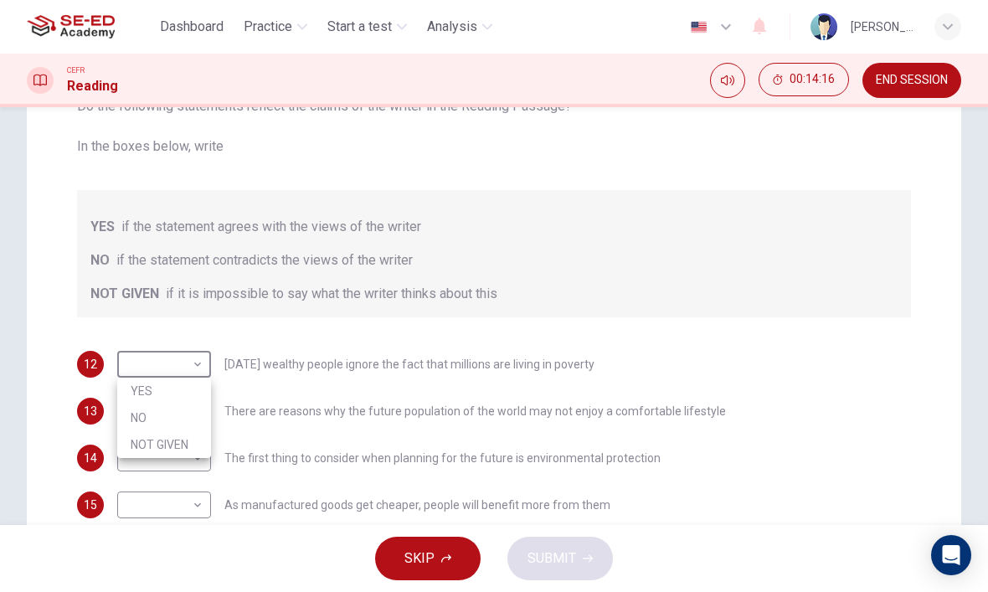
click at [131, 445] on li "NOT GIVEN" at bounding box center [164, 444] width 94 height 27
type input "NOT GIVEN"
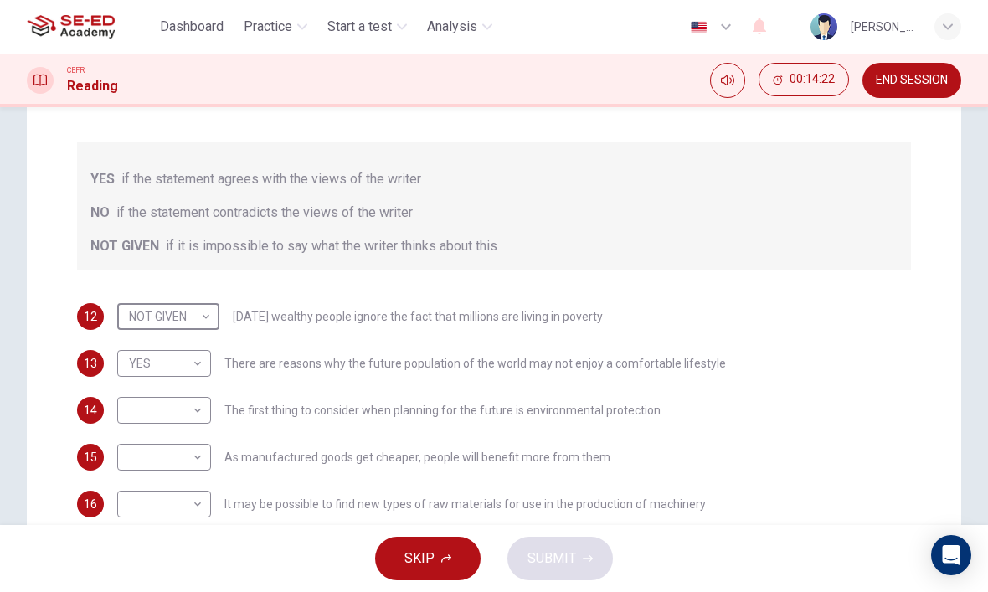
scroll to position [250, 0]
click at [126, 412] on body "This site uses cookies, as explained in our Privacy Policy . If you agree to th…" at bounding box center [494, 296] width 988 height 592
click at [138, 460] on li "NO" at bounding box center [164, 462] width 94 height 27
click at [127, 413] on body "This site uses cookies, as explained in our Privacy Policy . If you agree to th…" at bounding box center [494, 296] width 988 height 592
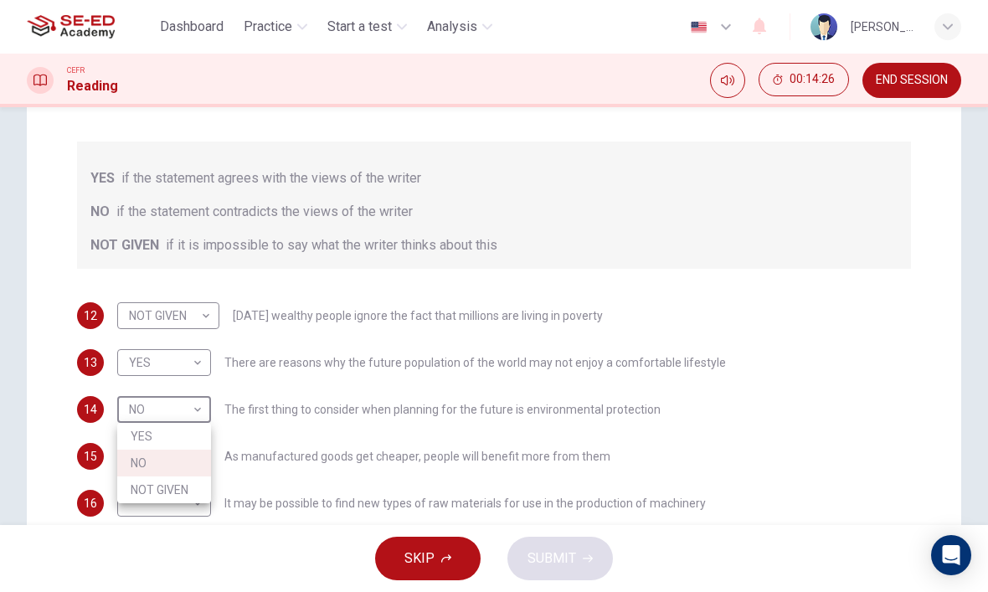
click at [131, 435] on li "YES" at bounding box center [164, 436] width 94 height 27
type input "YES"
click at [126, 462] on body "This site uses cookies, as explained in our Privacy Policy . If you agree to th…" at bounding box center [494, 296] width 988 height 592
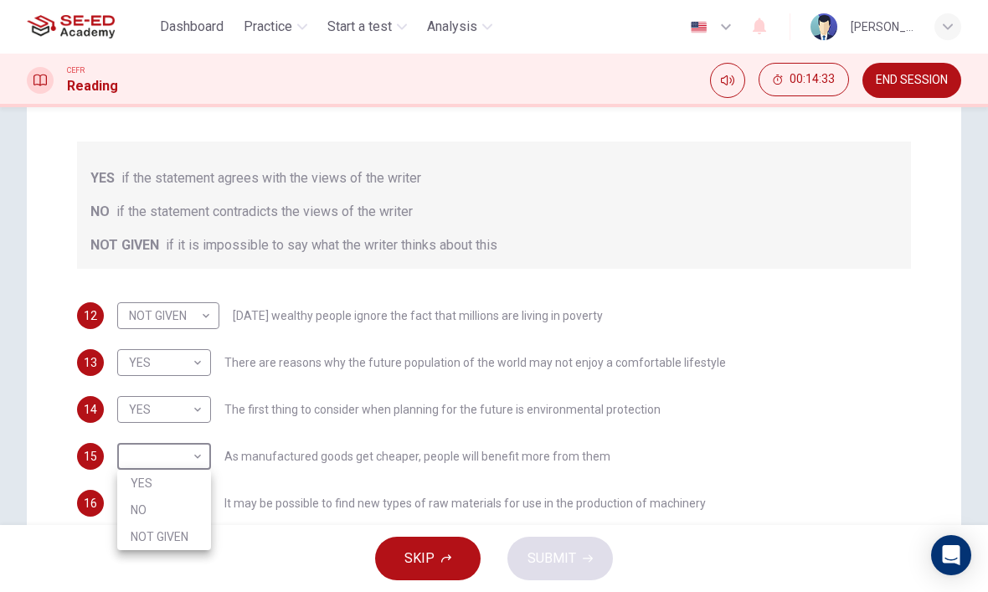
click at [135, 475] on li "YES" at bounding box center [164, 483] width 94 height 27
type input "YES"
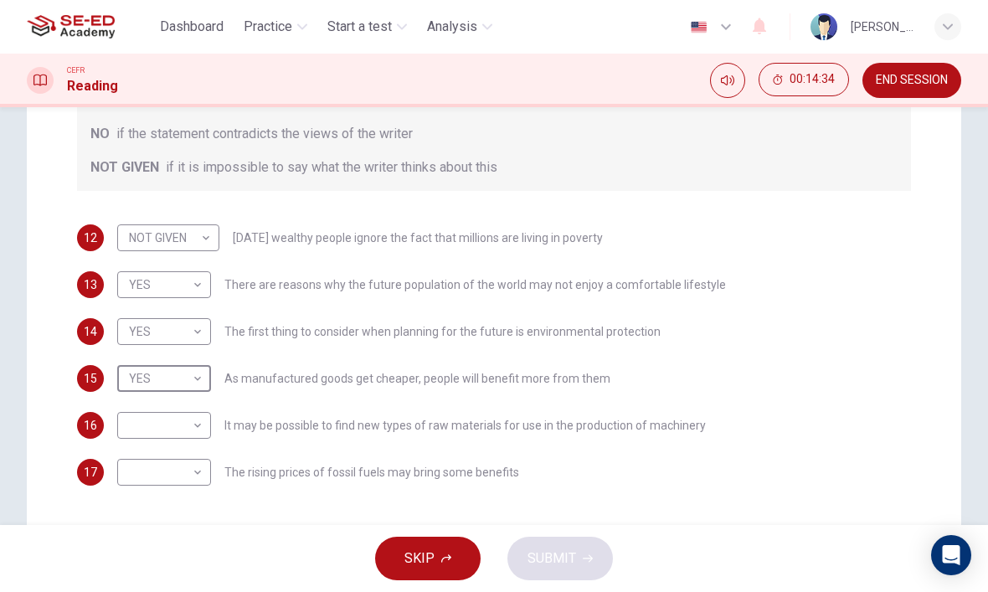
scroll to position [333, 0]
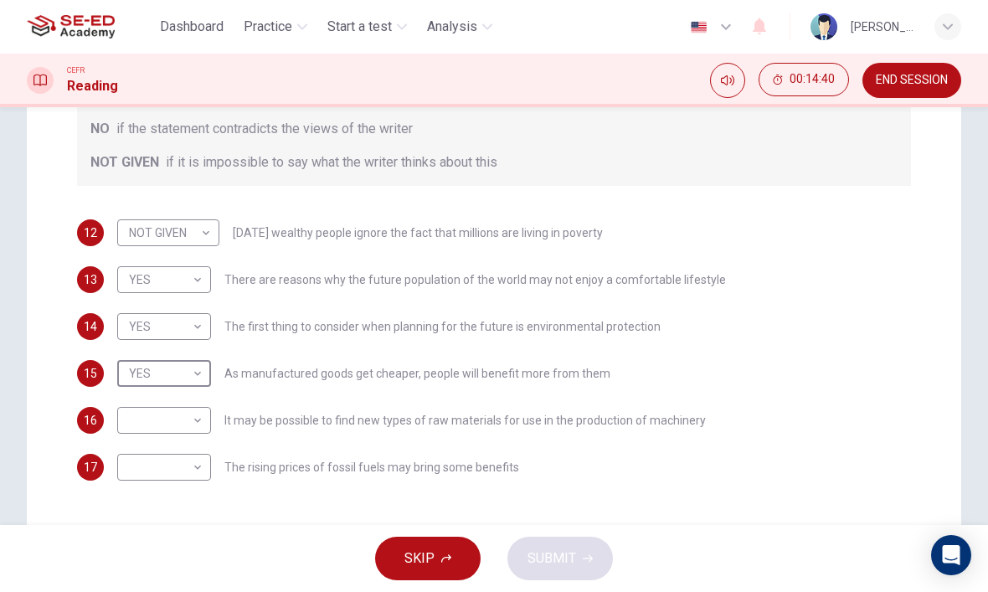
click at [127, 424] on body "This site uses cookies, as explained in our Privacy Policy . If you agree to th…" at bounding box center [494, 296] width 988 height 592
click at [125, 424] on div at bounding box center [494, 296] width 988 height 592
click at [125, 423] on div at bounding box center [494, 296] width 988 height 592
click at [129, 419] on body "This site uses cookies, as explained in our Privacy Policy . If you agree to th…" at bounding box center [494, 296] width 988 height 592
click at [134, 449] on li "YES" at bounding box center [164, 447] width 94 height 27
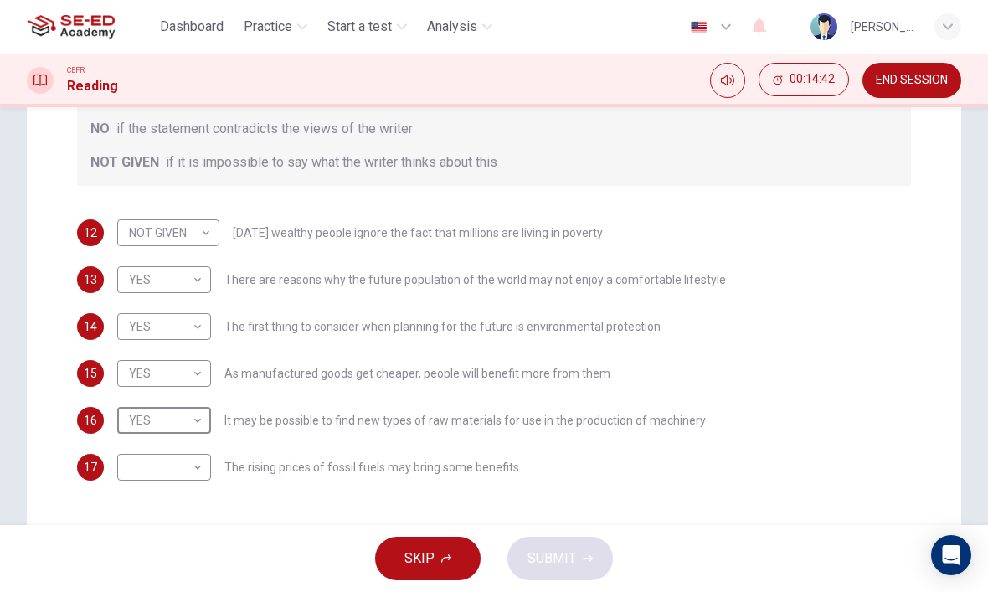
type input "YES"
click at [136, 472] on body "This site uses cookies, as explained in our Privacy Policy . If you agree to th…" at bounding box center [494, 296] width 988 height 592
click at [145, 486] on li "YES" at bounding box center [164, 493] width 94 height 27
type input "YES"
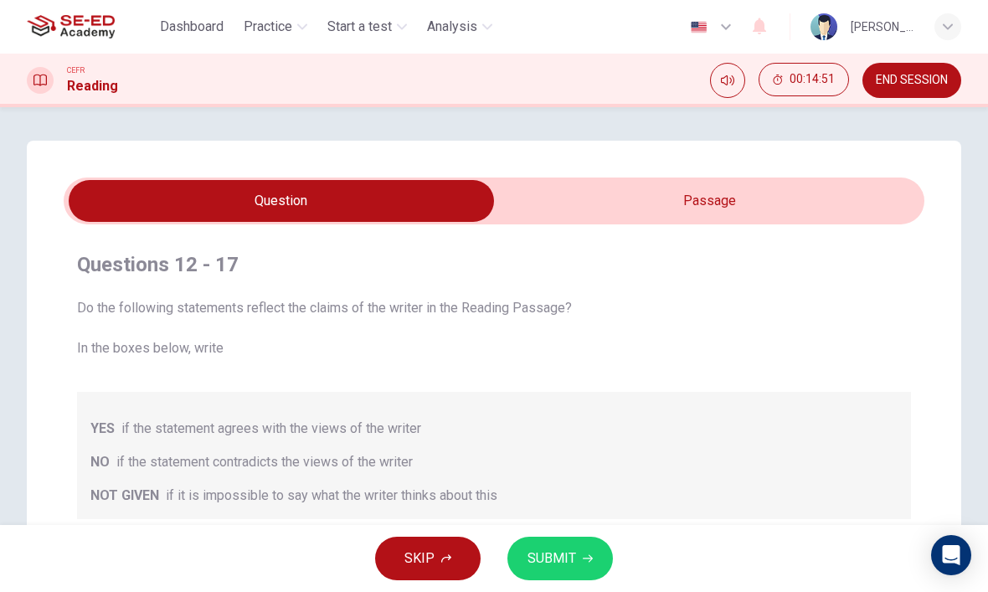
scroll to position [0, 0]
click at [846, 220] on input "checkbox" at bounding box center [281, 201] width 1291 height 42
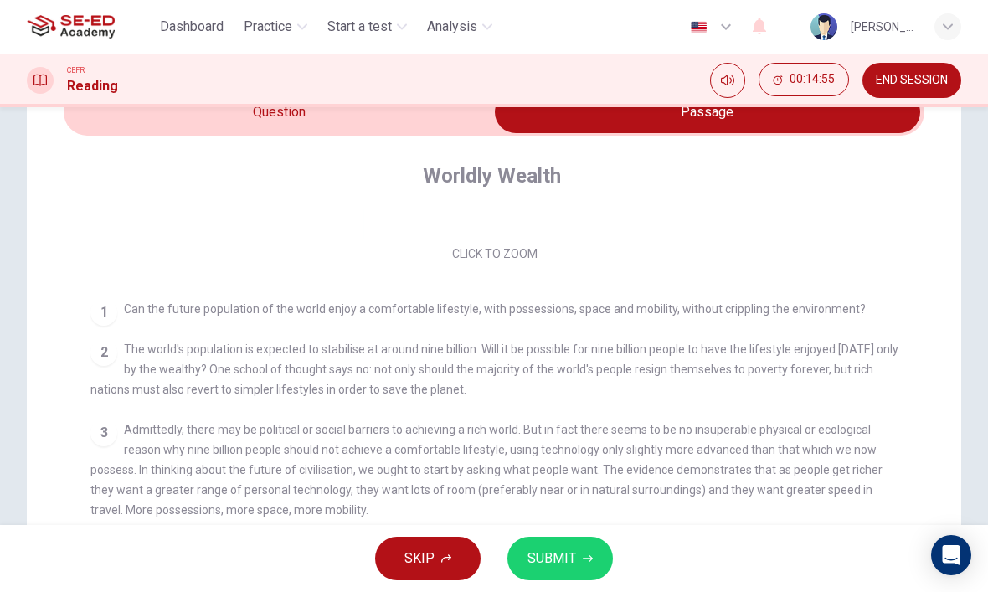
scroll to position [236, 0]
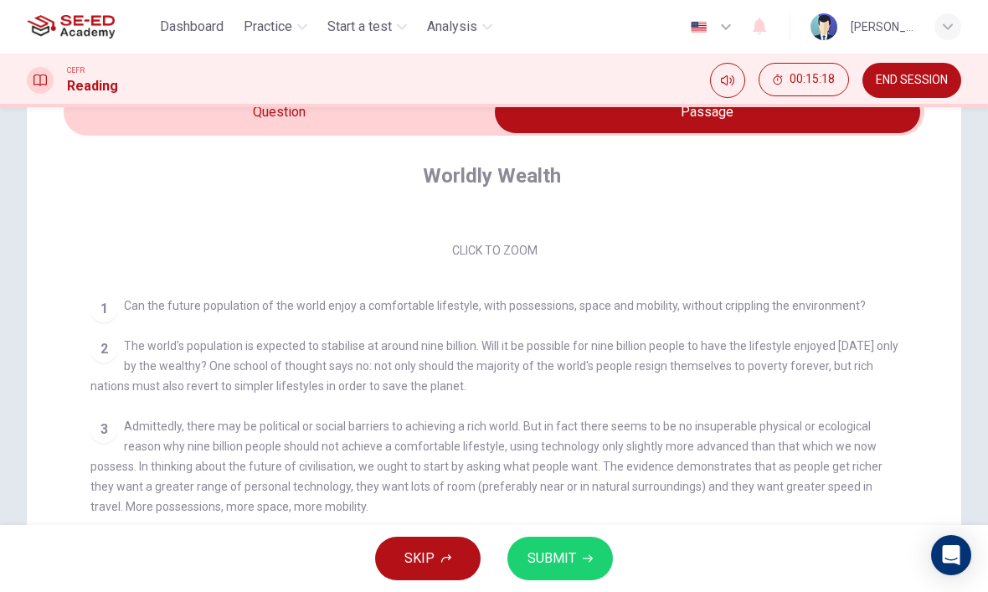
click at [381, 146] on div "Worldly Wealth CLICK TO ZOOM Click to Zoom 1 Can the future population of the w…" at bounding box center [494, 486] width 860 height 700
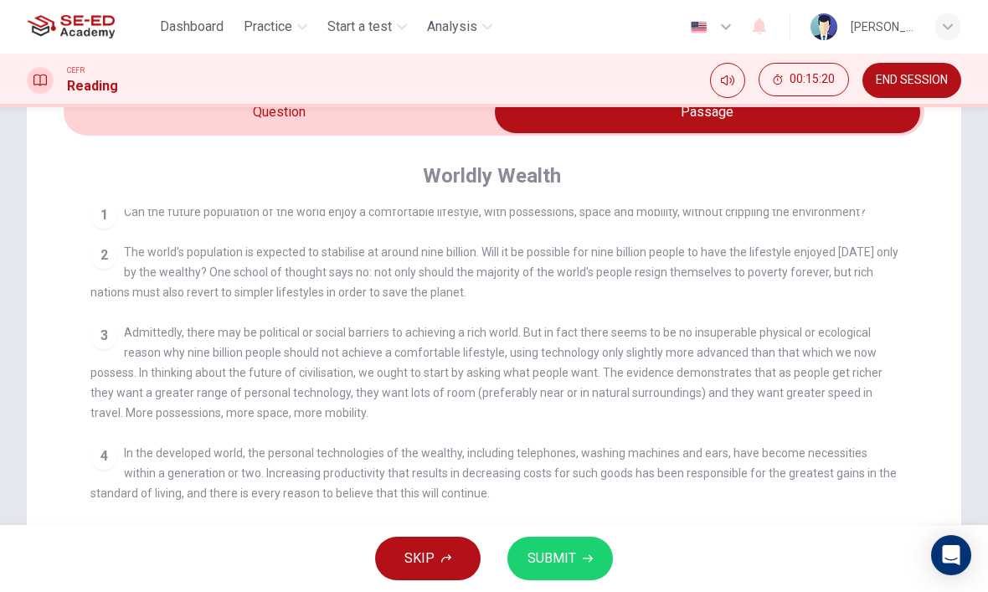
scroll to position [352, 0]
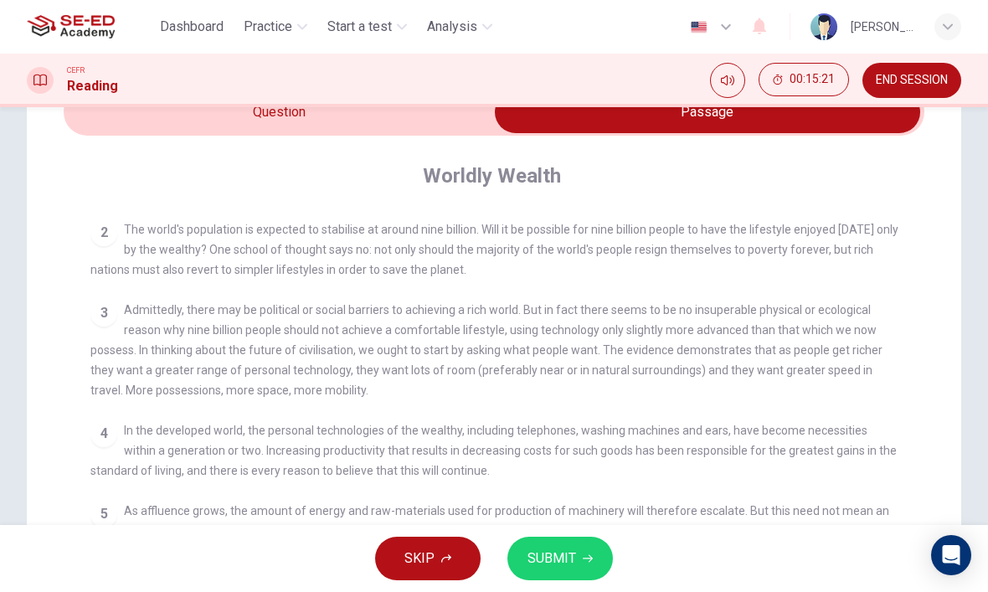
click at [437, 89] on div "CEFR Reading 00:15:21 END SESSION" at bounding box center [494, 80] width 988 height 35
click at [461, 130] on input "checkbox" at bounding box center [707, 112] width 1291 height 42
checkbox input "false"
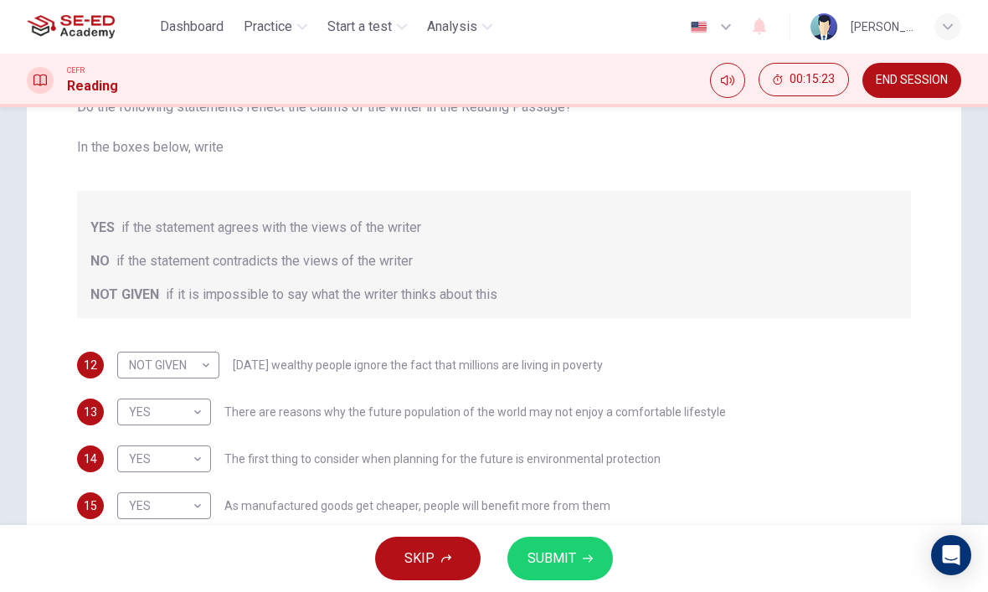
scroll to position [203, 0]
click at [178, 372] on body "This site uses cookies, as explained in our Privacy Policy . If you agree to th…" at bounding box center [494, 296] width 988 height 592
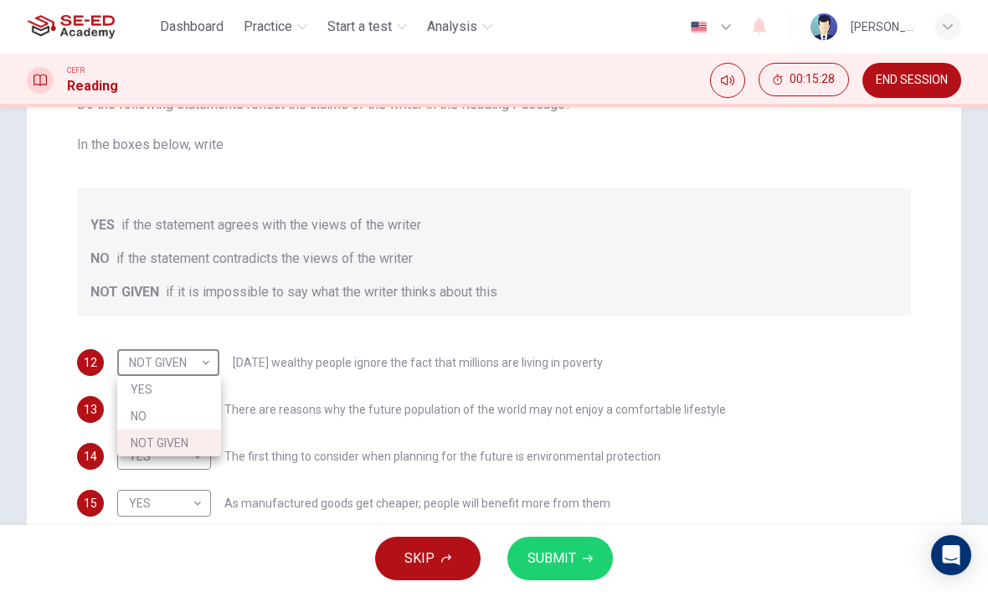
click at [167, 393] on li "YES" at bounding box center [169, 389] width 104 height 27
type input "YES"
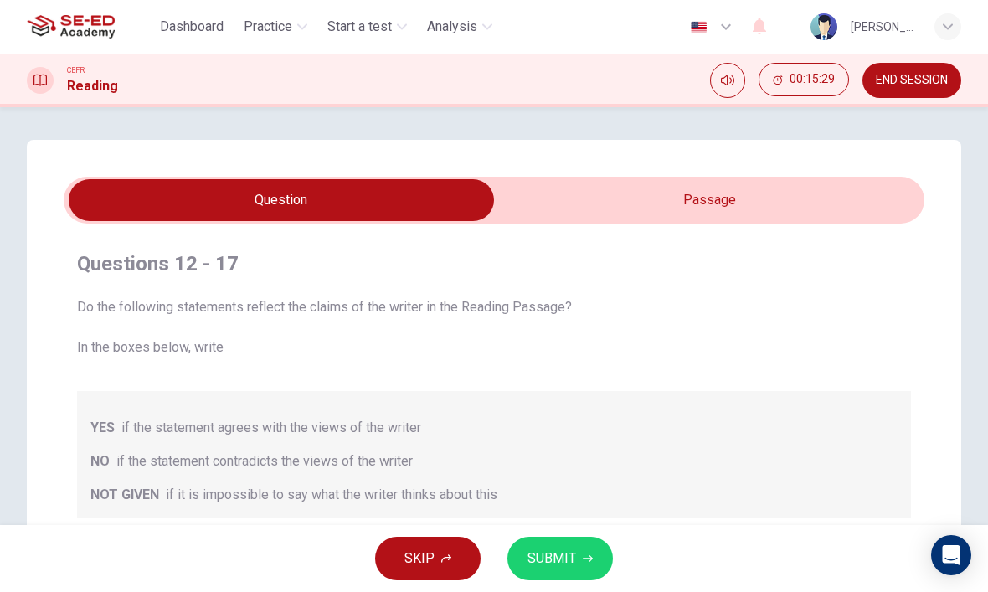
scroll to position [4, 0]
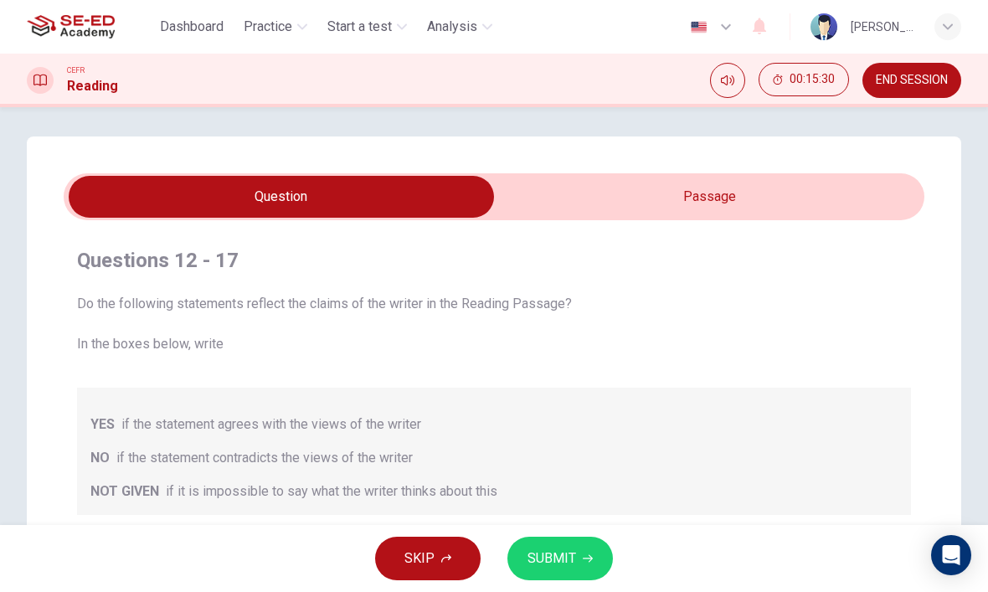
click at [659, 200] on input "checkbox" at bounding box center [281, 197] width 1291 height 42
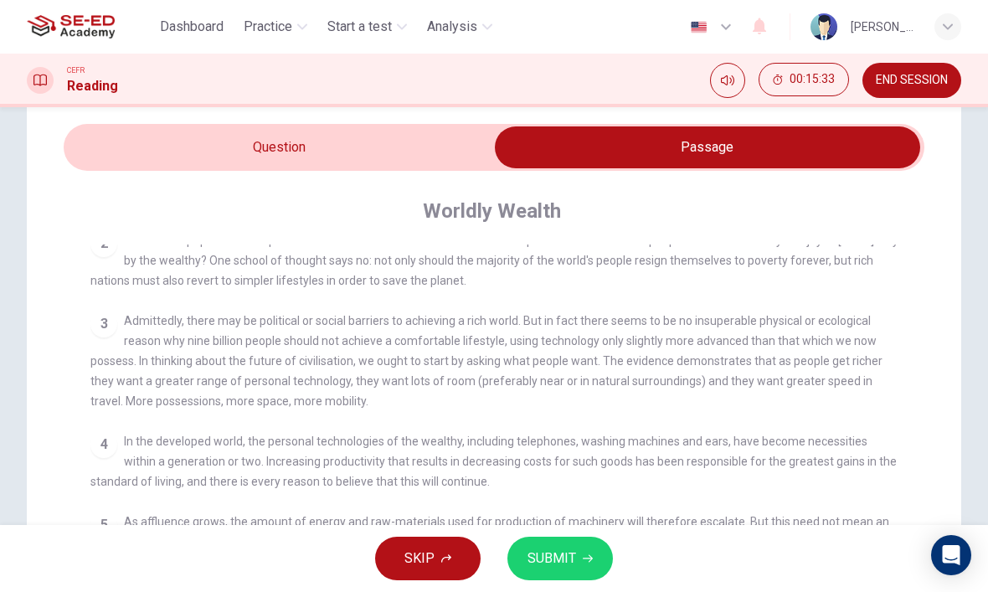
scroll to position [382, 0]
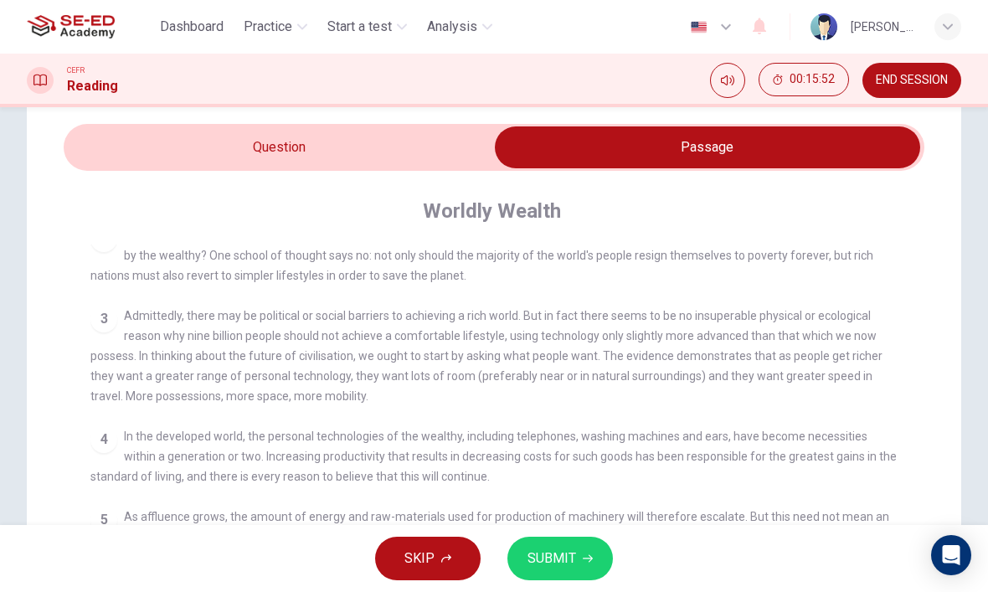
click at [439, 135] on input "checkbox" at bounding box center [707, 147] width 1291 height 42
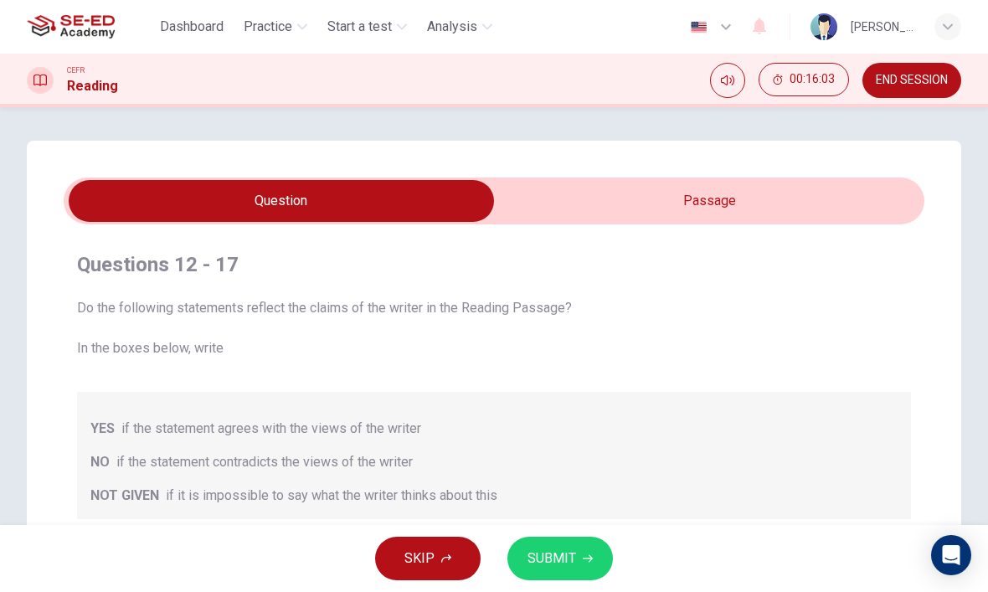
scroll to position [0, 0]
click at [680, 199] on input "checkbox" at bounding box center [281, 201] width 1291 height 42
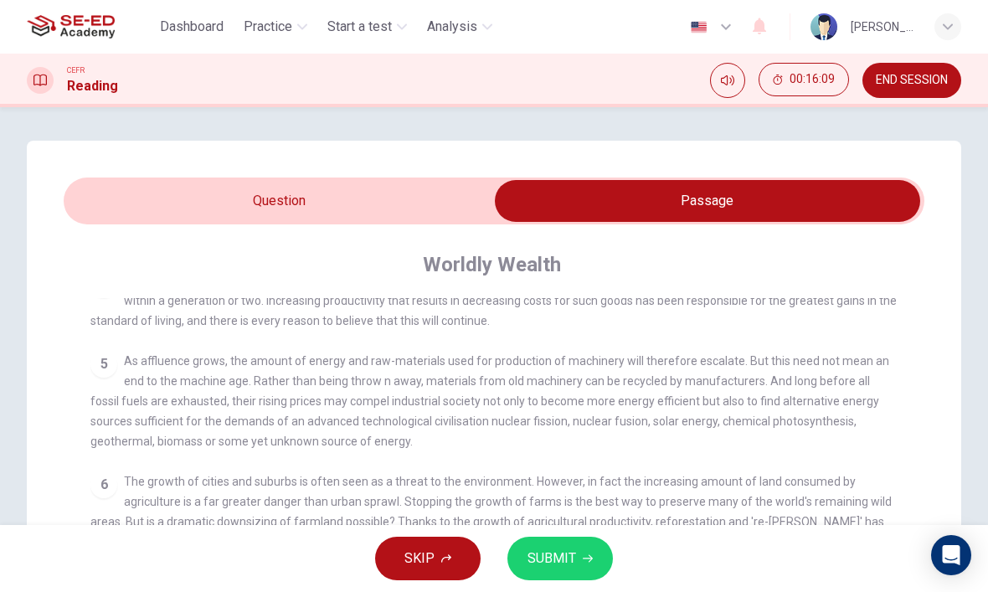
scroll to position [603, 0]
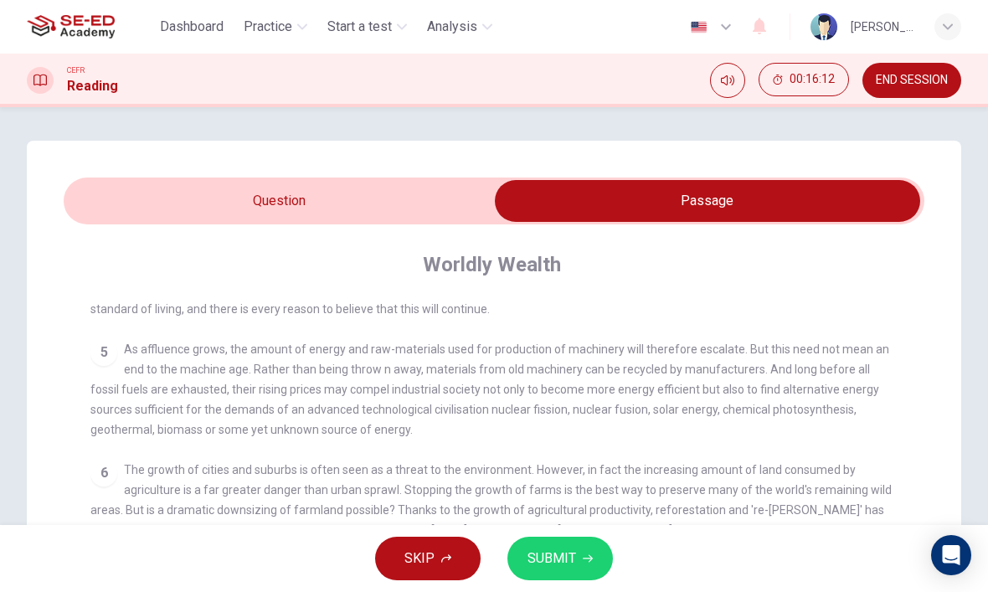
click at [398, 214] on input "checkbox" at bounding box center [707, 201] width 1291 height 42
checkbox input "false"
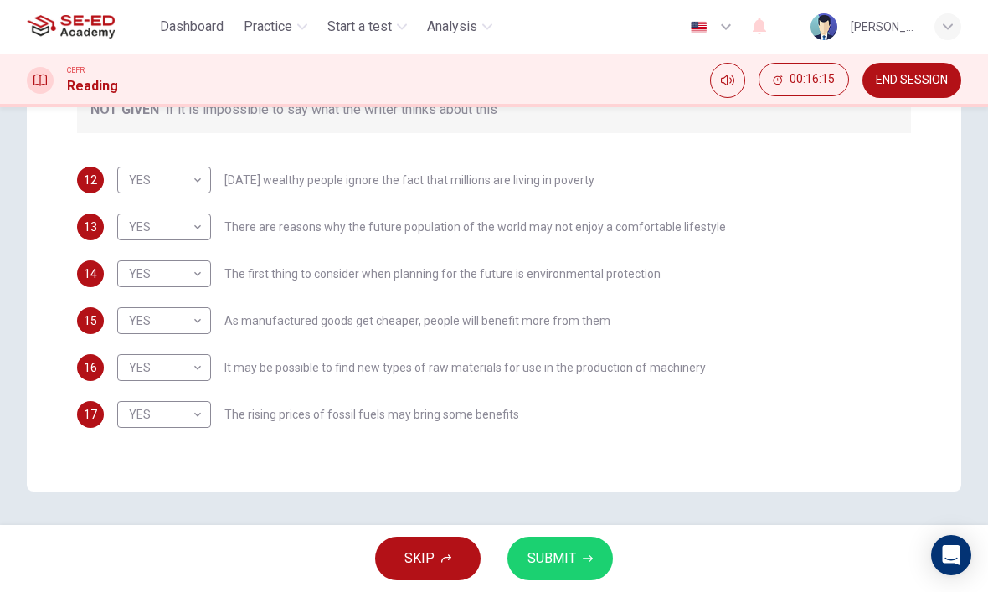
scroll to position [386, 0]
click at [567, 559] on span "SUBMIT" at bounding box center [551, 558] width 49 height 23
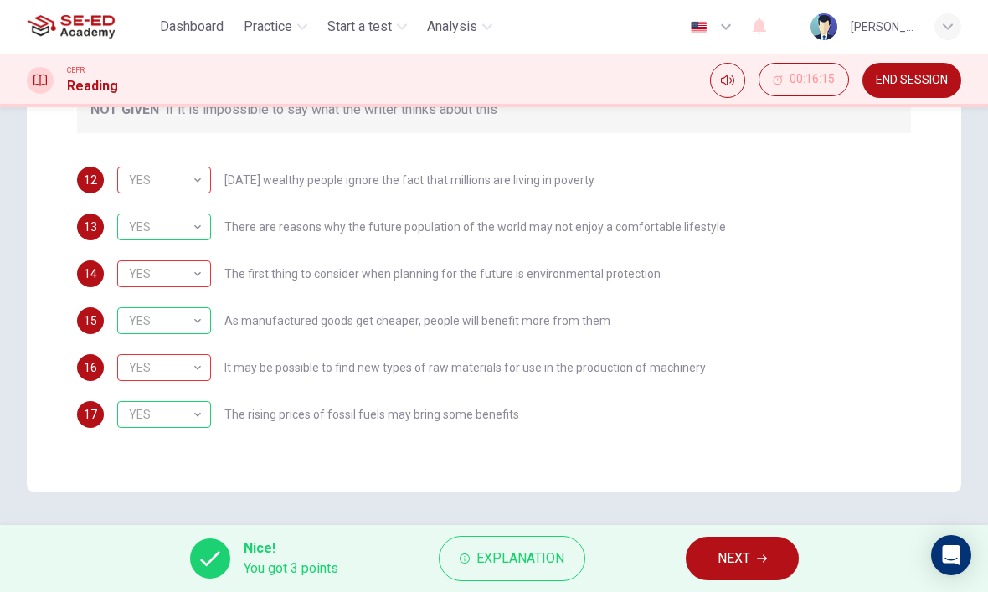
click at [155, 367] on div "YES" at bounding box center [161, 368] width 88 height 48
click at [157, 363] on div "YES" at bounding box center [161, 368] width 88 height 48
click at [192, 270] on div "YES" at bounding box center [161, 274] width 88 height 48
click at [161, 277] on div "YES" at bounding box center [161, 274] width 88 height 48
click at [169, 172] on div "YES" at bounding box center [161, 181] width 88 height 48
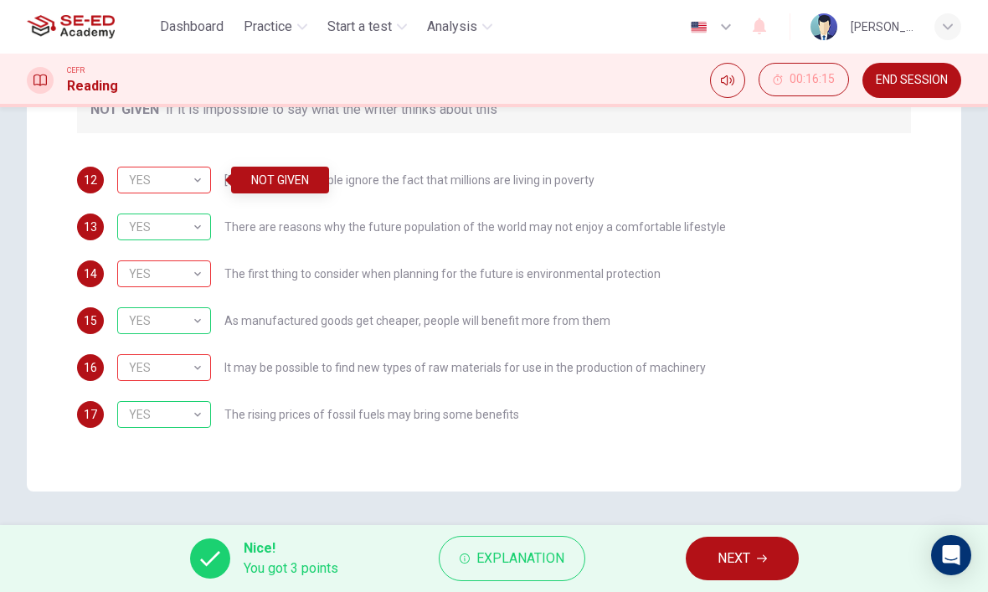
click at [174, 185] on div "YES" at bounding box center [161, 181] width 88 height 48
click at [502, 562] on span "Explanation" at bounding box center [520, 558] width 88 height 23
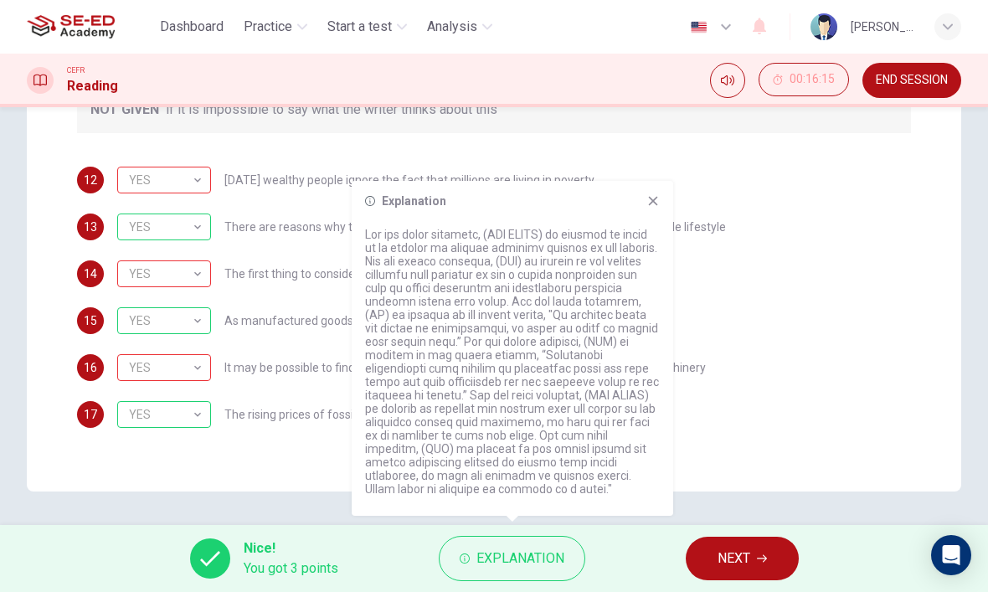
click at [551, 550] on span "Explanation" at bounding box center [520, 558] width 88 height 23
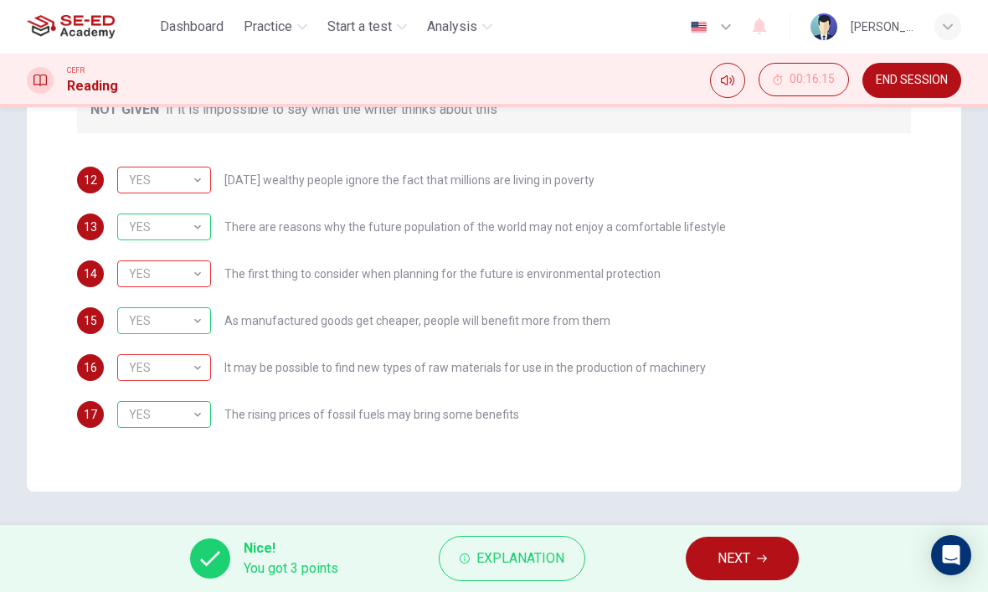
click at [783, 551] on button "NEXT" at bounding box center [741, 559] width 113 height 44
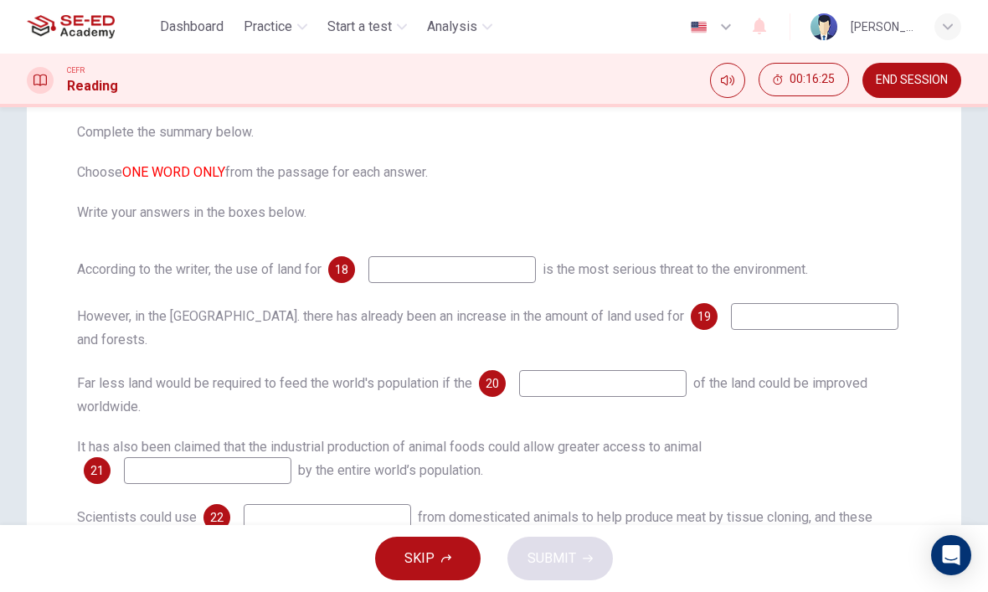
scroll to position [177, 0]
click at [501, 266] on input at bounding box center [451, 268] width 167 height 27
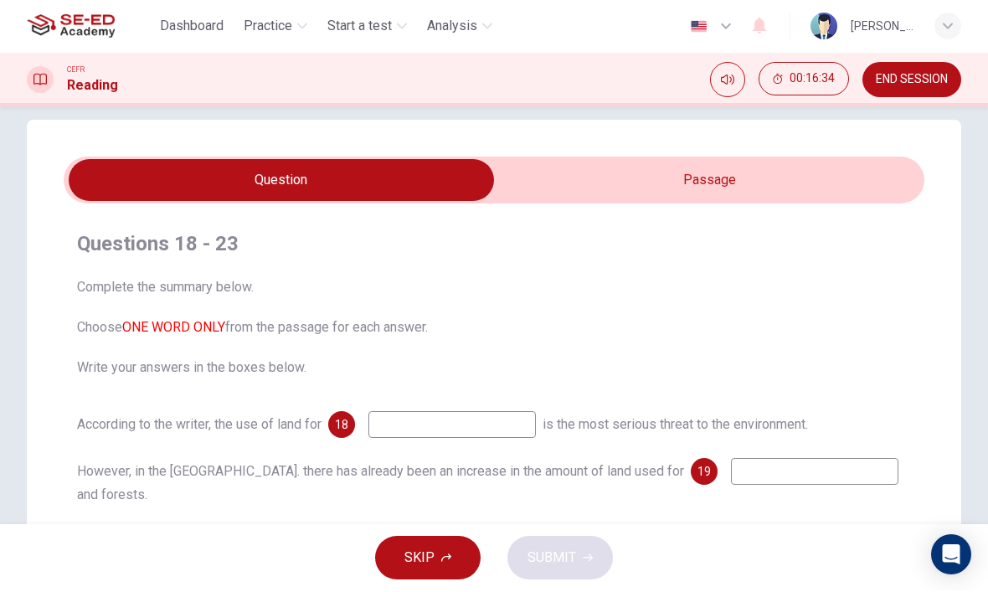
scroll to position [0, 0]
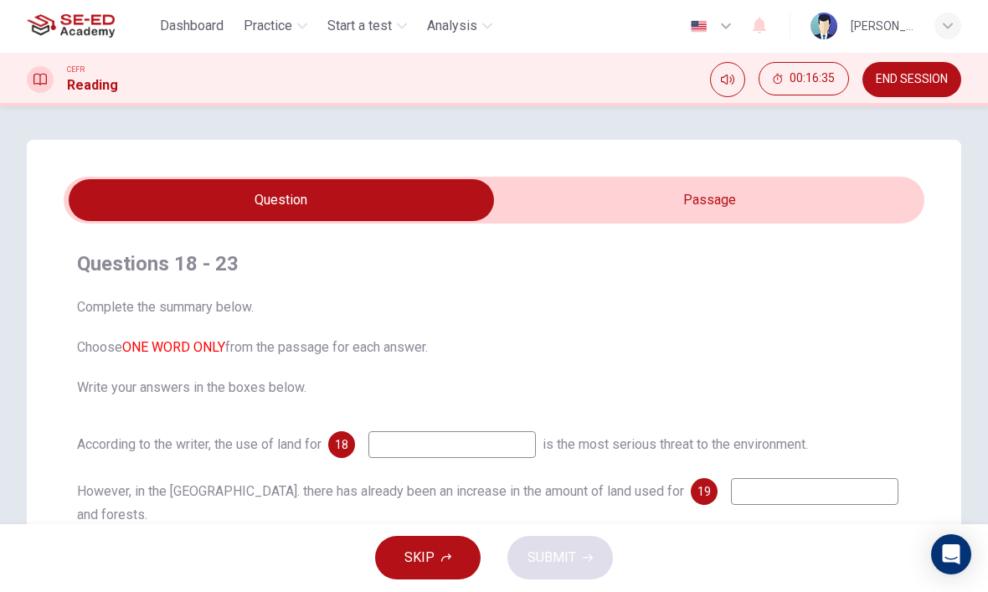
click at [769, 195] on input "checkbox" at bounding box center [281, 201] width 1291 height 42
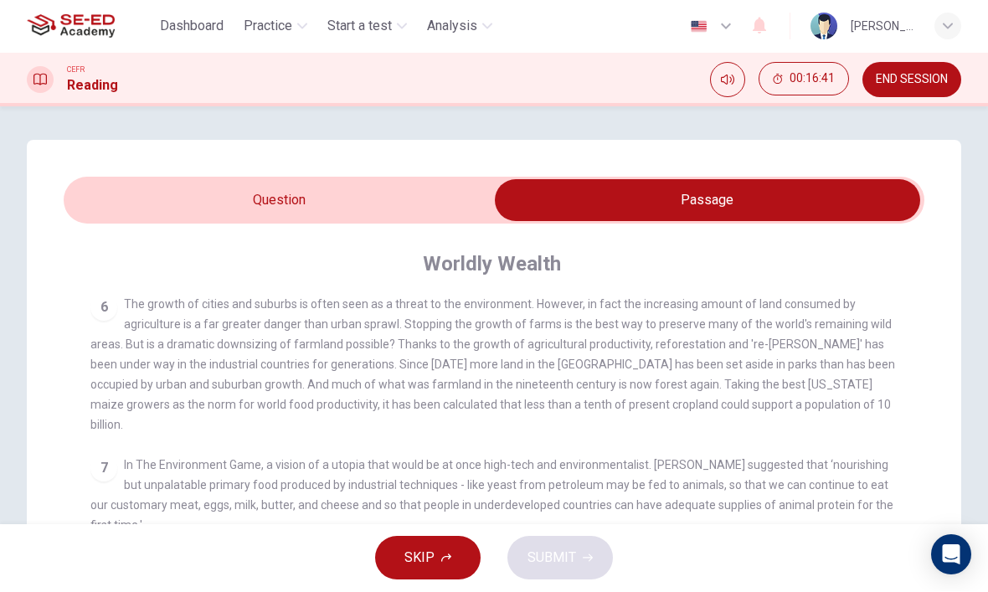
click at [203, 197] on input "checkbox" at bounding box center [707, 201] width 1291 height 42
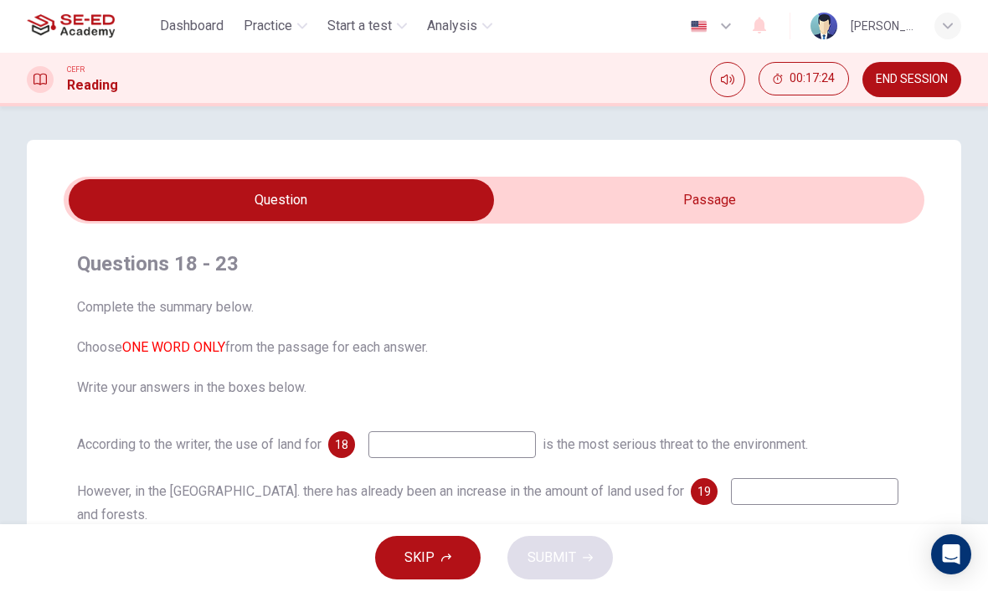
click at [650, 200] on input "checkbox" at bounding box center [281, 201] width 1291 height 42
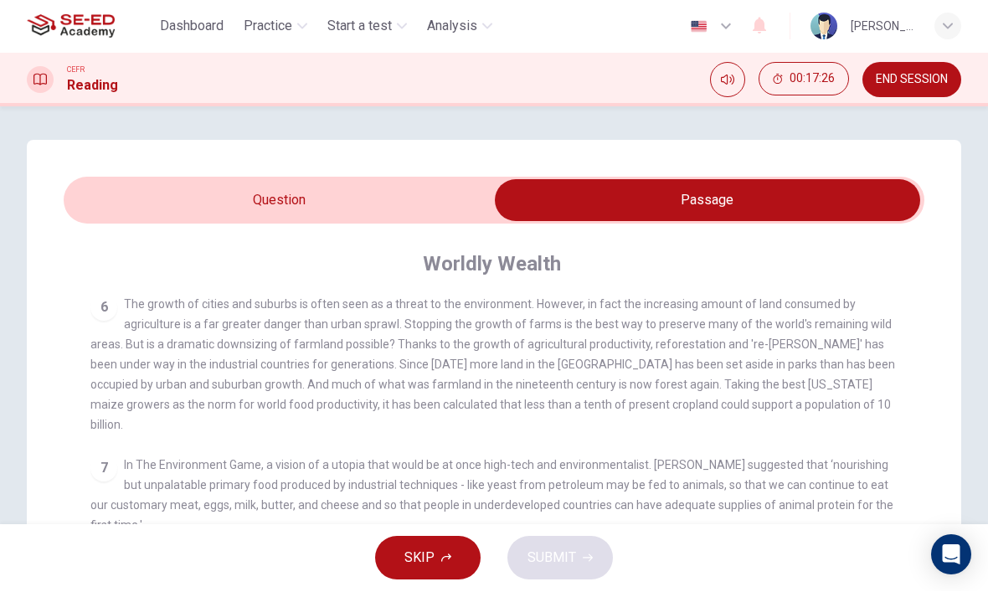
click at [308, 220] on input "checkbox" at bounding box center [707, 201] width 1291 height 42
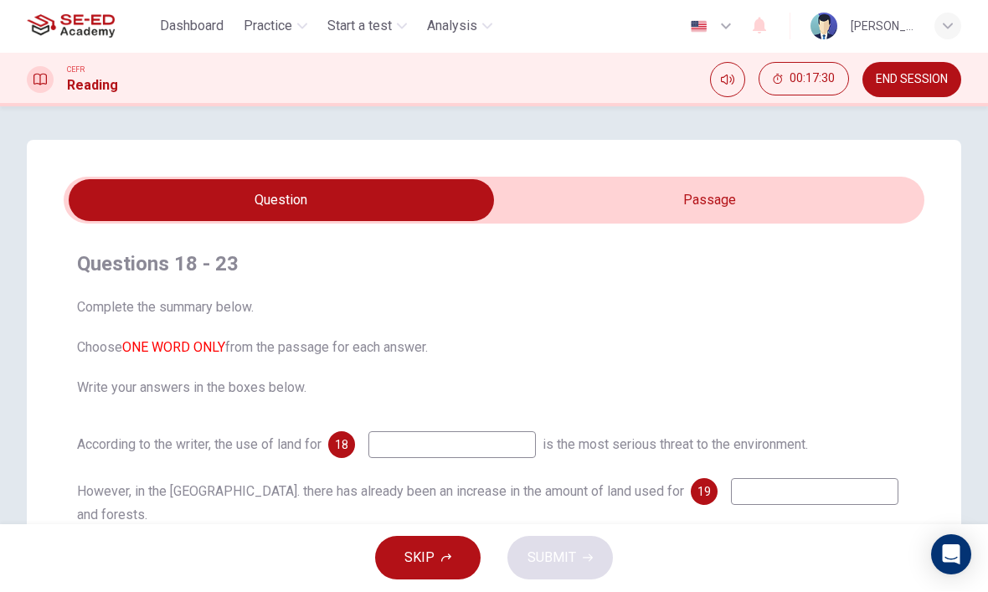
click at [646, 198] on input "checkbox" at bounding box center [281, 201] width 1291 height 42
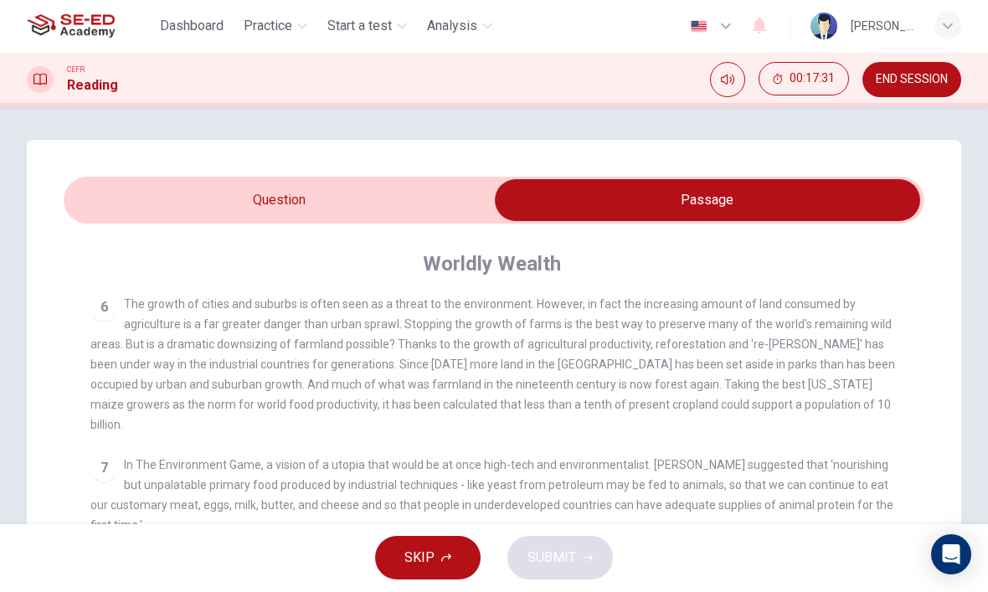
click at [369, 203] on input "checkbox" at bounding box center [707, 201] width 1291 height 42
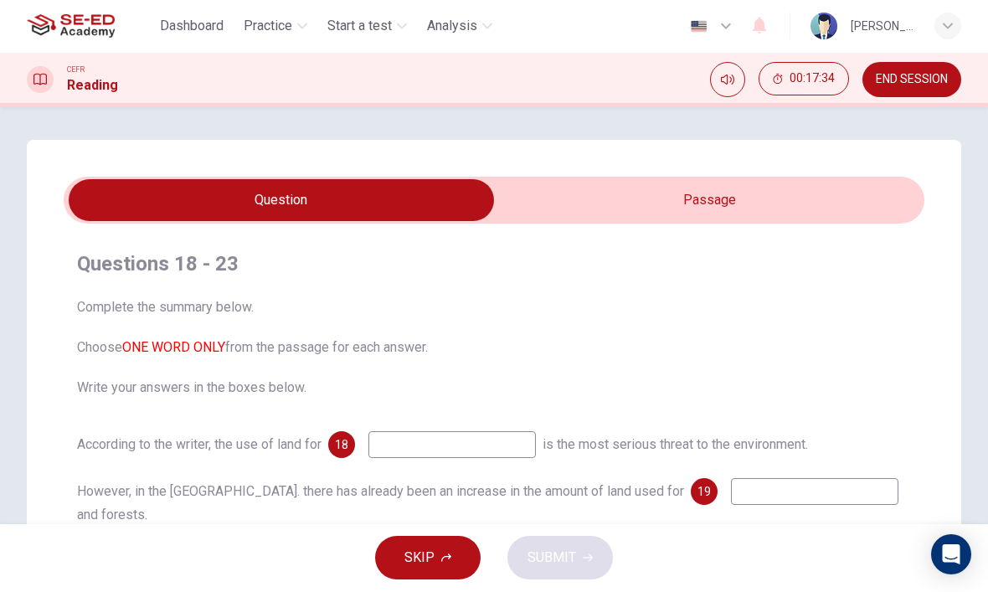
click at [816, 208] on input "checkbox" at bounding box center [281, 201] width 1291 height 42
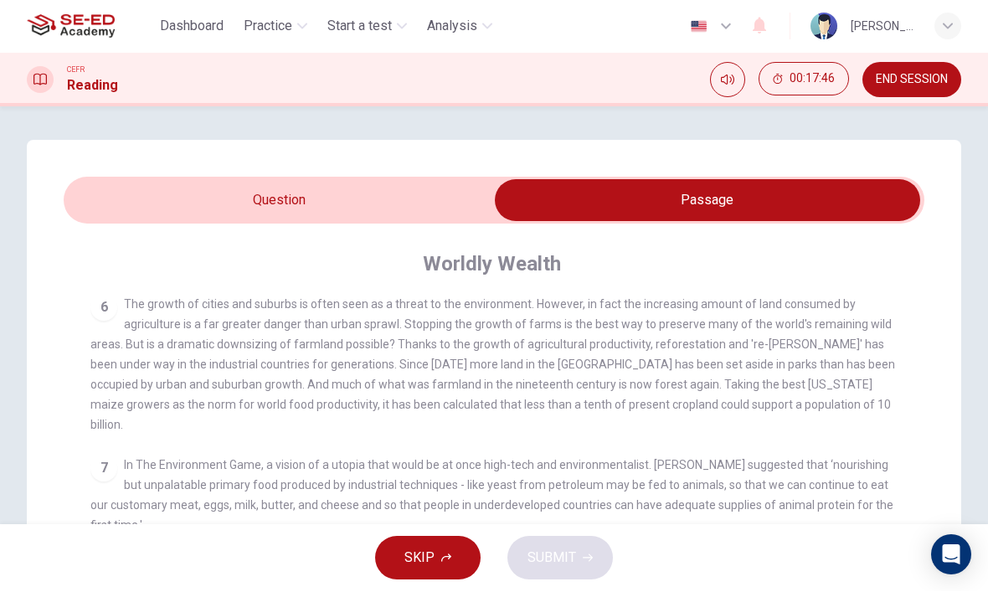
click at [408, 219] on input "checkbox" at bounding box center [707, 201] width 1291 height 42
checkbox input "false"
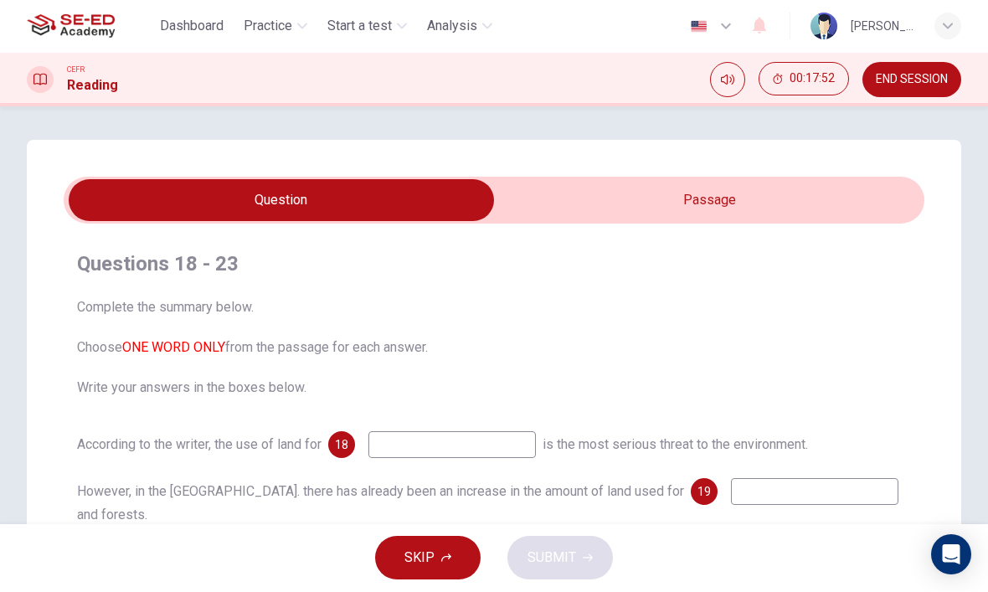
click at [473, 449] on input at bounding box center [451, 445] width 167 height 27
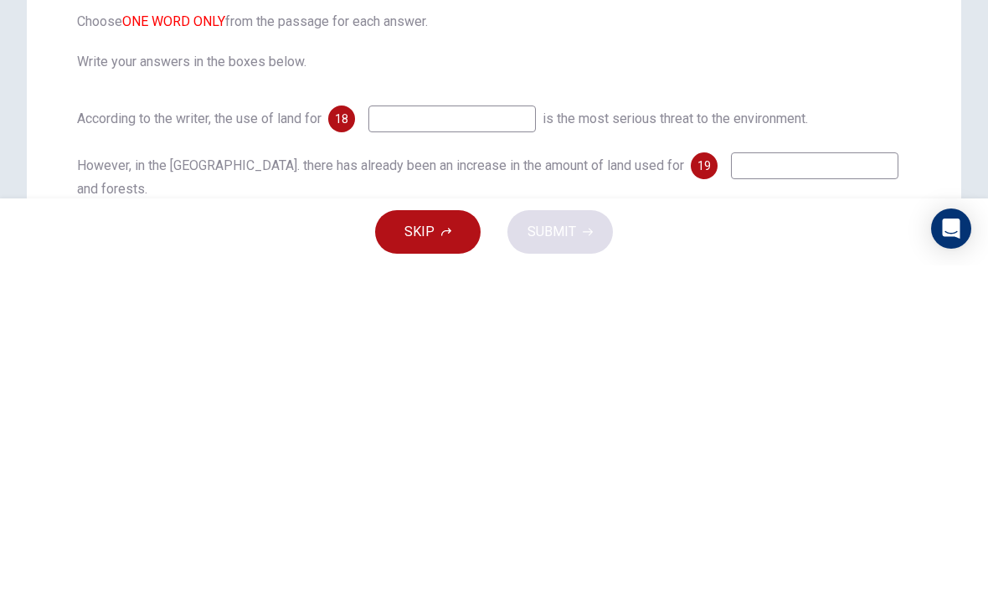
type input "L"
type input "living"
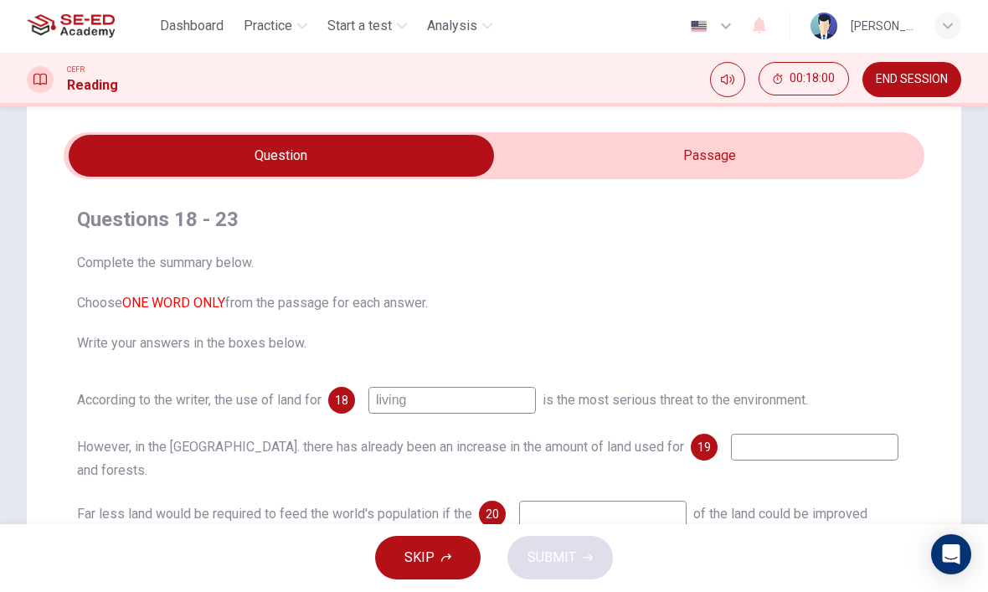
scroll to position [56, 0]
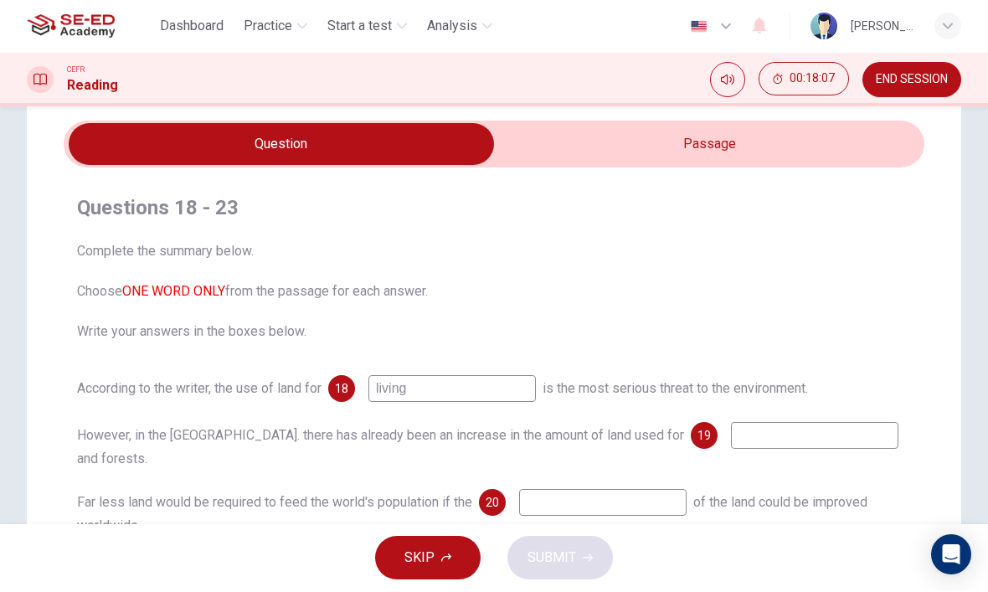
click at [846, 159] on input "checkbox" at bounding box center [281, 145] width 1291 height 42
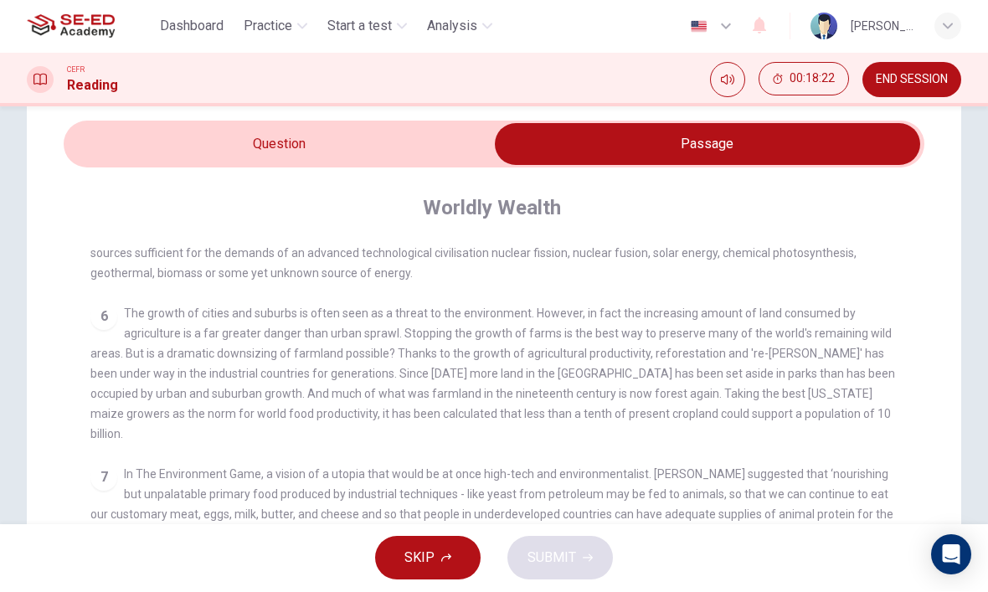
scroll to position [701, 0]
click at [324, 149] on input "checkbox" at bounding box center [707, 145] width 1291 height 42
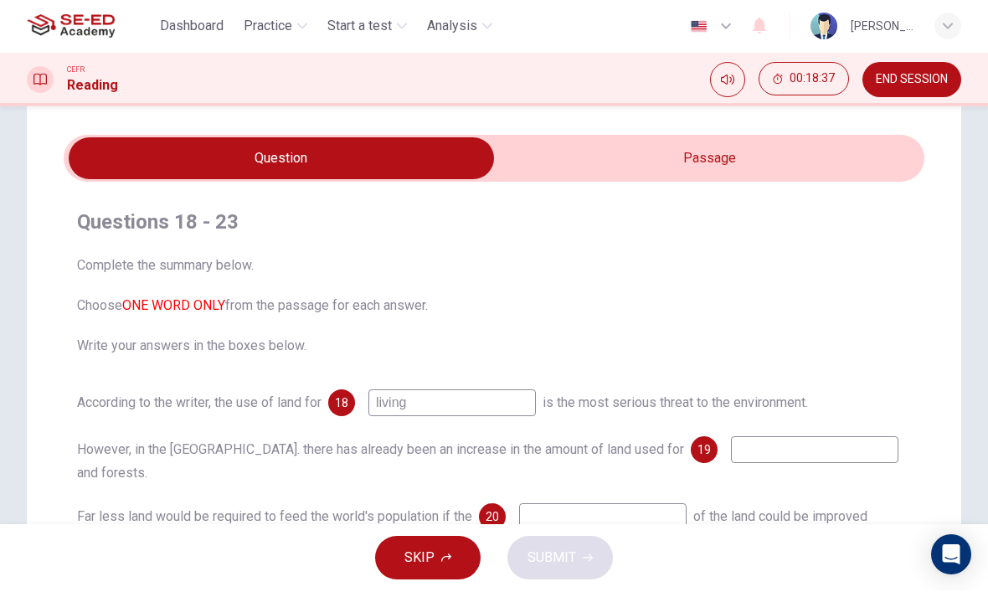
scroll to position [37, 0]
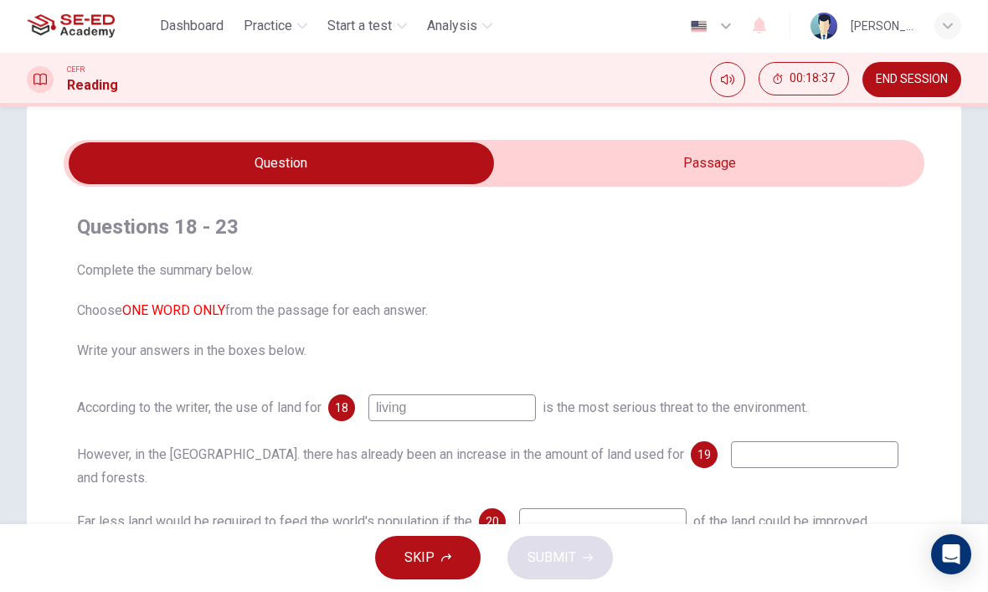
click at [829, 172] on input "checkbox" at bounding box center [281, 164] width 1291 height 42
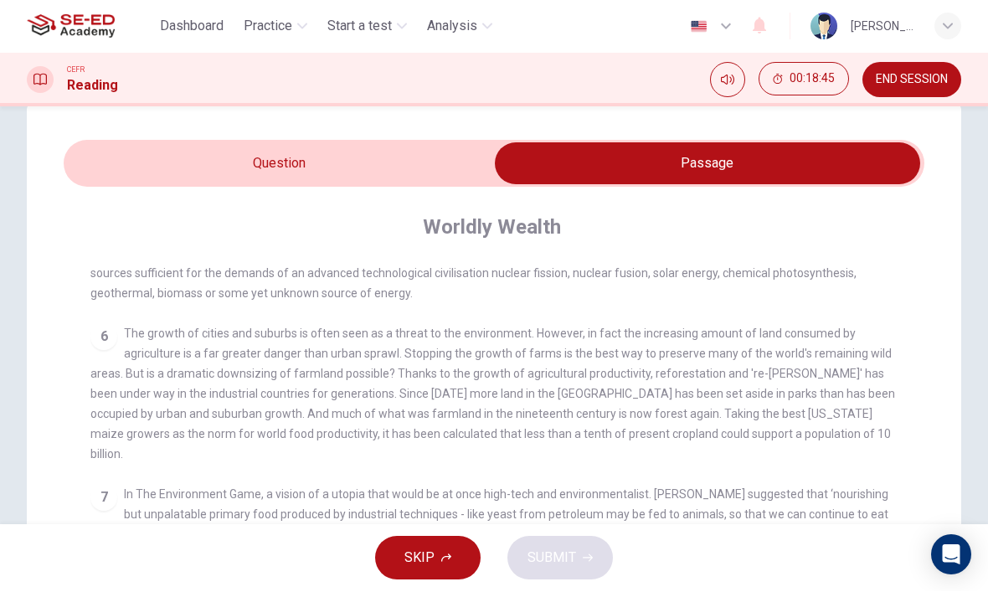
click at [181, 175] on input "checkbox" at bounding box center [707, 164] width 1291 height 42
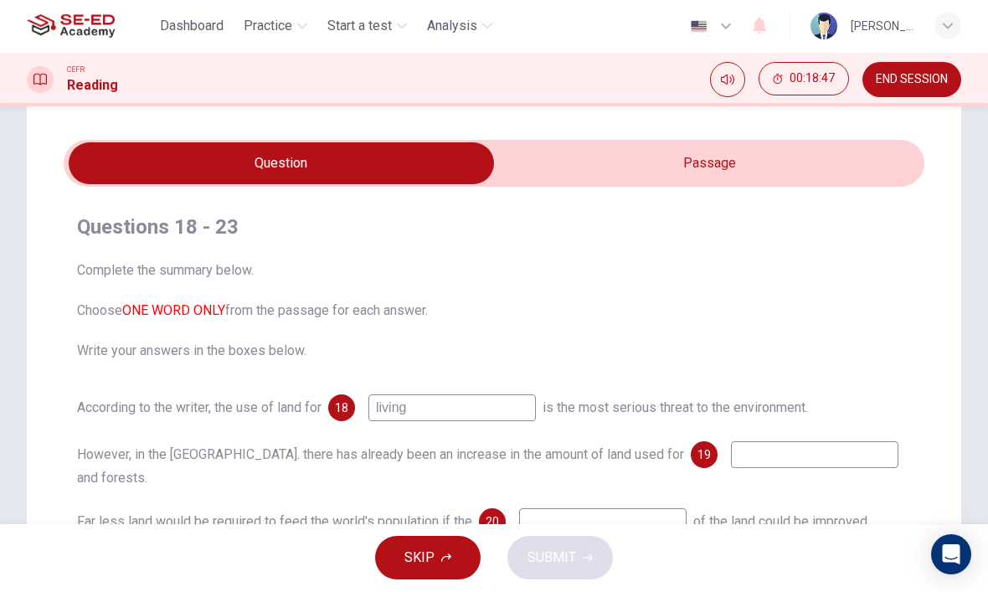
click at [829, 176] on input "checkbox" at bounding box center [281, 164] width 1291 height 42
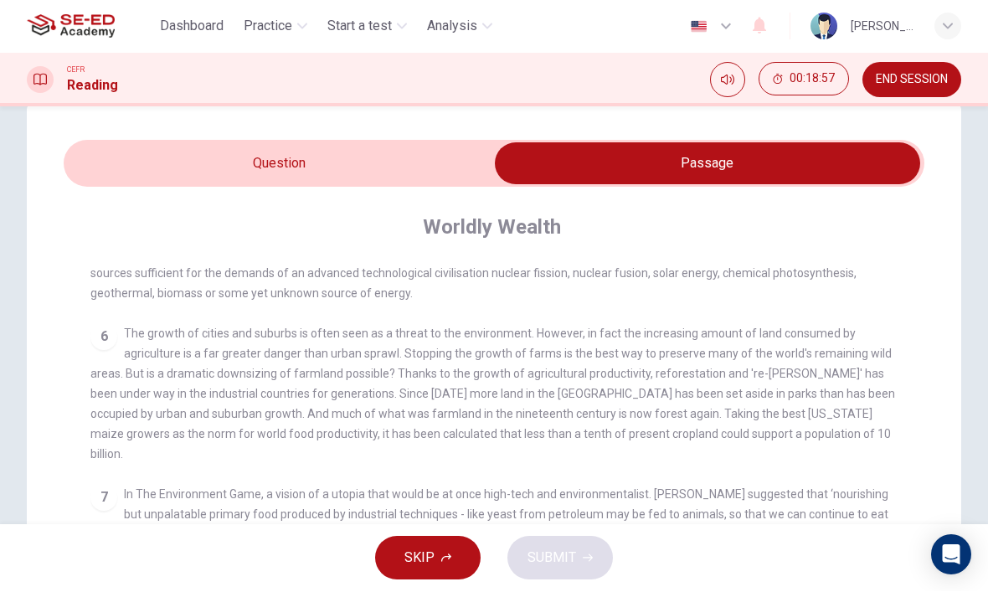
click at [235, 173] on input "checkbox" at bounding box center [707, 164] width 1291 height 42
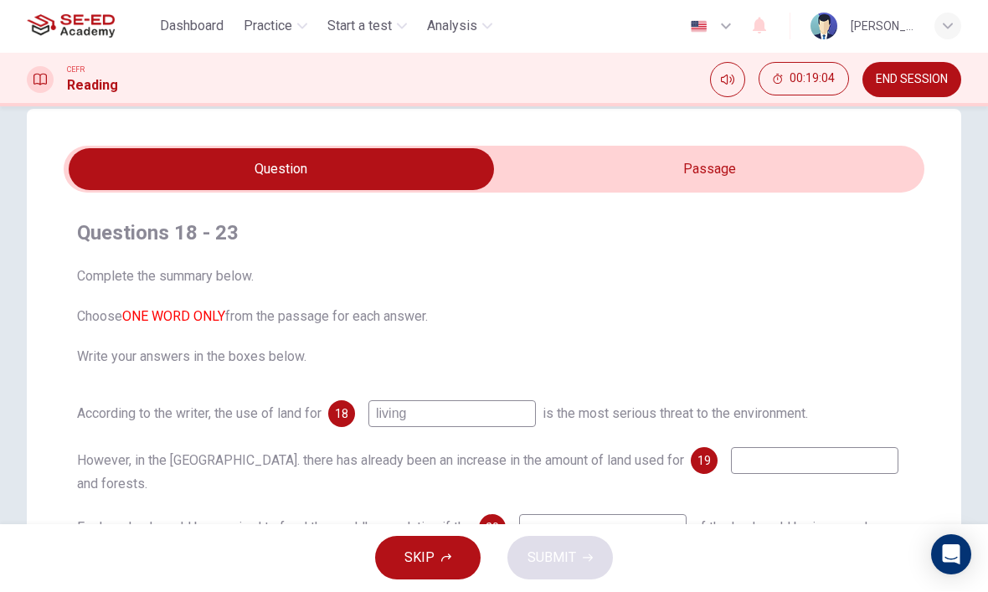
scroll to position [31, 0]
click at [820, 154] on input "checkbox" at bounding box center [281, 170] width 1291 height 42
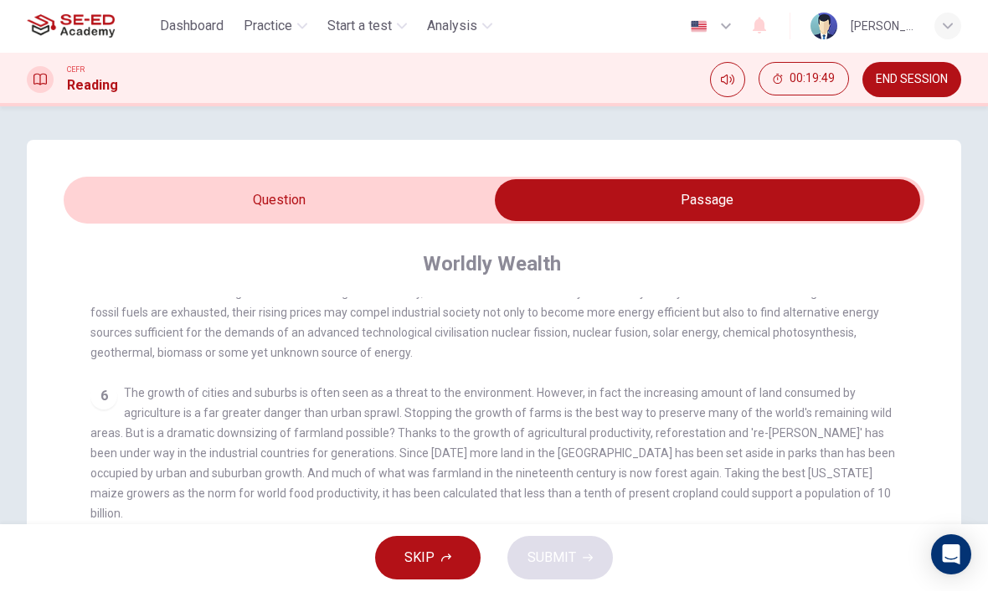
scroll to position [0, 0]
click at [182, 194] on input "checkbox" at bounding box center [707, 201] width 1291 height 42
checkbox input "false"
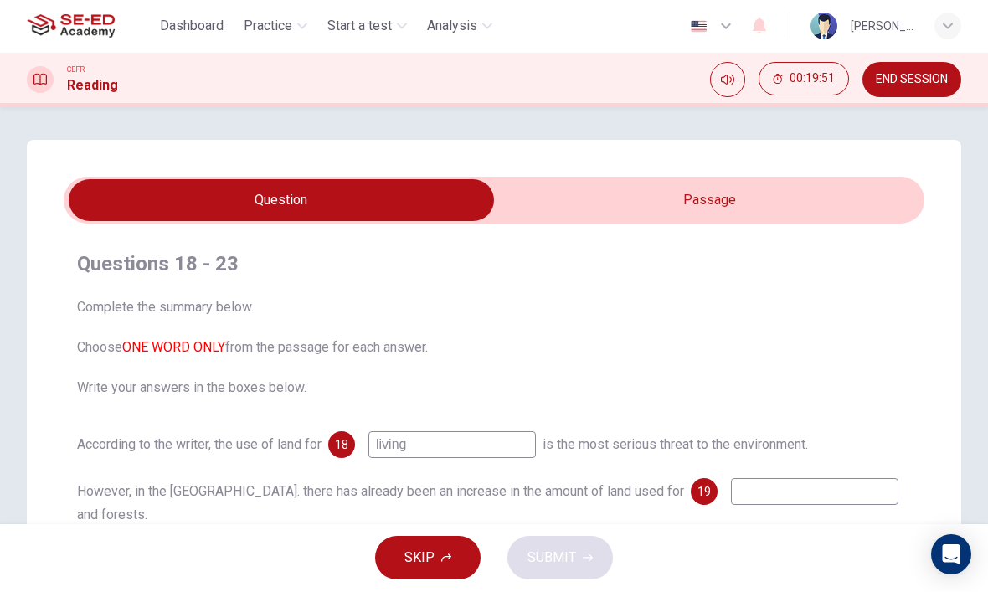
click at [505, 457] on input "living" at bounding box center [451, 445] width 167 height 27
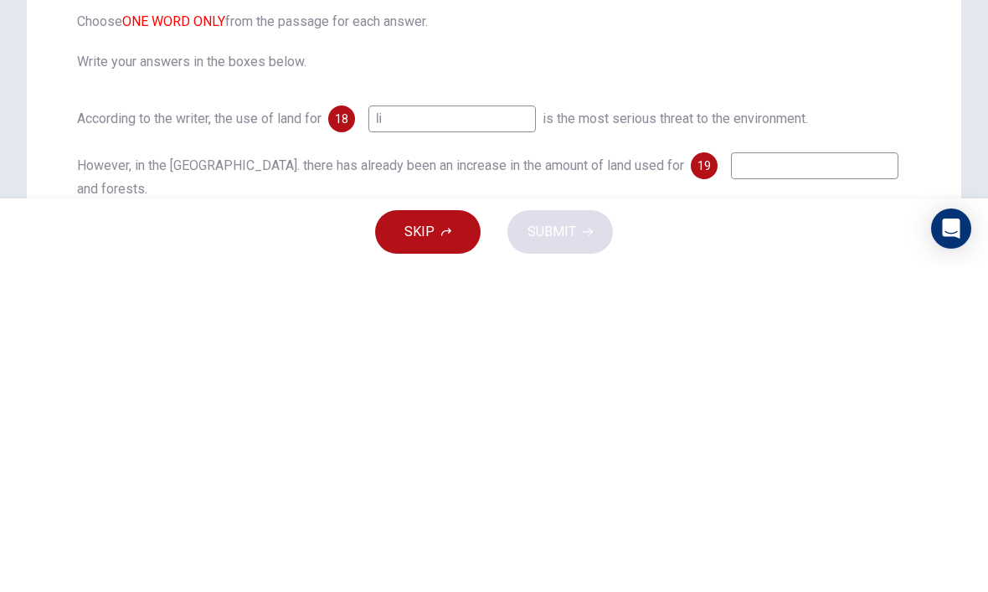
type input "l"
type input "C"
type input "consuming"
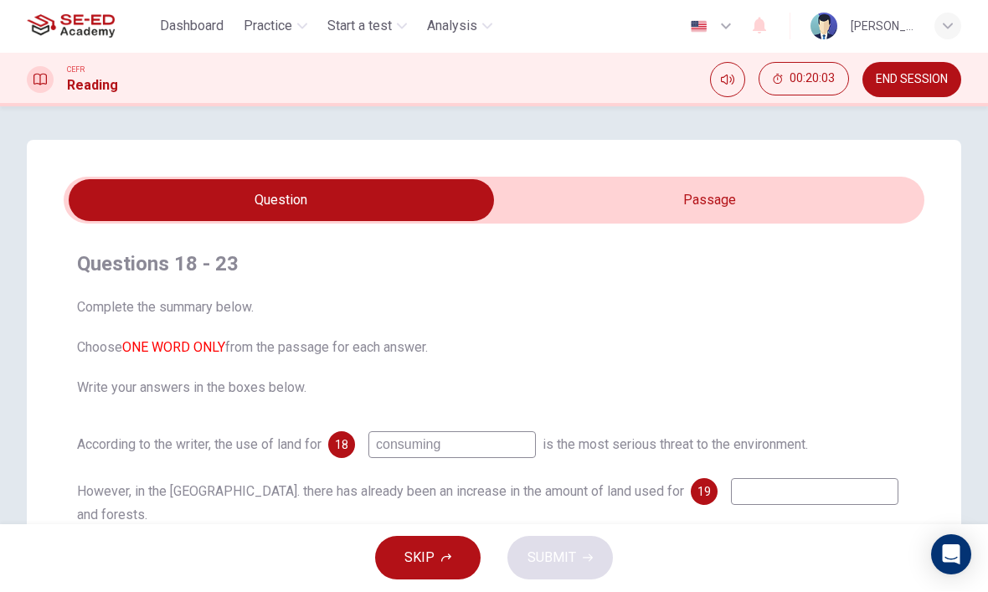
click at [732, 201] on input "checkbox" at bounding box center [281, 201] width 1291 height 42
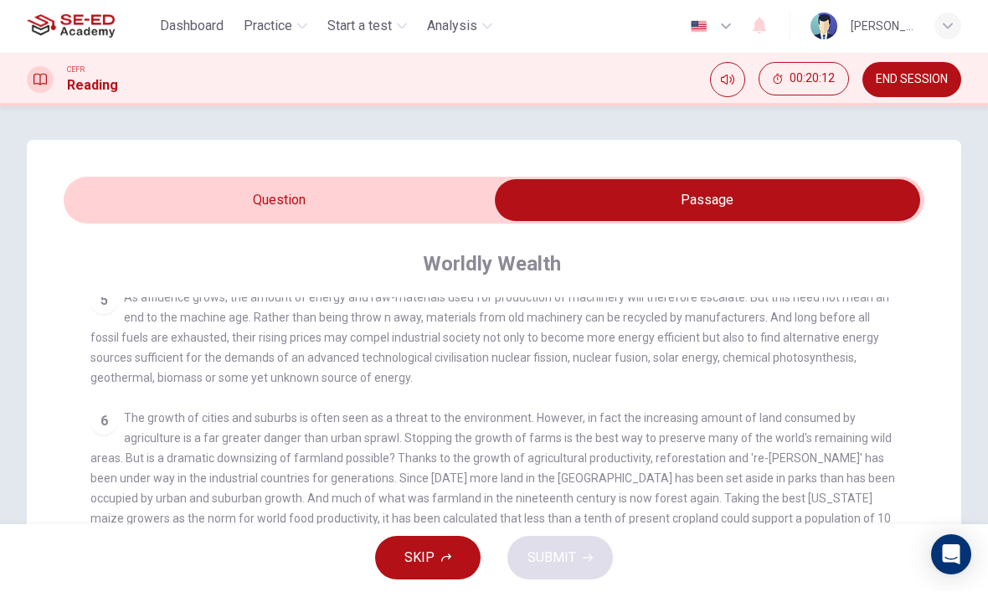
scroll to position [660, 0]
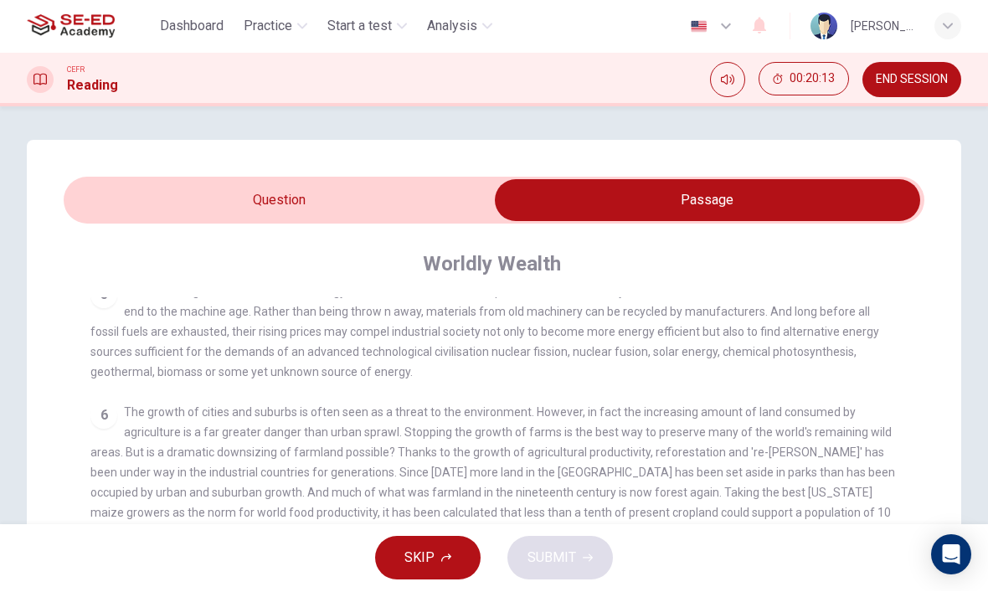
click at [474, 208] on input "checkbox" at bounding box center [707, 201] width 1291 height 42
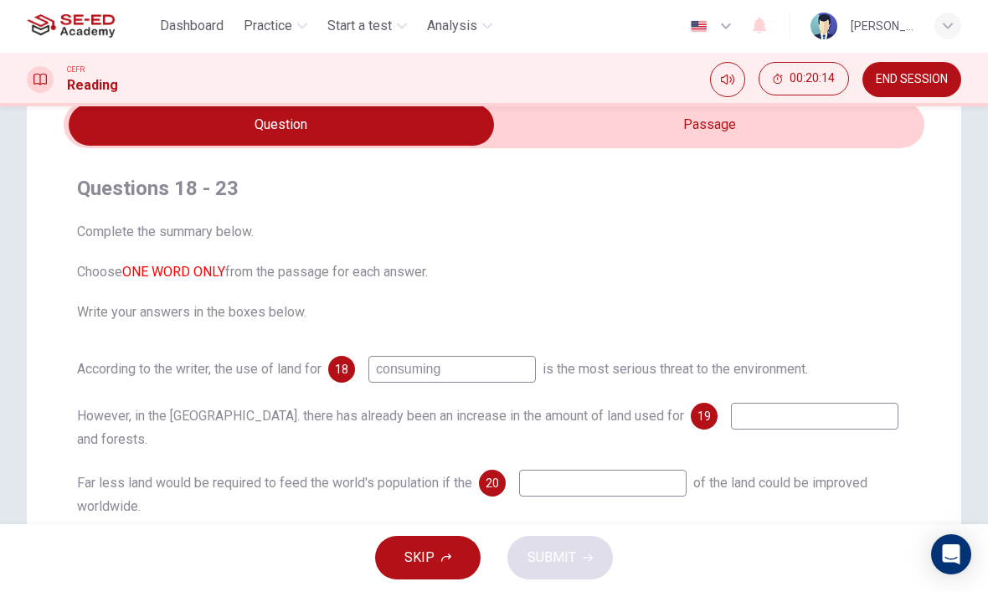
scroll to position [78, 0]
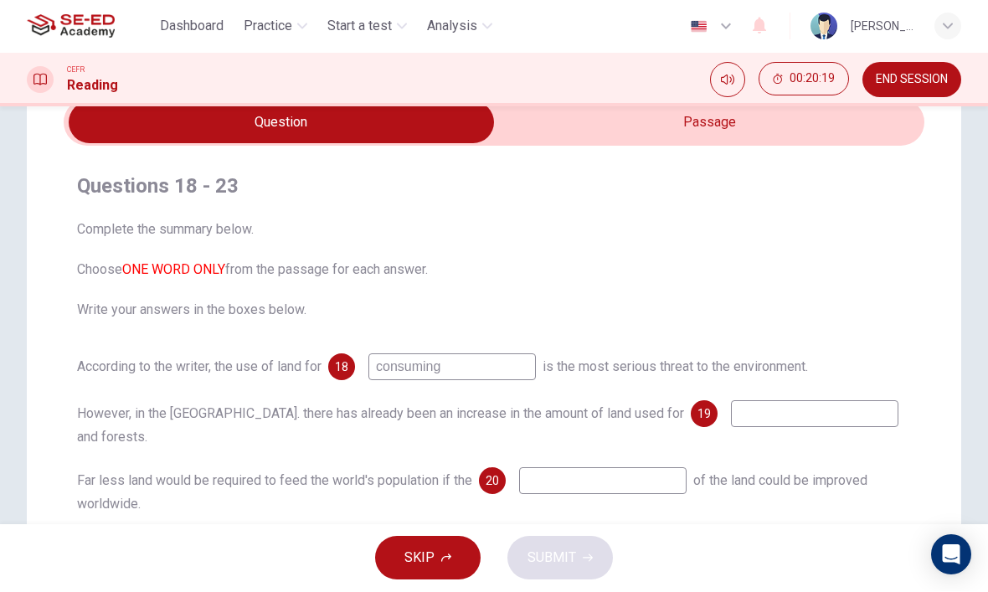
click at [743, 126] on input "checkbox" at bounding box center [281, 123] width 1291 height 42
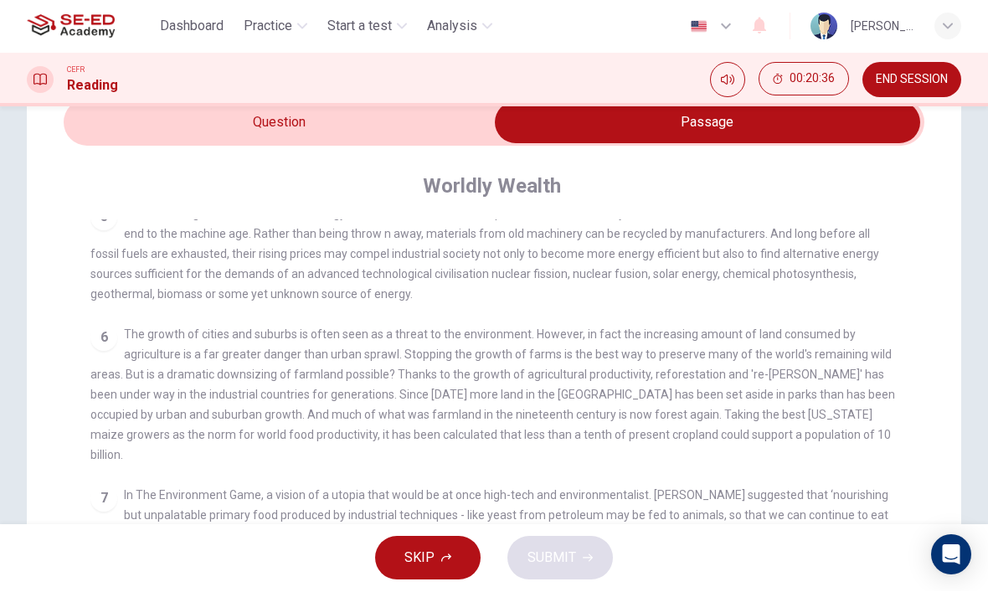
click at [120, 140] on input "checkbox" at bounding box center [707, 123] width 1291 height 42
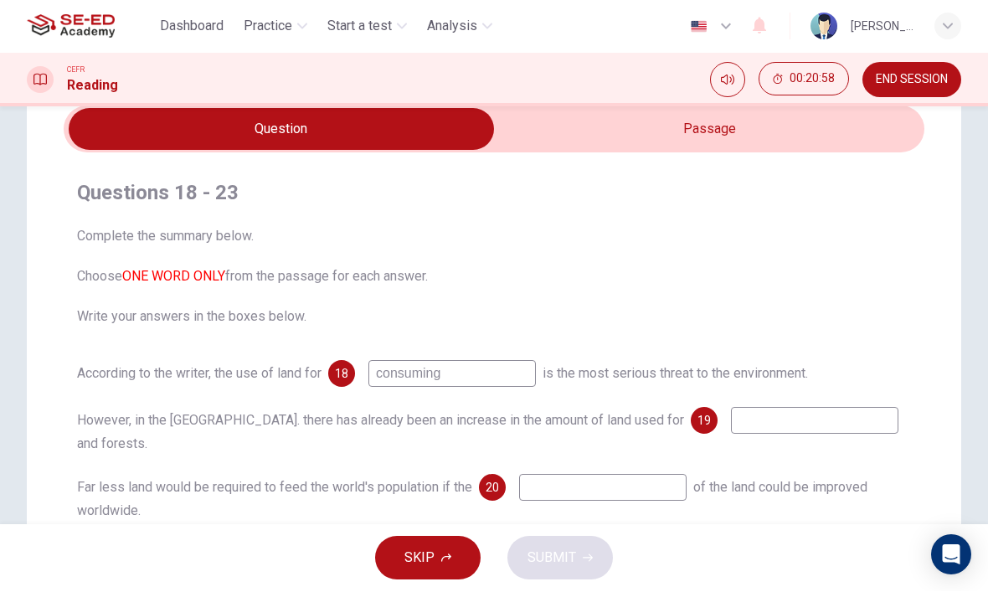
scroll to position [72, 0]
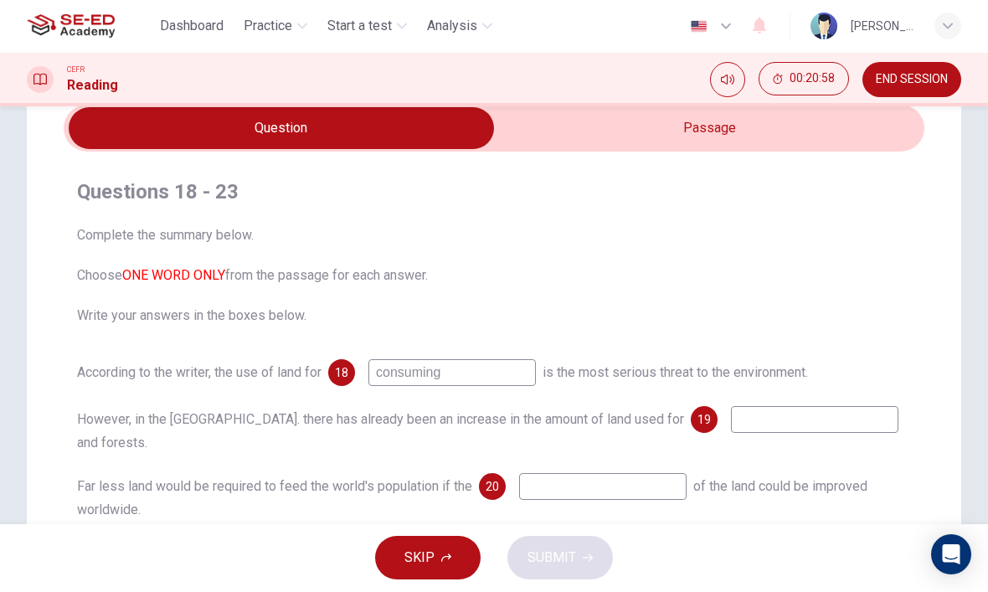
click at [716, 144] on input "checkbox" at bounding box center [281, 129] width 1291 height 42
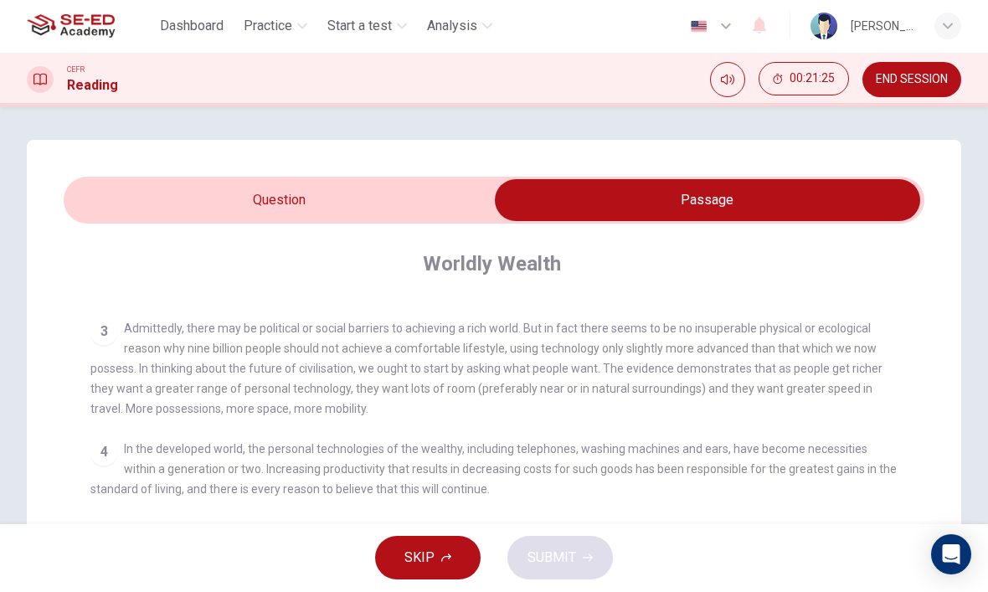
scroll to position [0, 0]
click at [417, 183] on input "checkbox" at bounding box center [707, 201] width 1291 height 42
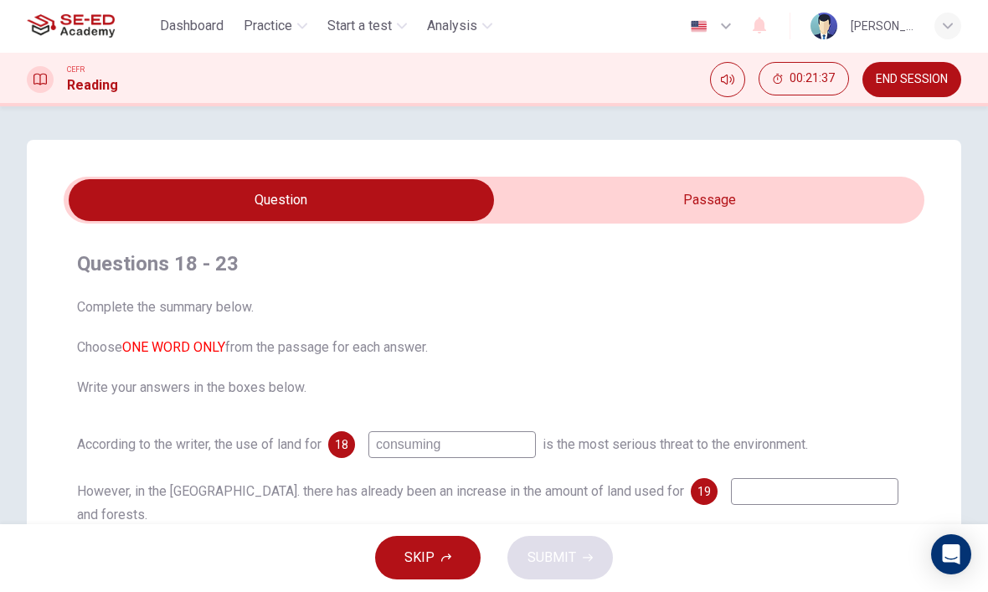
click at [190, 397] on span "Complete the summary below. Choose ONE WORD ONLY from the passage for each answ…" at bounding box center [494, 348] width 834 height 100
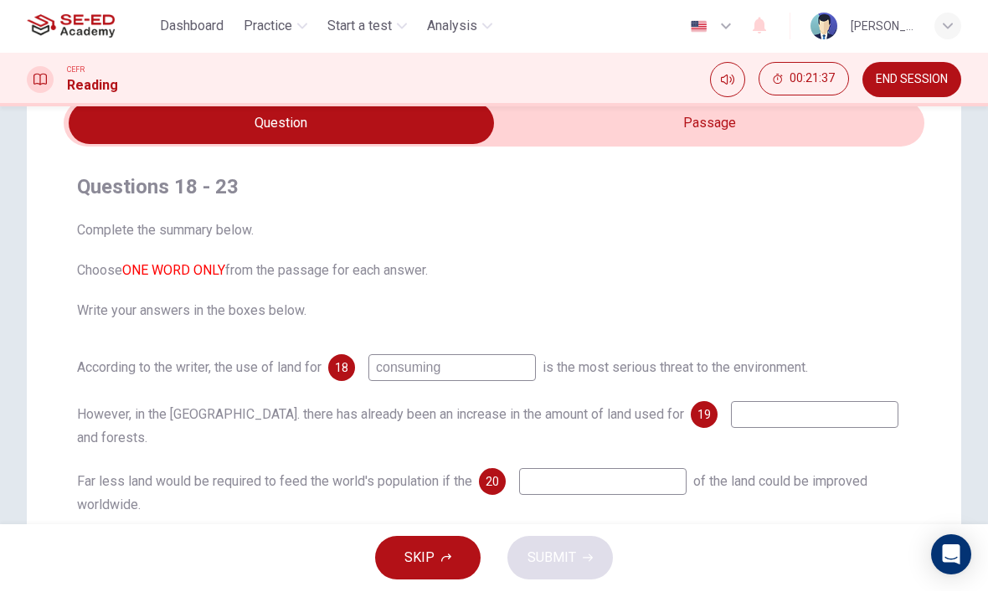
scroll to position [90, 0]
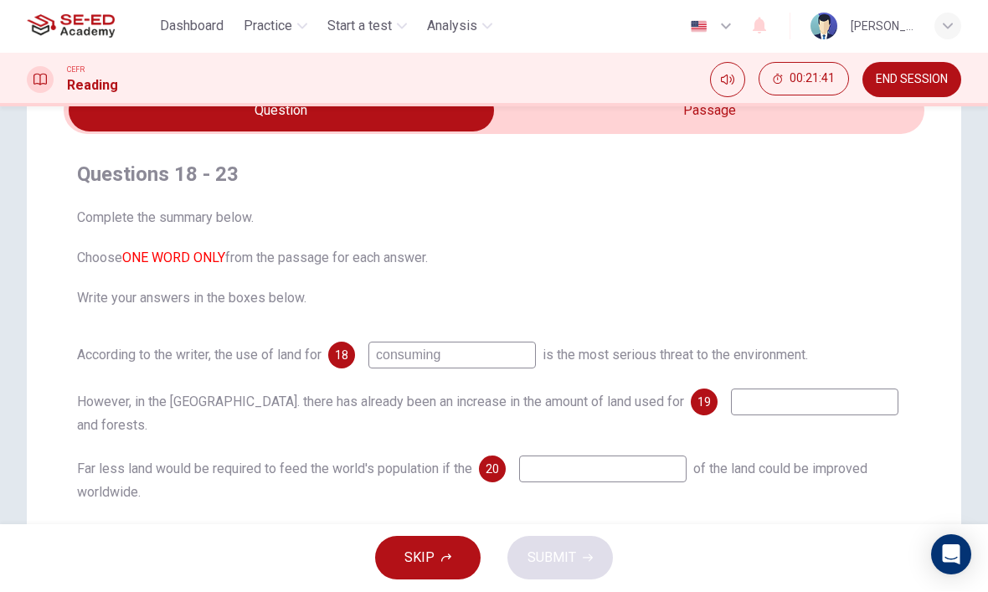
click at [729, 129] on input "checkbox" at bounding box center [281, 111] width 1291 height 42
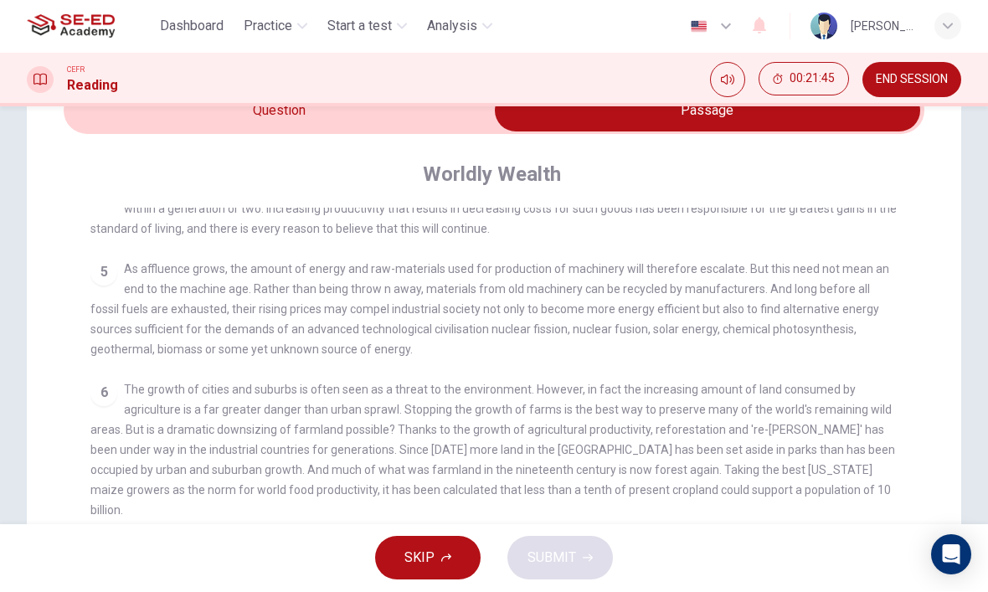
scroll to position [603, 0]
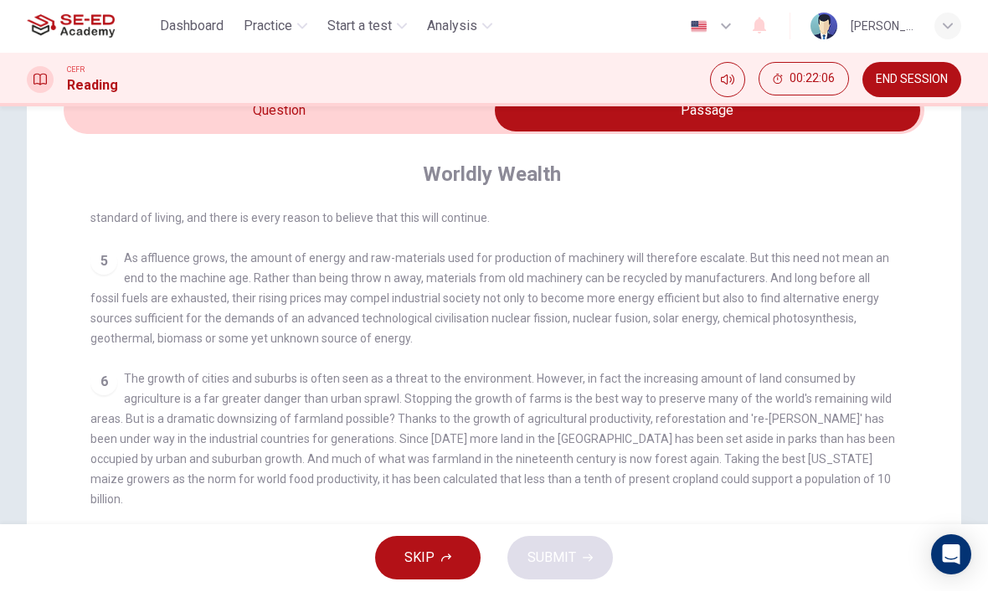
click at [194, 128] on input "checkbox" at bounding box center [707, 111] width 1291 height 42
checkbox input "false"
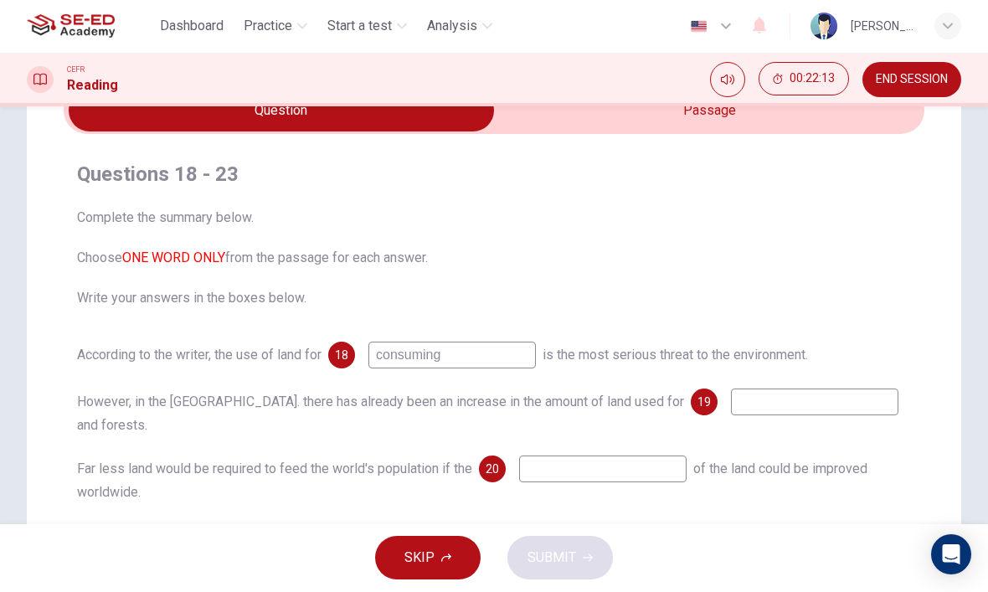
click at [764, 389] on input at bounding box center [814, 402] width 167 height 27
type input "framing"
click at [663, 457] on input at bounding box center [602, 469] width 167 height 27
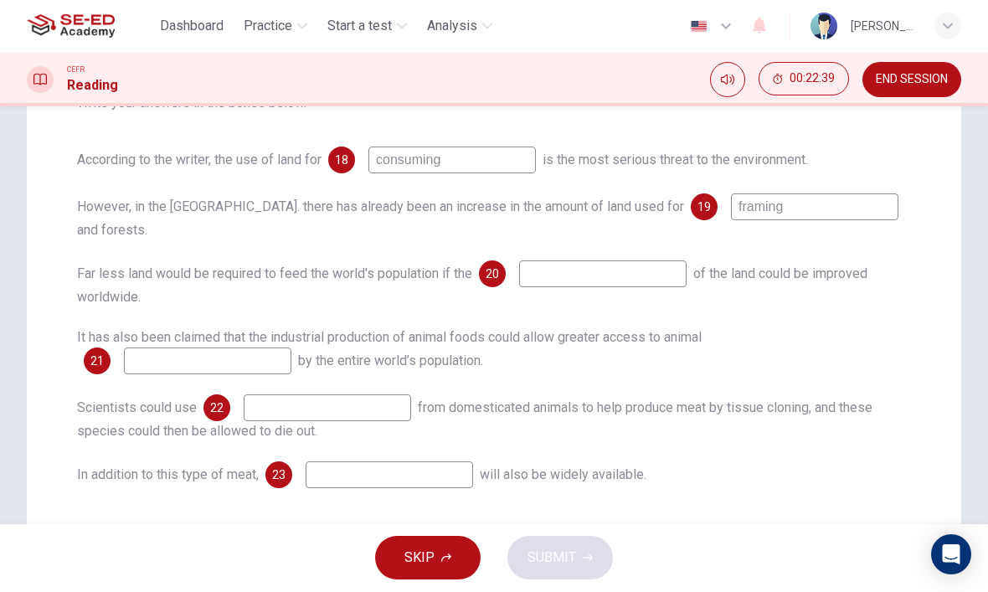
scroll to position [330, 0]
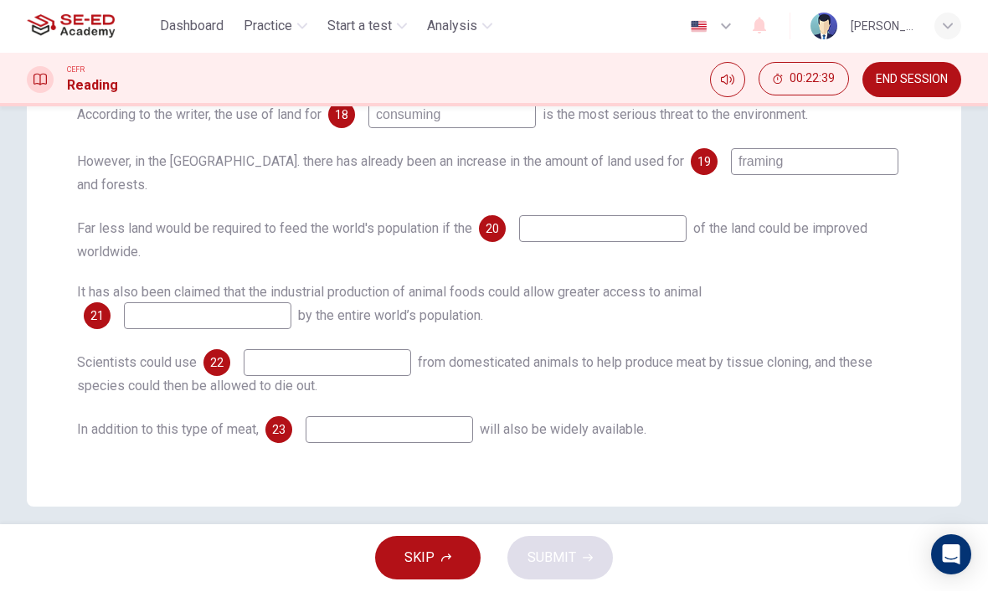
click at [927, 65] on button "END SESSION" at bounding box center [911, 80] width 99 height 35
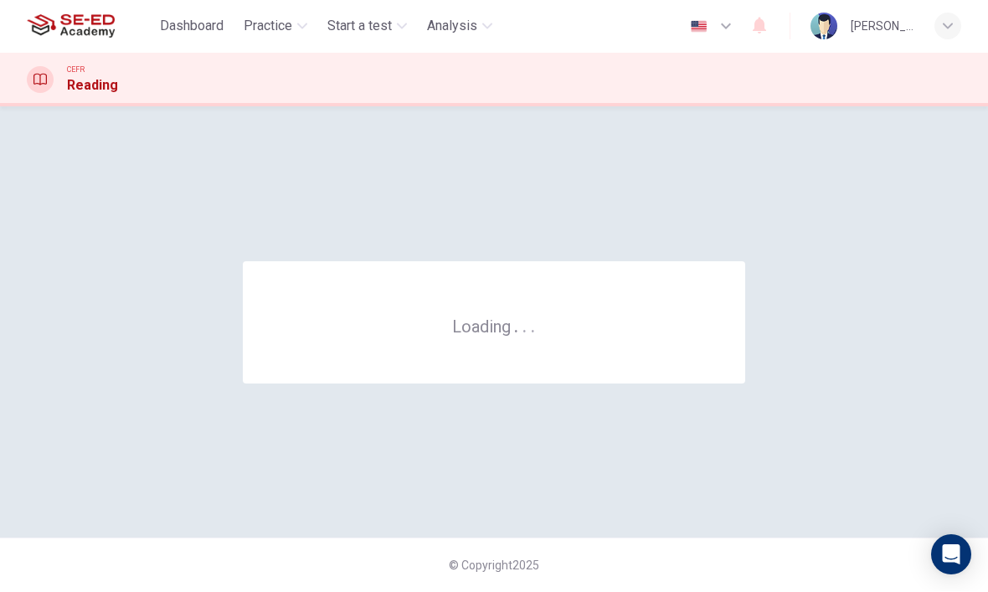
scroll to position [0, 0]
